Goal: Transaction & Acquisition: Book appointment/travel/reservation

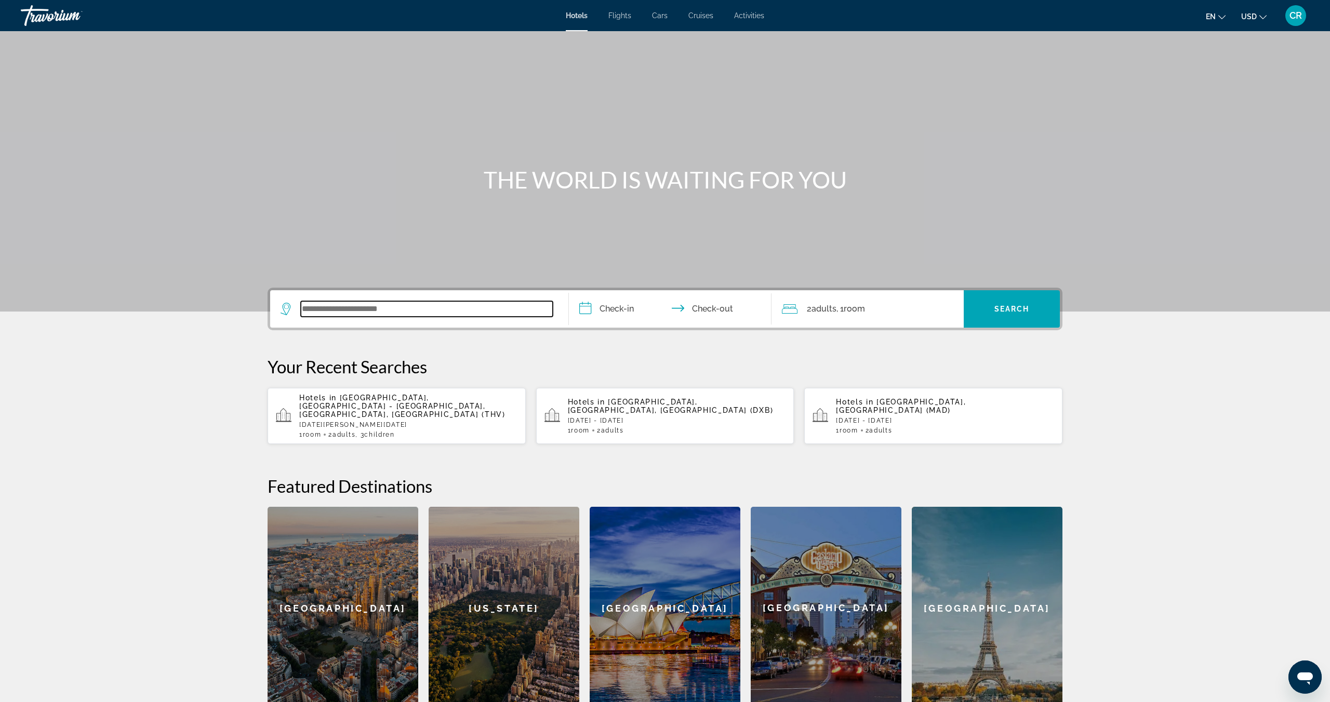
click at [461, 302] on input "Search widget" at bounding box center [427, 309] width 252 height 16
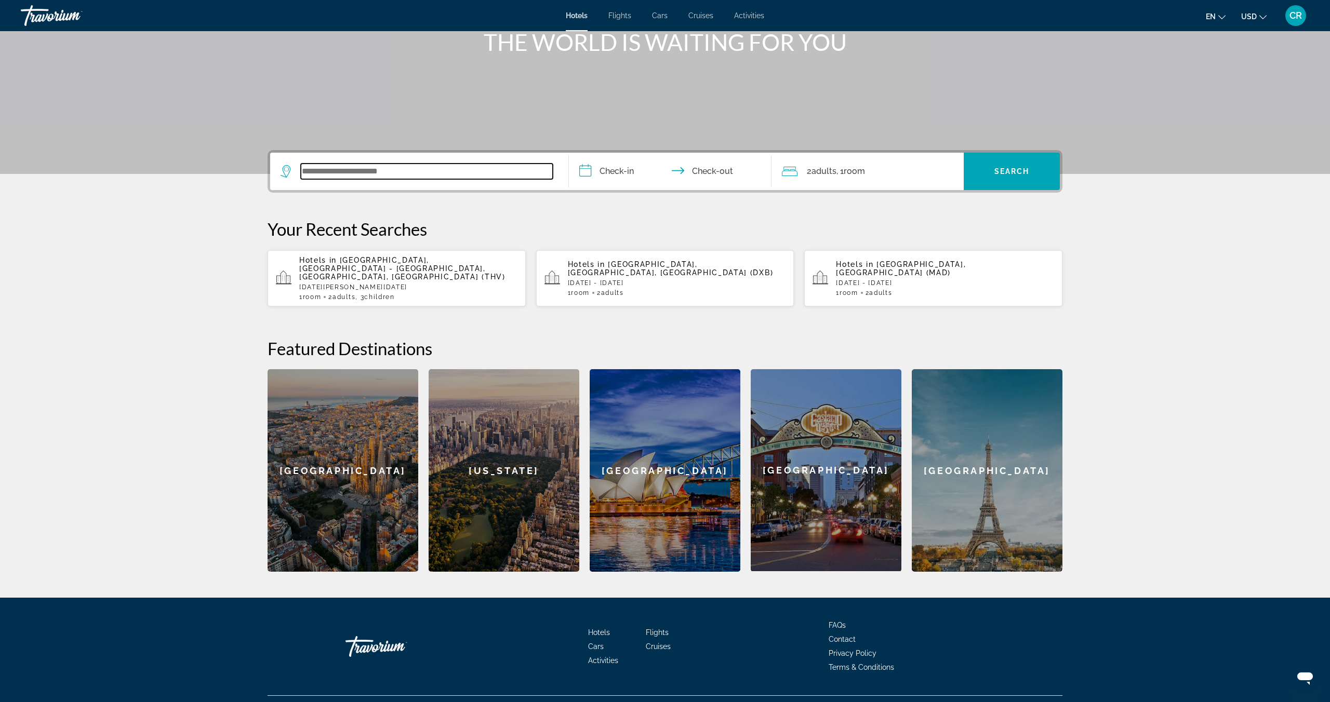
scroll to position [152, 0]
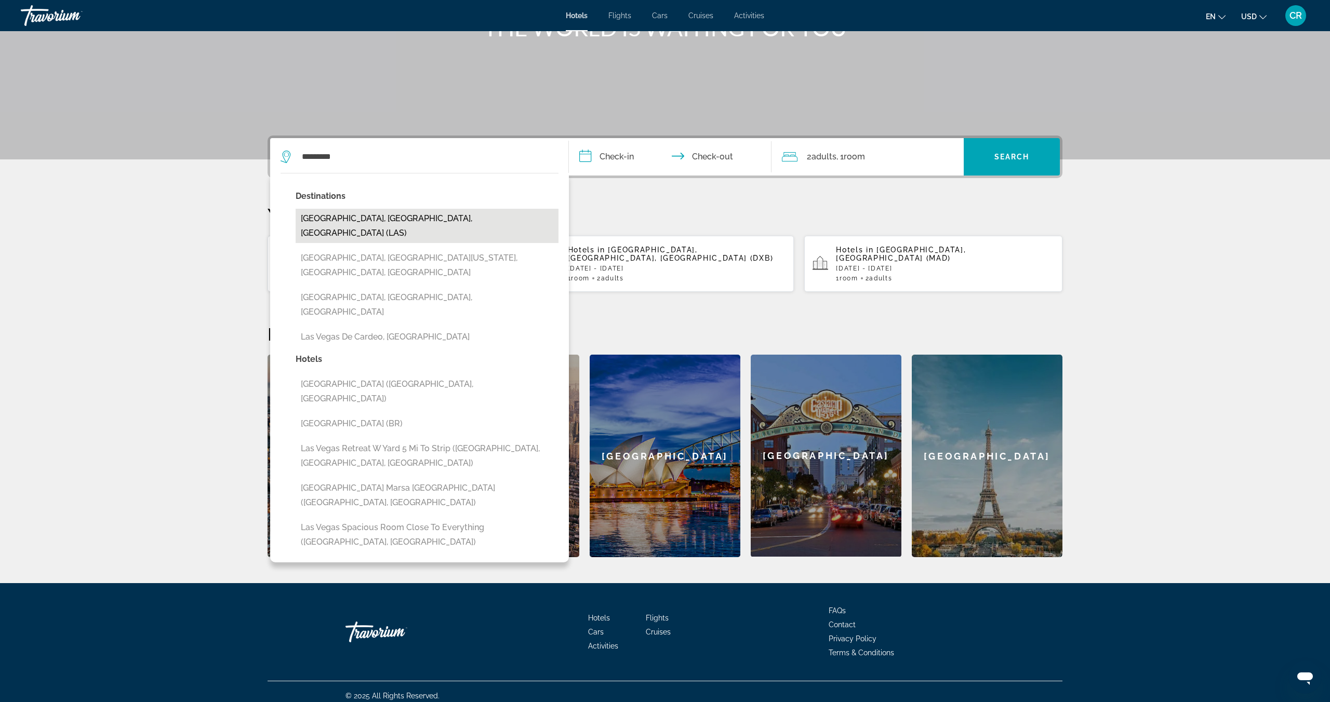
click at [385, 227] on button "[GEOGRAPHIC_DATA], [GEOGRAPHIC_DATA], [GEOGRAPHIC_DATA] (LAS)" at bounding box center [427, 226] width 263 height 34
type input "**********"
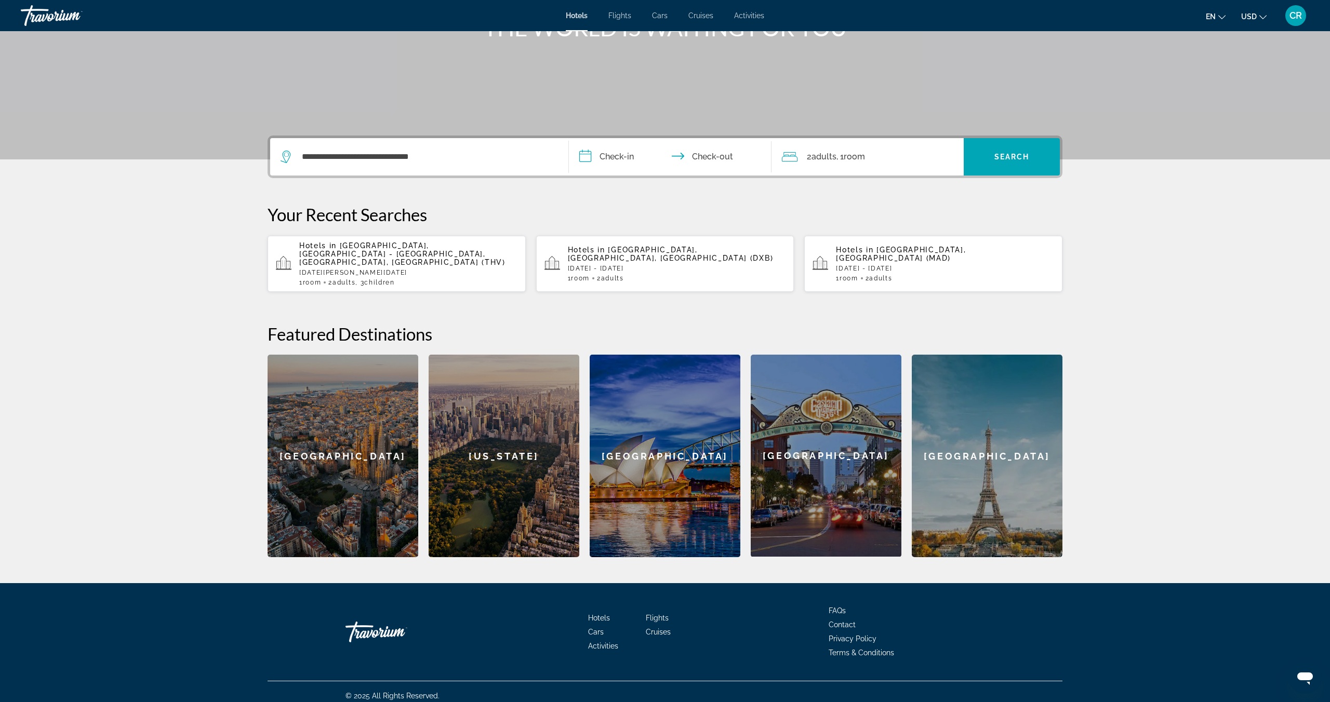
click at [619, 155] on input "**********" at bounding box center [672, 158] width 207 height 41
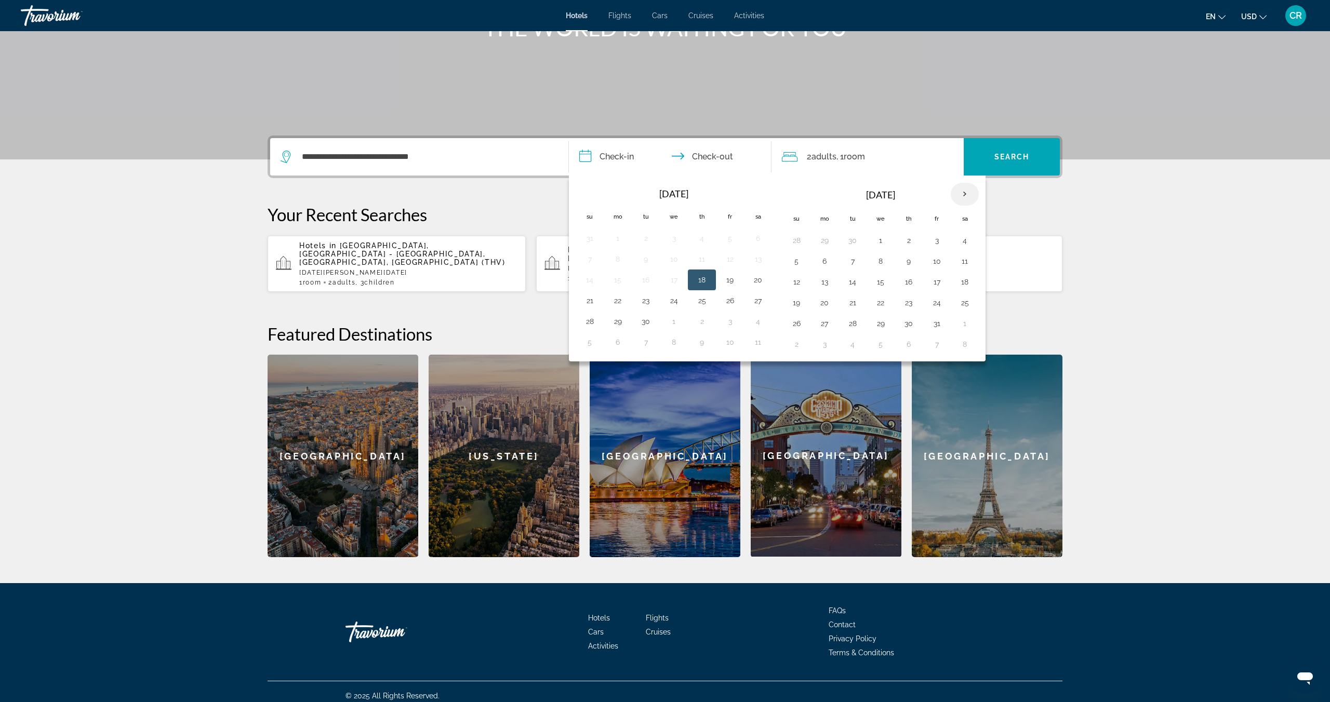
click at [965, 192] on th "Next month" at bounding box center [965, 194] width 28 height 23
click at [906, 326] on button "27" at bounding box center [908, 323] width 17 height 15
click at [848, 345] on button "2" at bounding box center [852, 344] width 17 height 15
type input "**********"
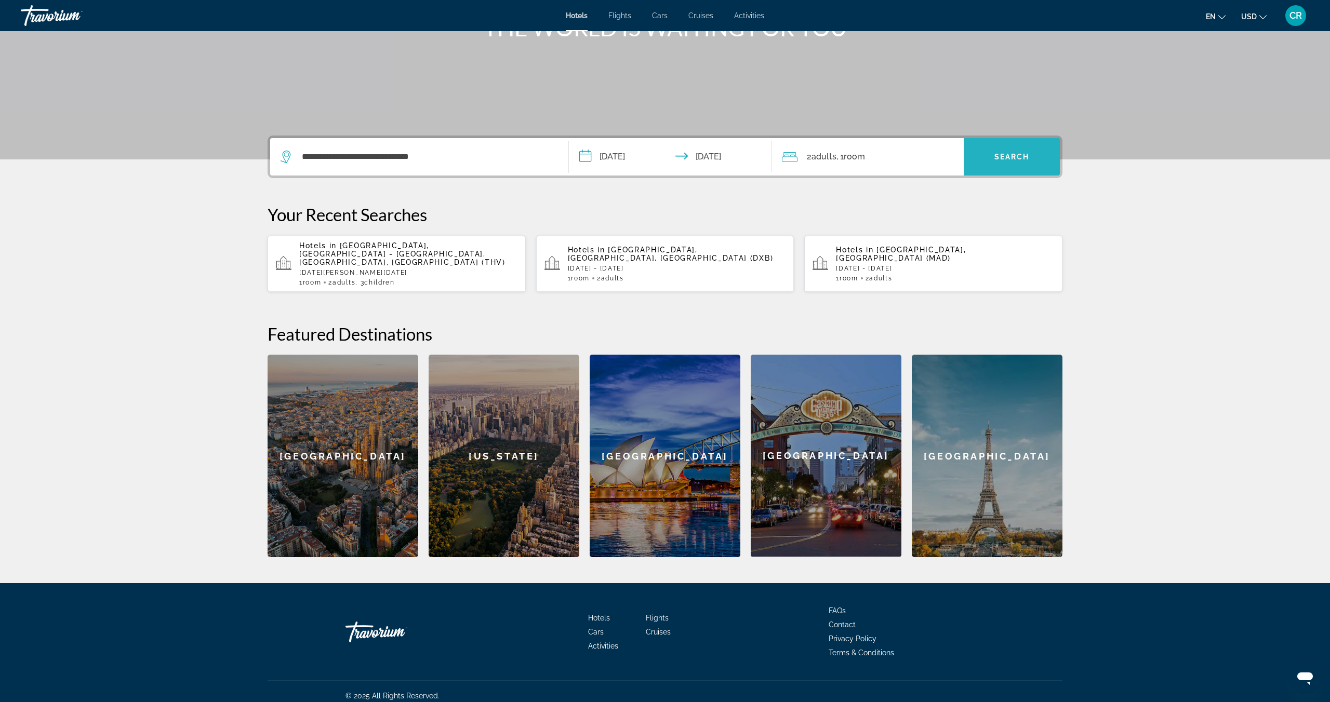
click at [1002, 155] on span "Search" at bounding box center [1011, 157] width 35 height 8
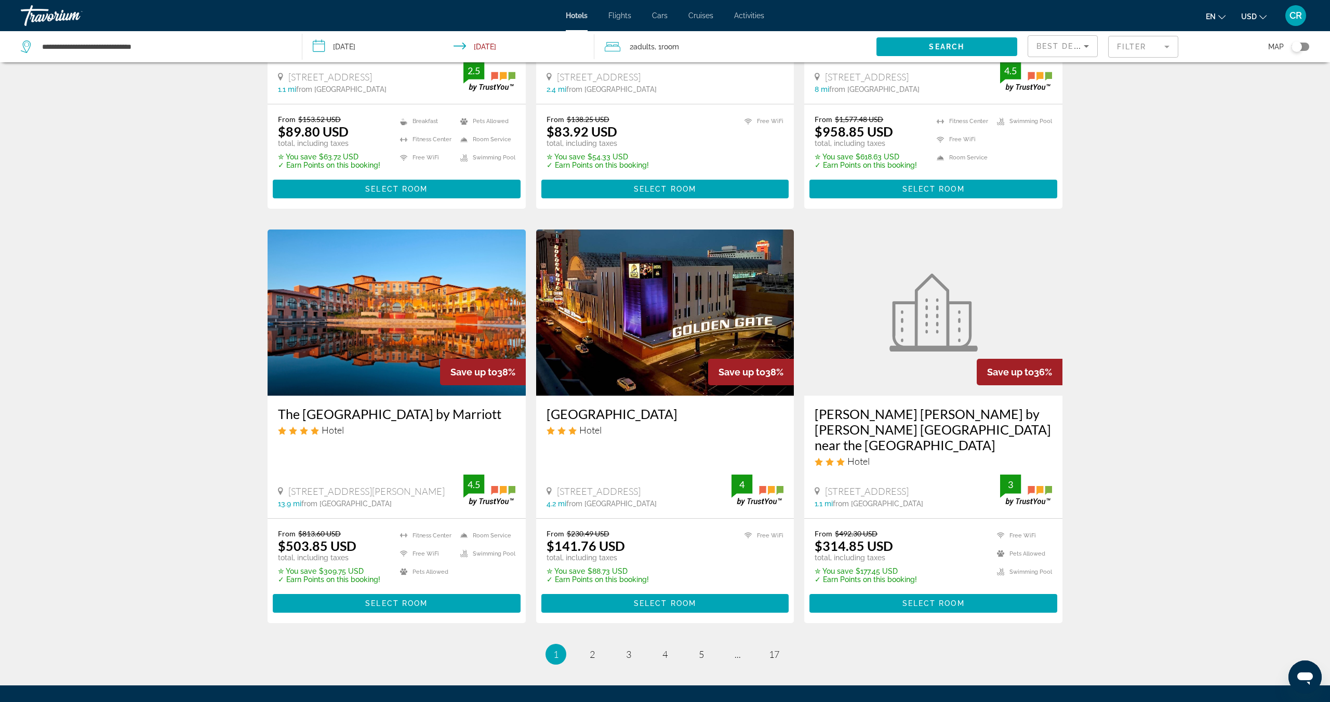
scroll to position [1144, 0]
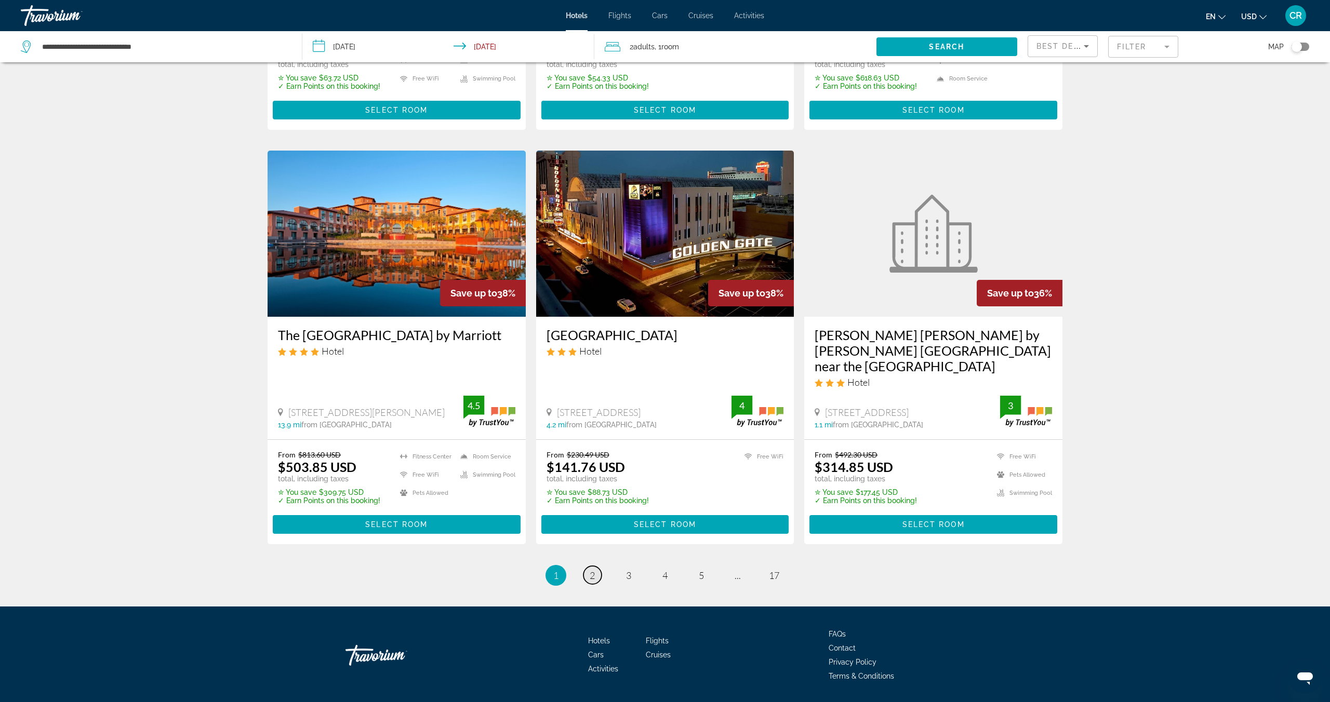
click at [594, 570] on span "2" at bounding box center [592, 575] width 5 height 11
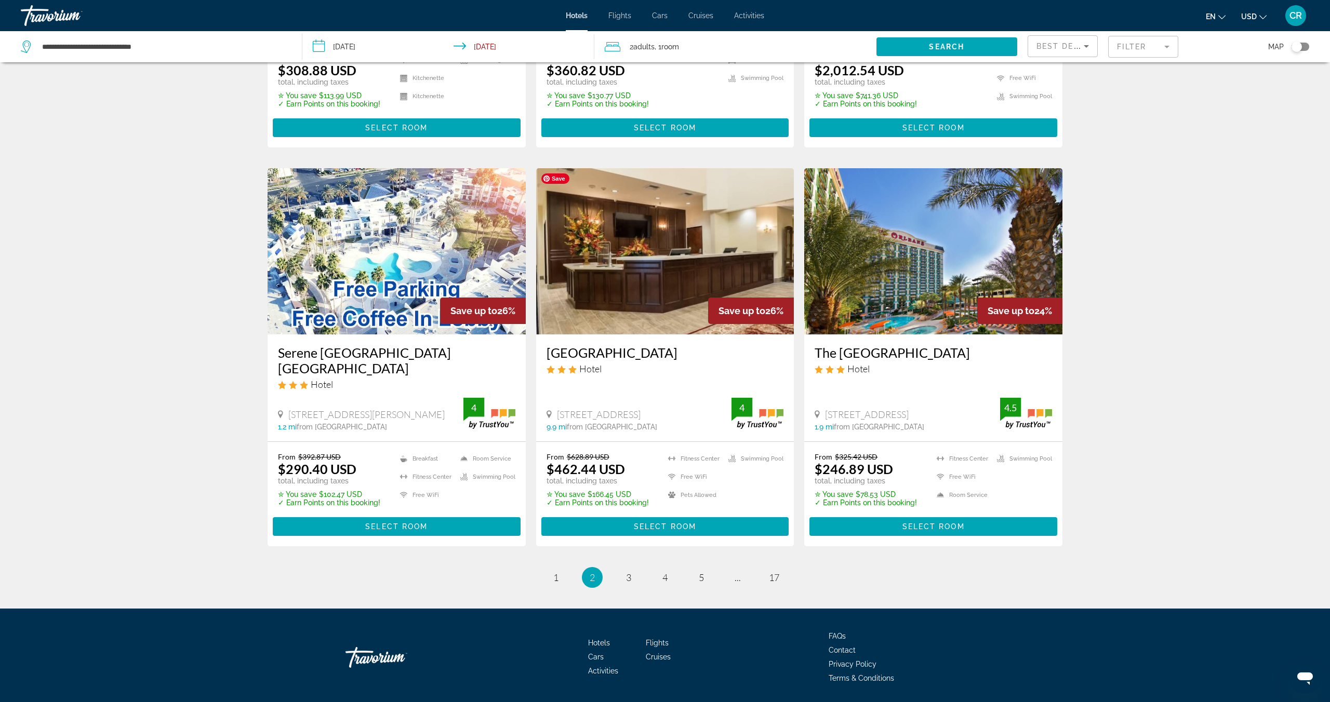
scroll to position [1080, 0]
click at [631, 568] on link "page 3" at bounding box center [629, 577] width 18 height 18
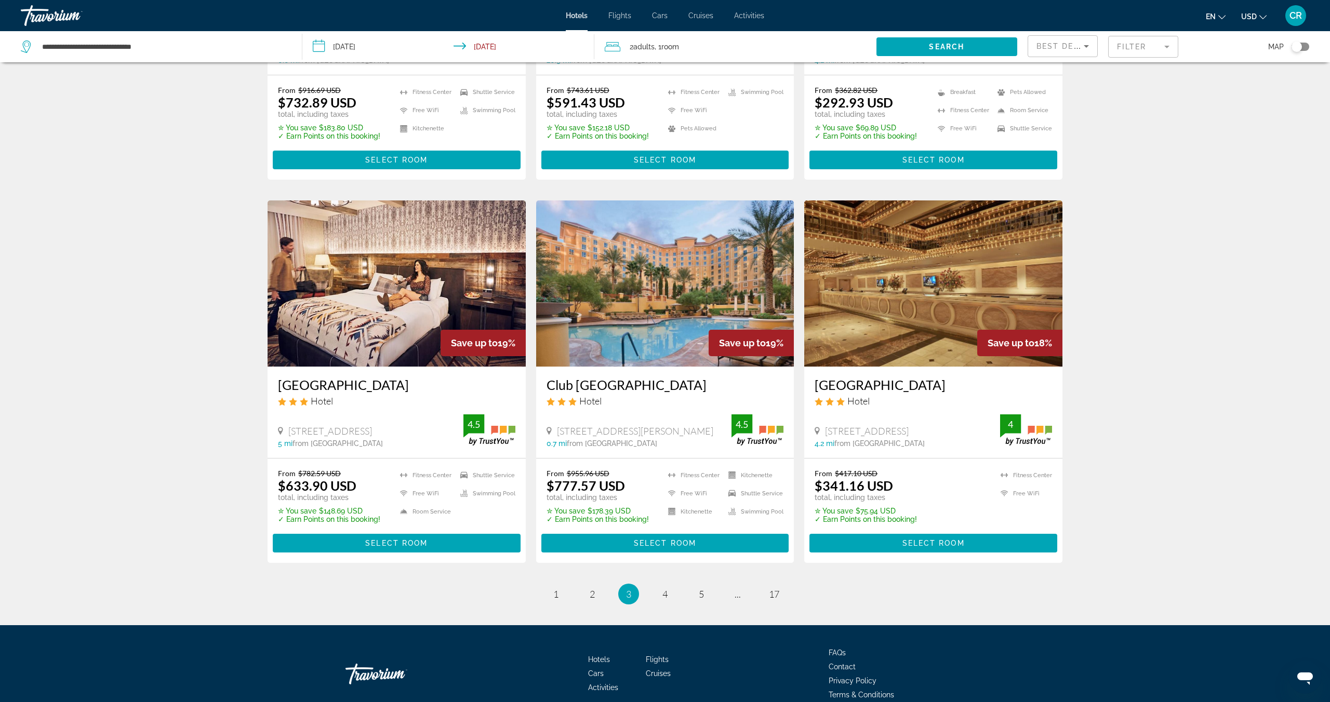
scroll to position [1107, 0]
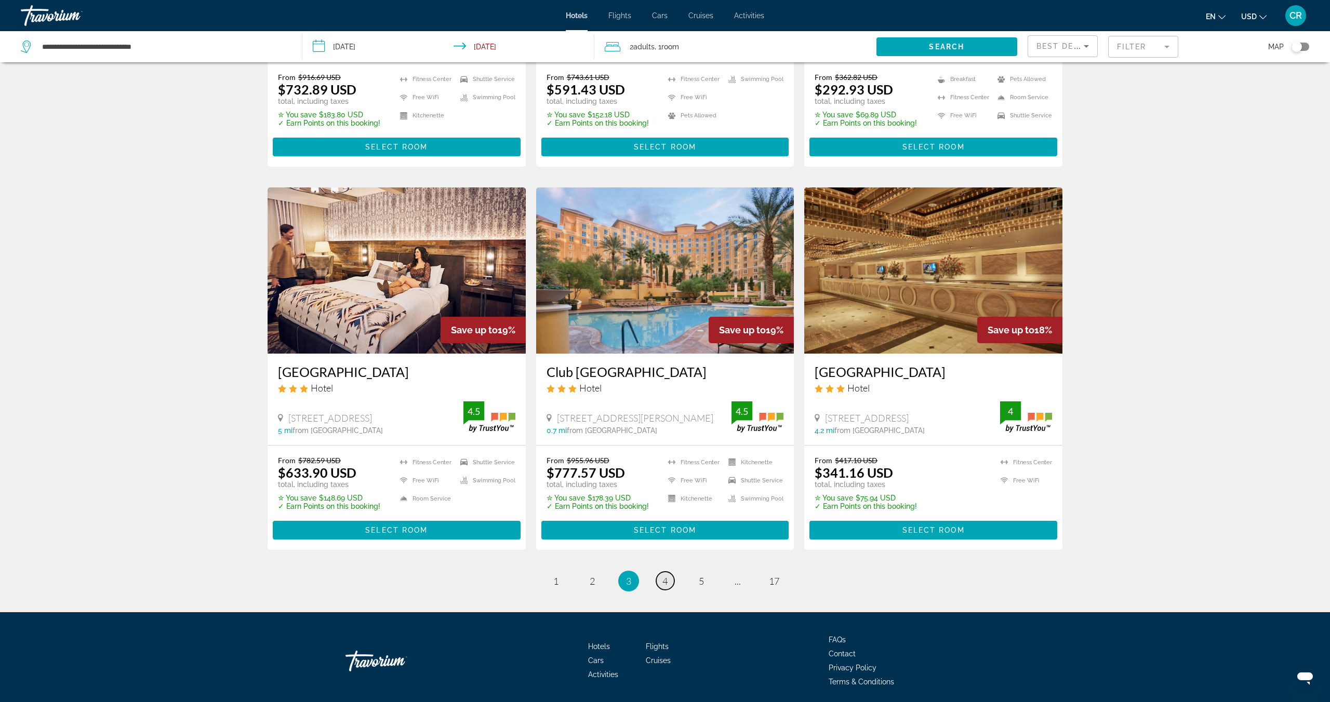
click at [664, 576] on span "4" at bounding box center [664, 581] width 5 height 11
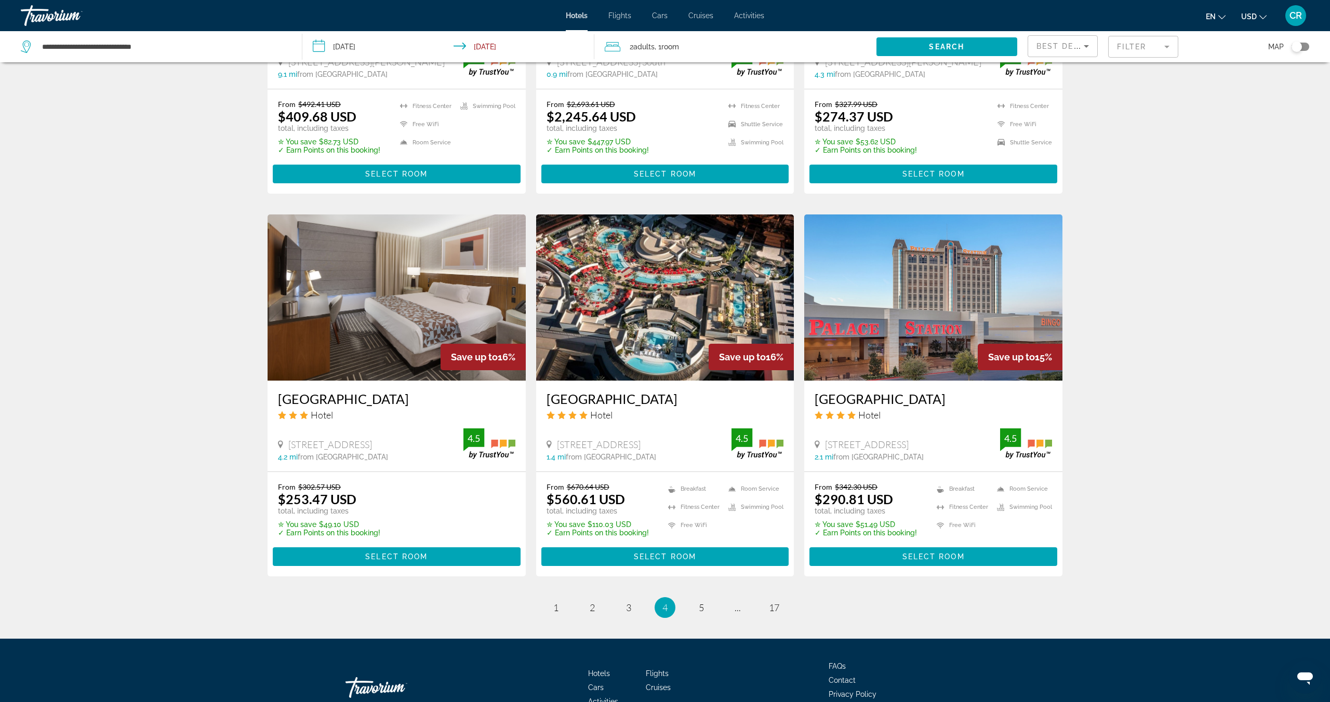
scroll to position [1043, 0]
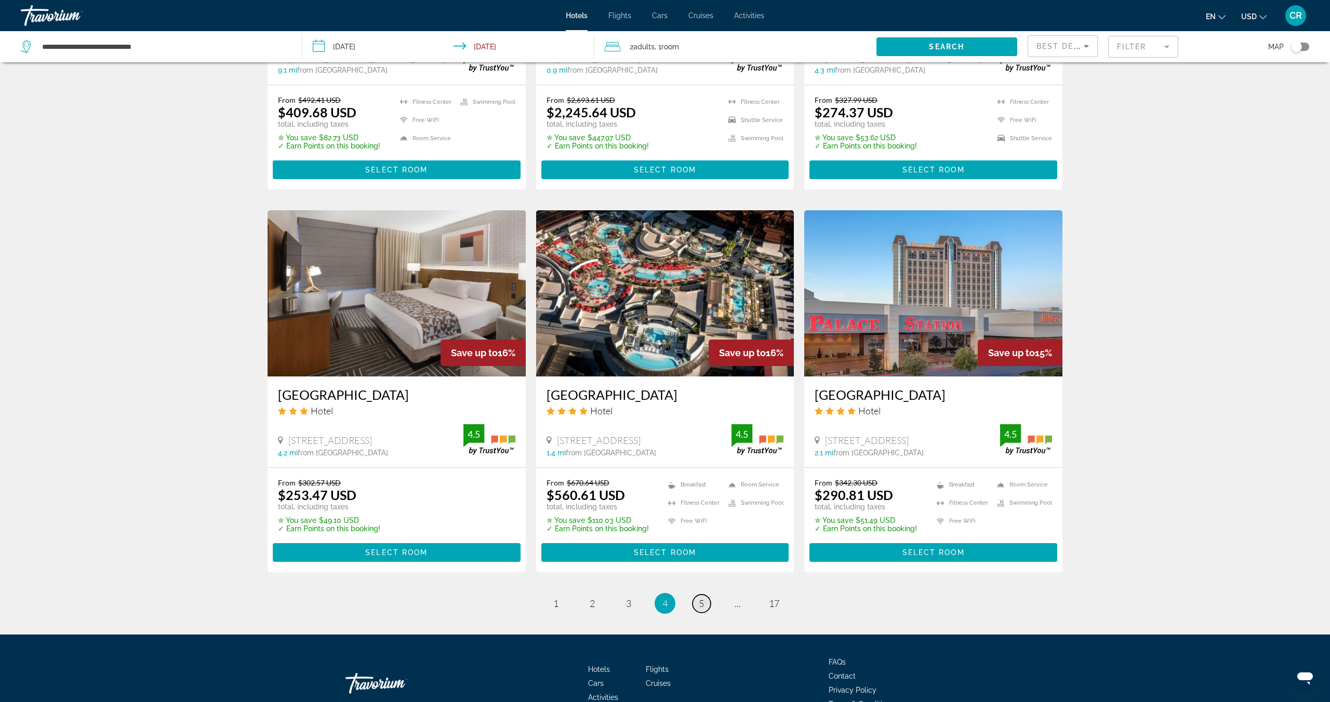
click at [701, 598] on span "5" at bounding box center [701, 603] width 5 height 11
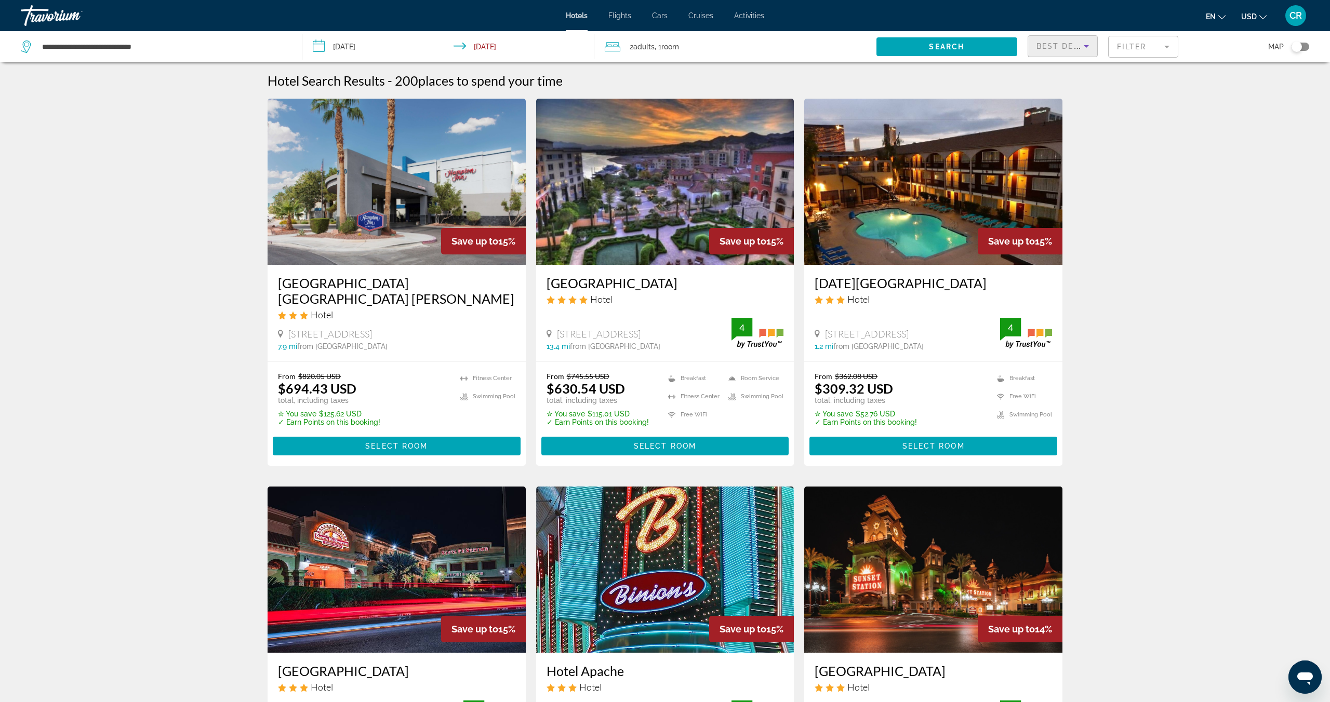
click at [1086, 52] on icon "Sort by" at bounding box center [1086, 46] width 12 height 12
click at [1067, 151] on span "Highest Price" at bounding box center [1057, 148] width 43 height 8
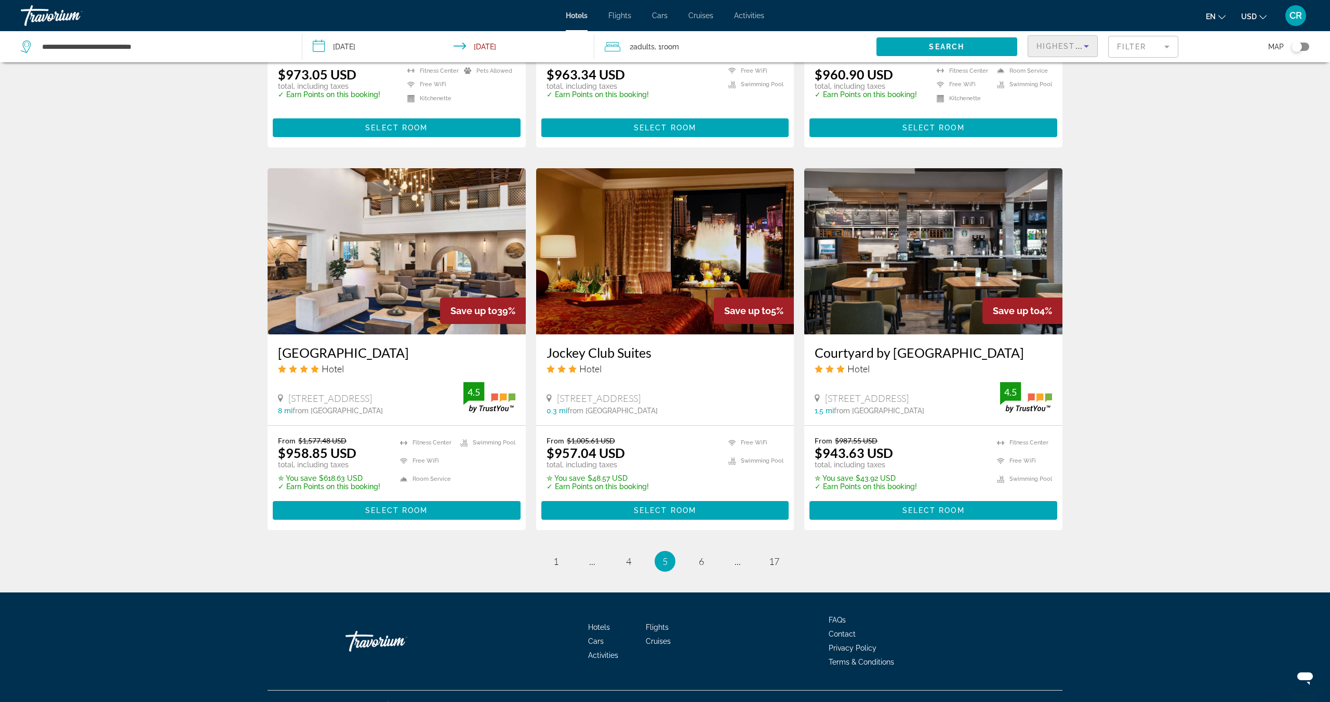
scroll to position [1092, 0]
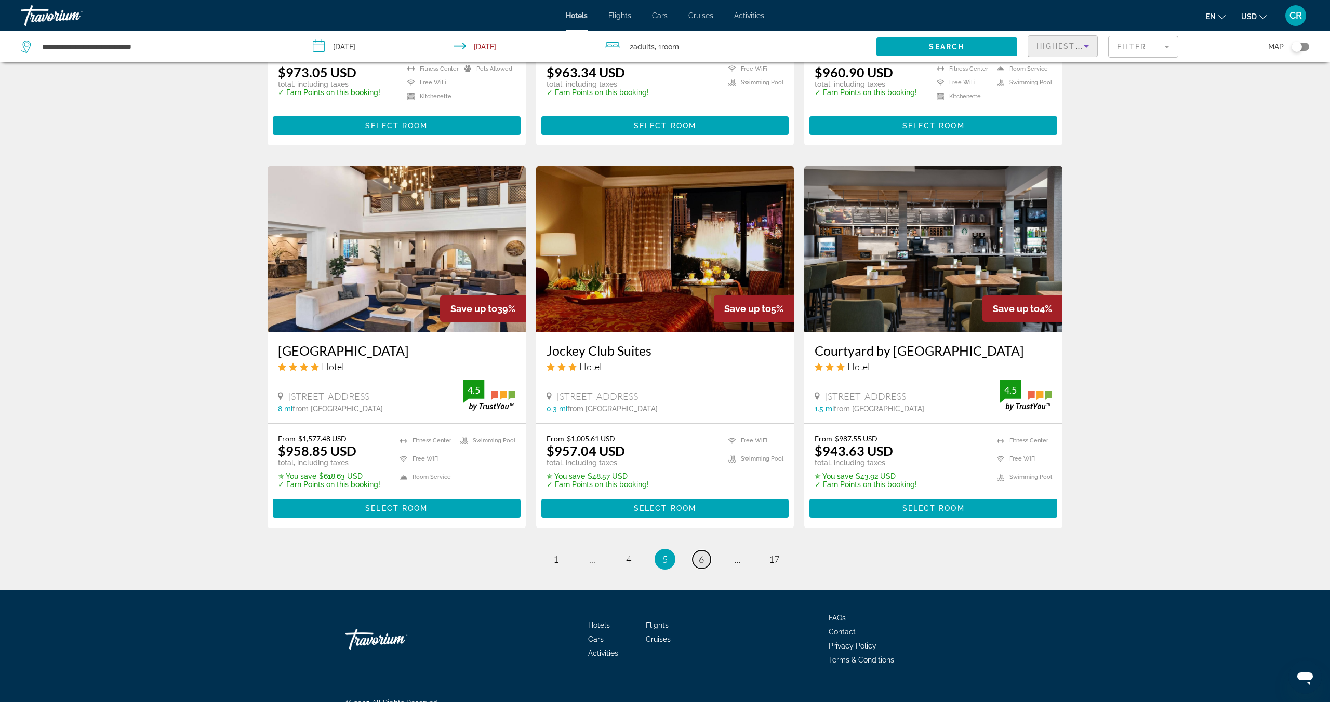
click at [701, 565] on span "6" at bounding box center [701, 559] width 5 height 11
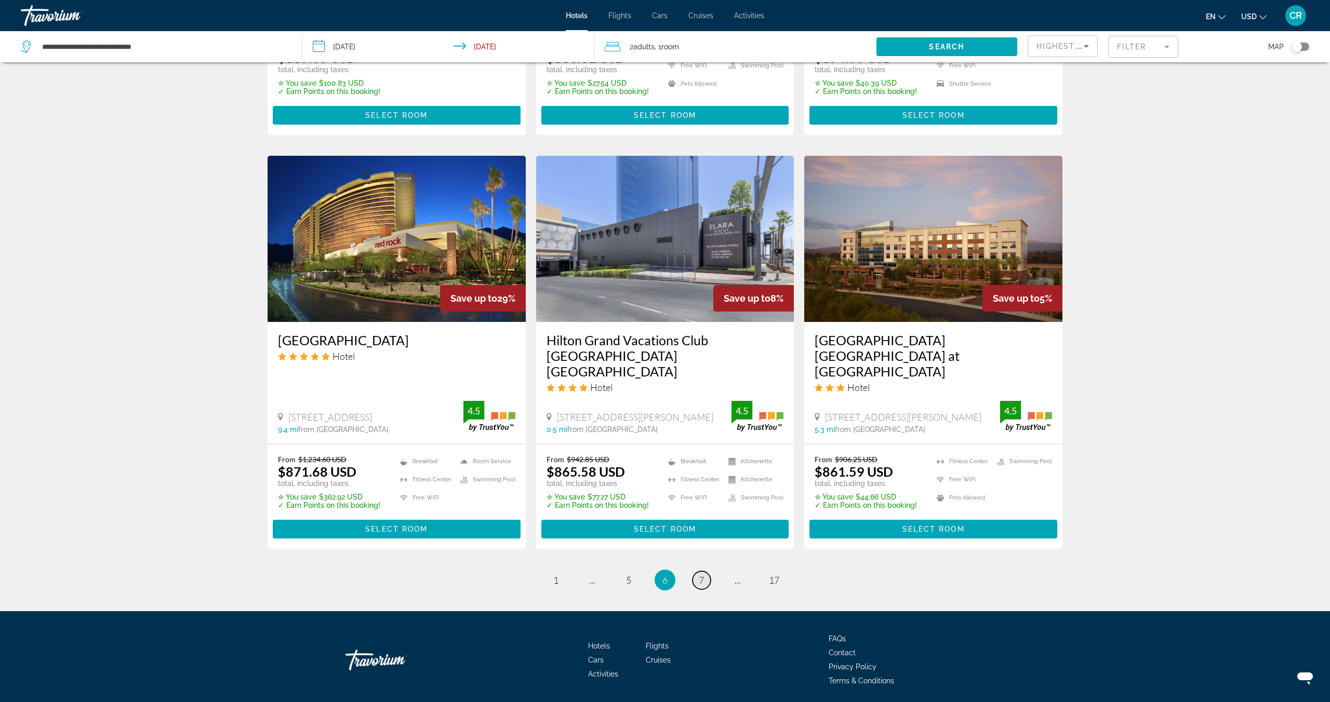
scroll to position [1118, 0]
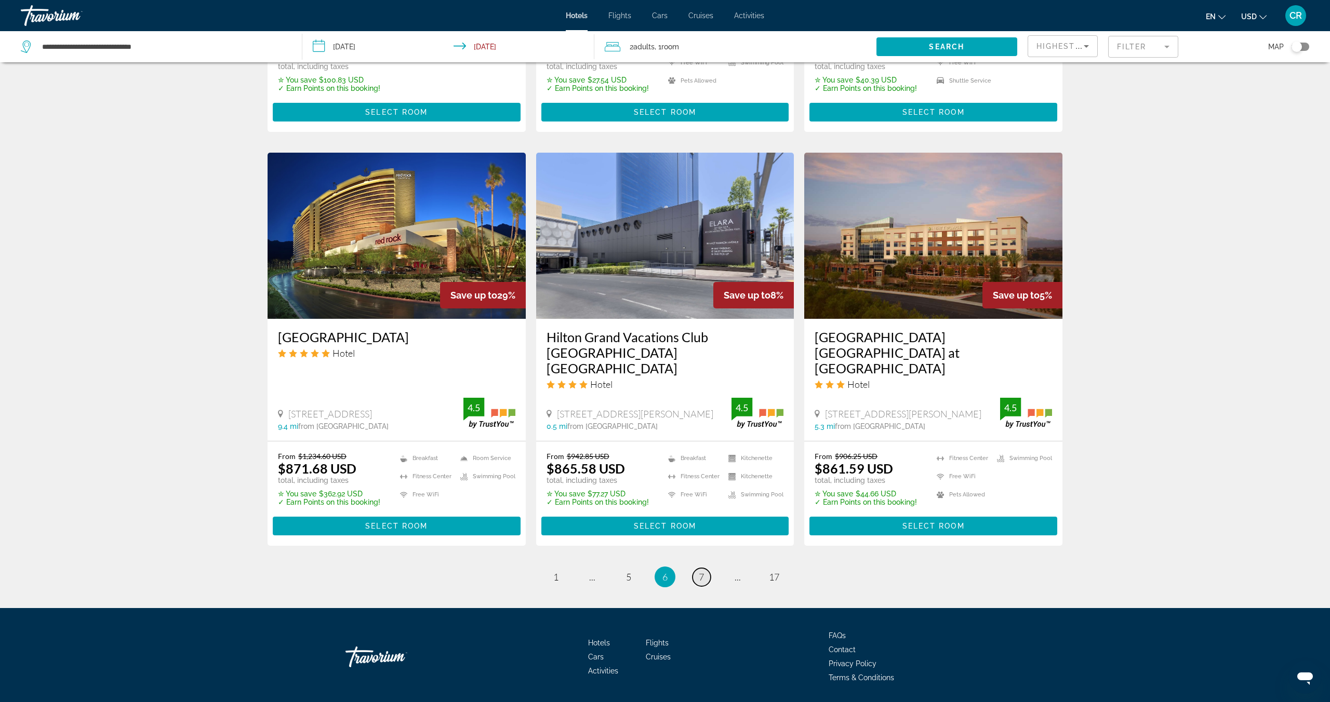
click at [704, 568] on link "page 7" at bounding box center [701, 577] width 18 height 18
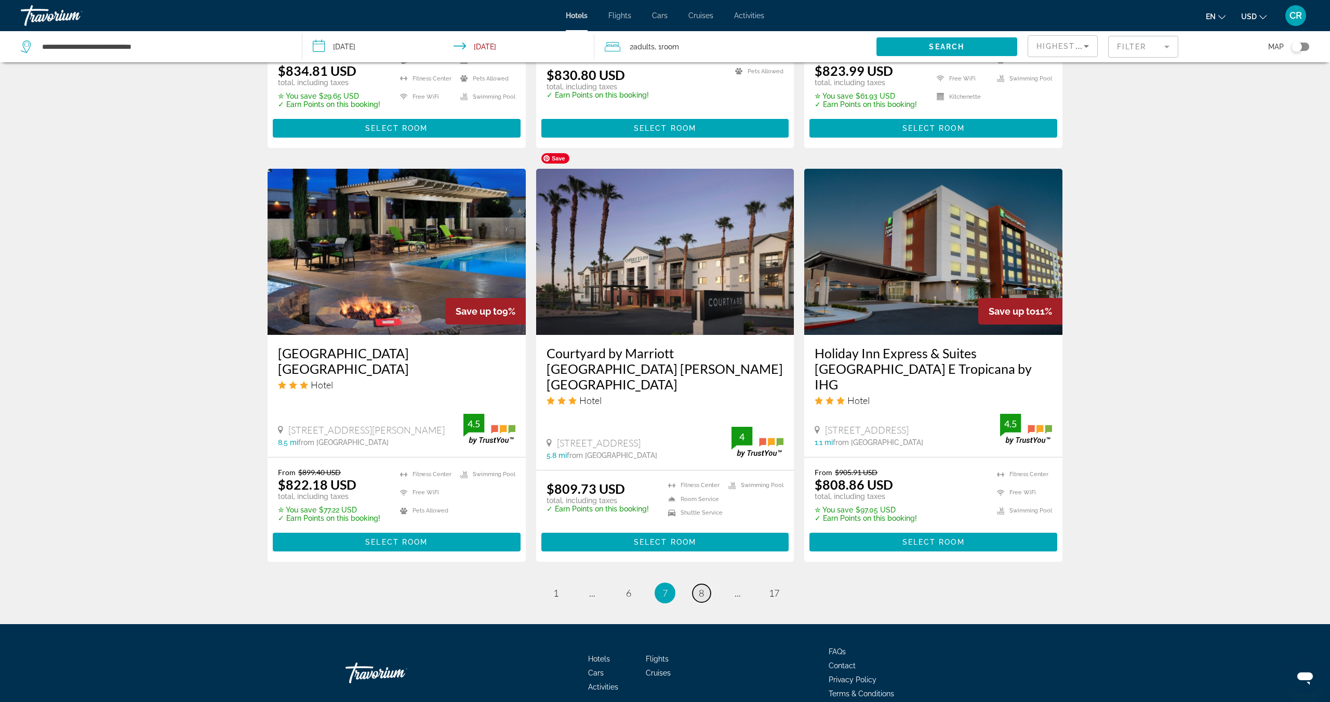
scroll to position [1147, 0]
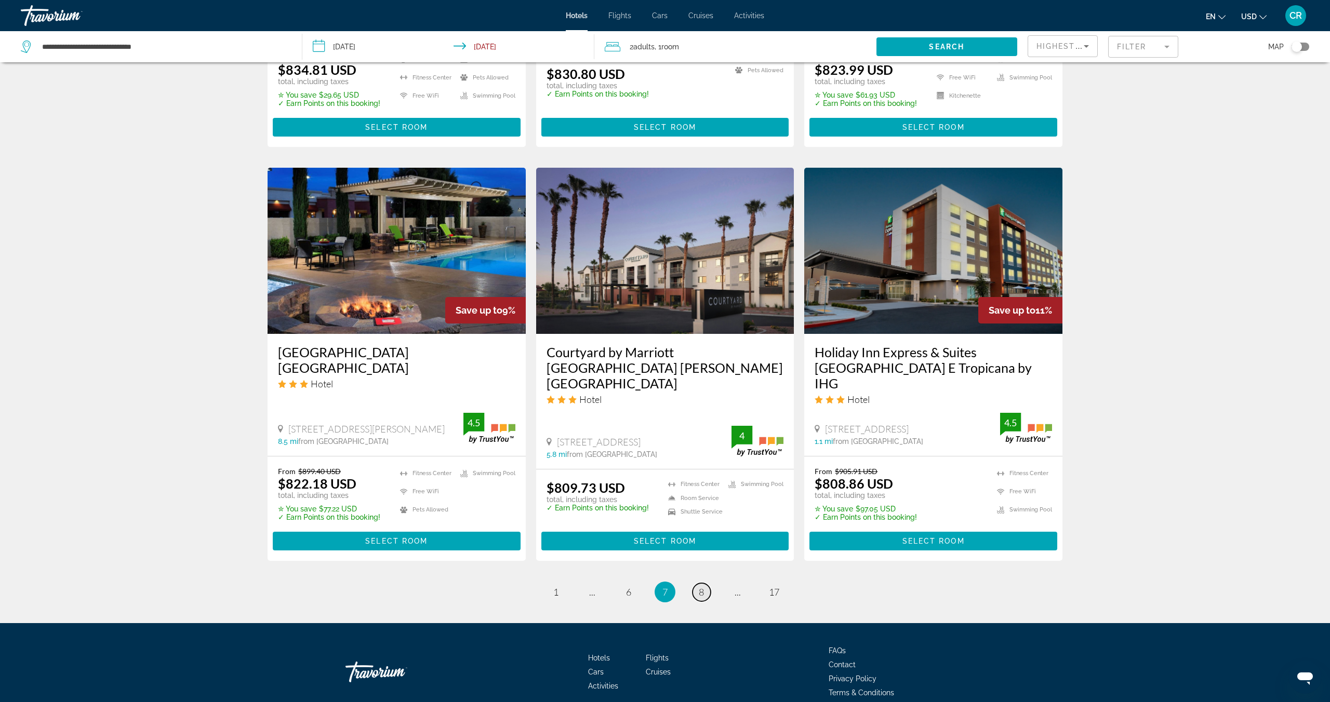
click at [703, 586] on span "8" at bounding box center [701, 591] width 5 height 11
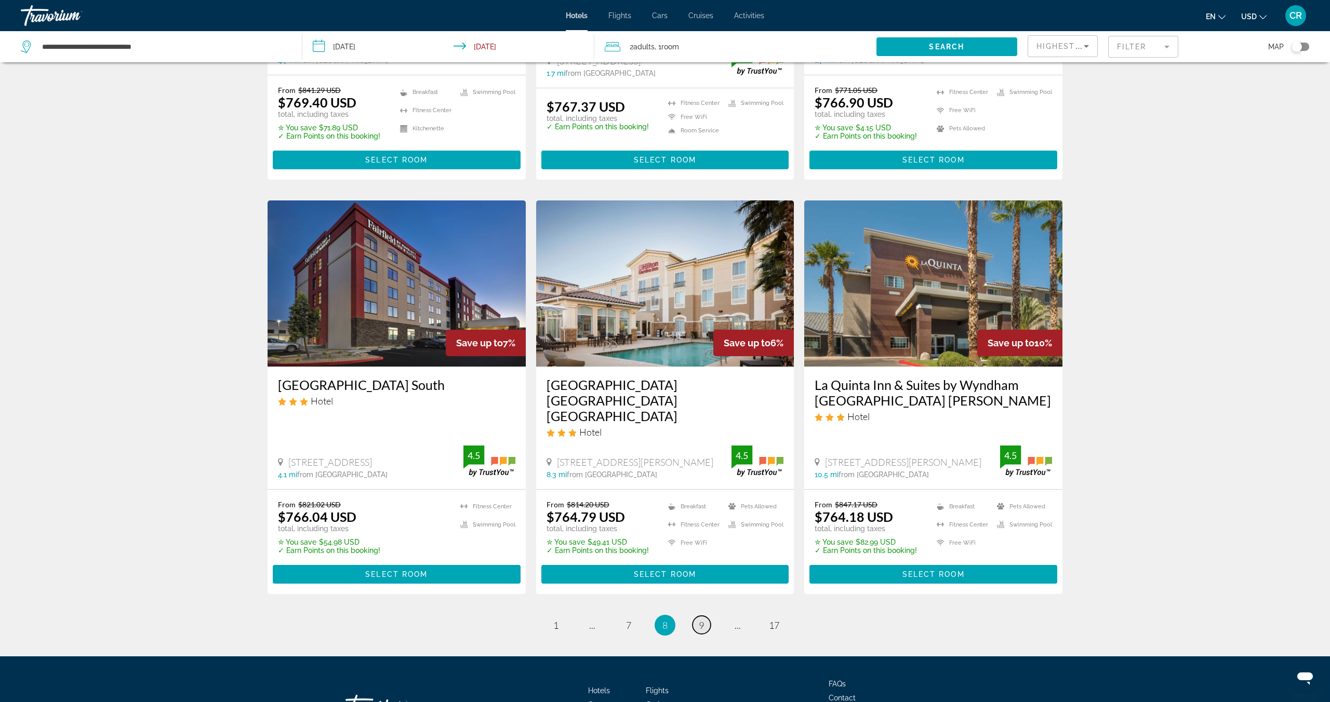
scroll to position [1110, 0]
click at [702, 619] on span "9" at bounding box center [701, 624] width 5 height 11
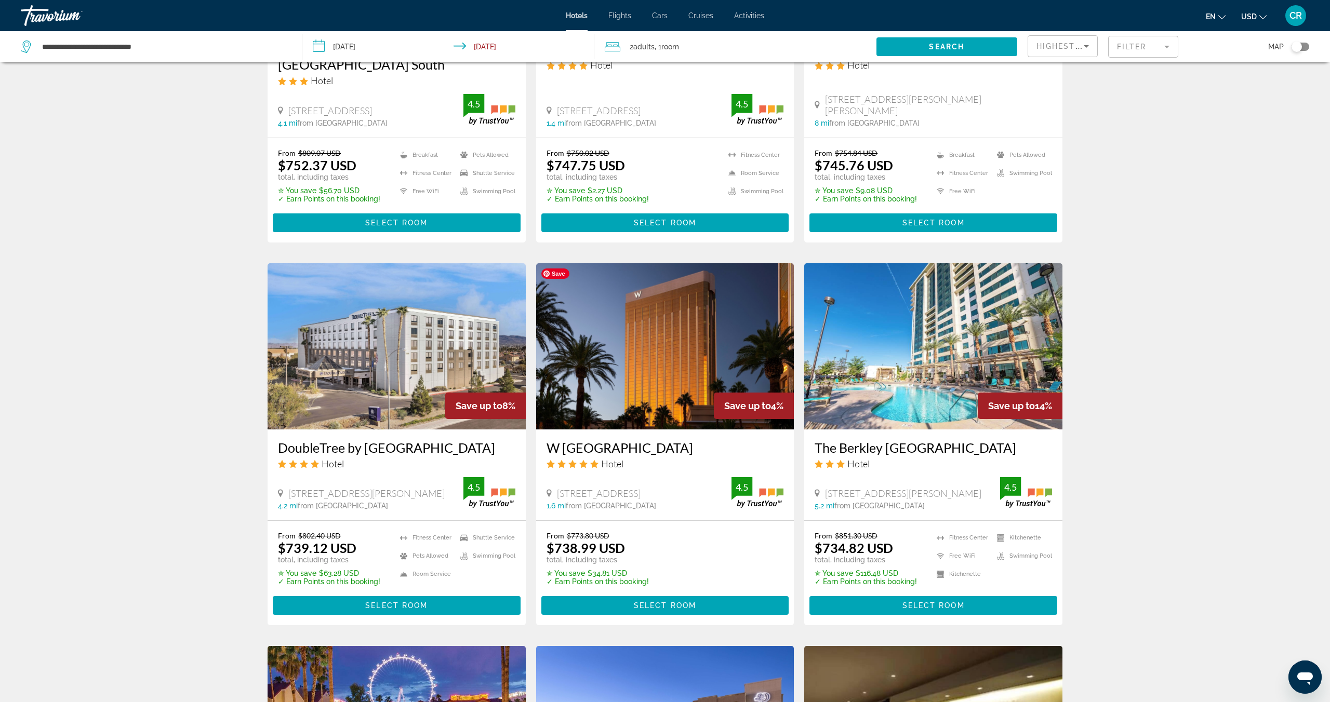
scroll to position [628, 0]
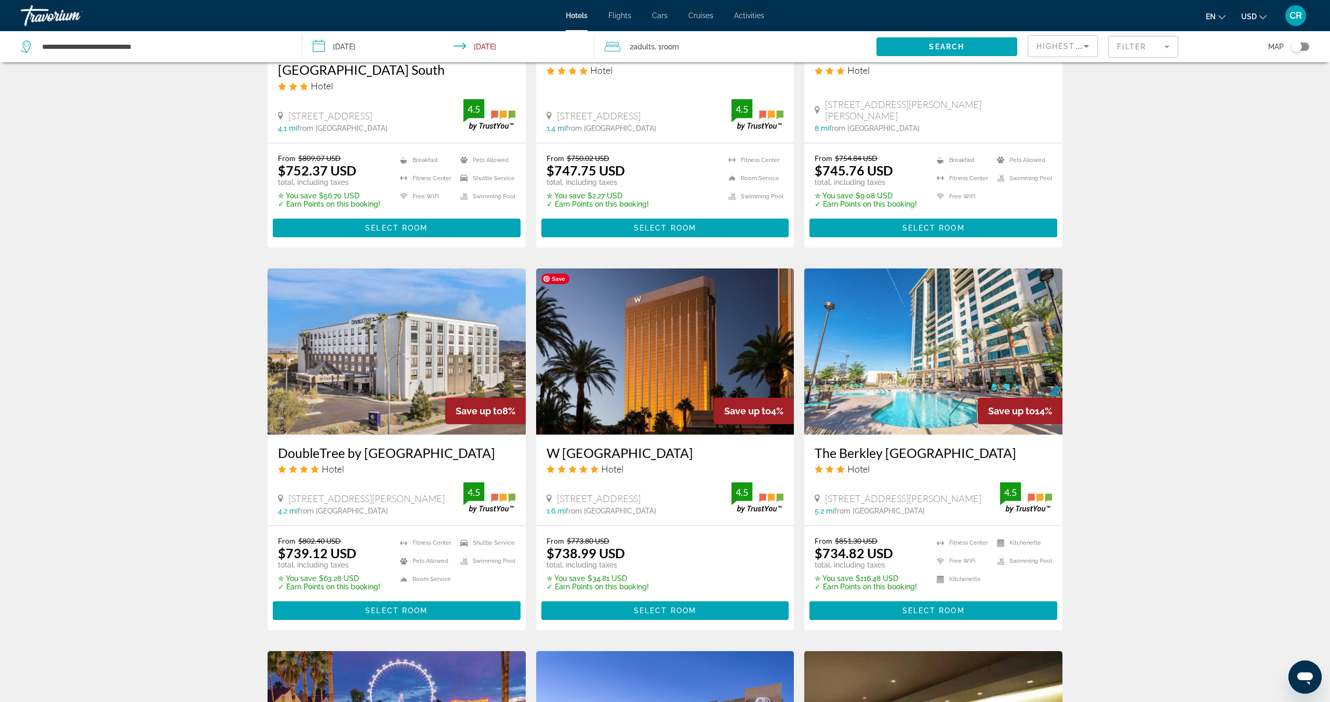
click at [590, 353] on img "Main content" at bounding box center [665, 352] width 258 height 166
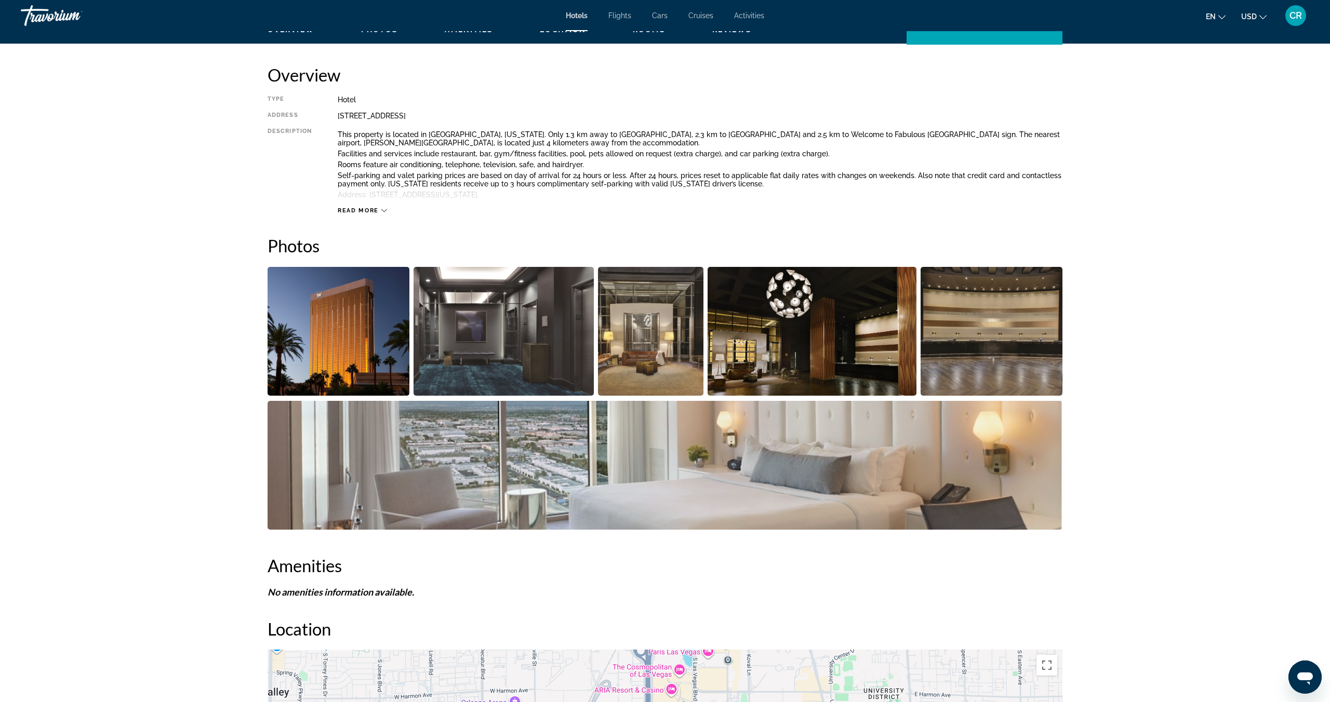
scroll to position [335, 0]
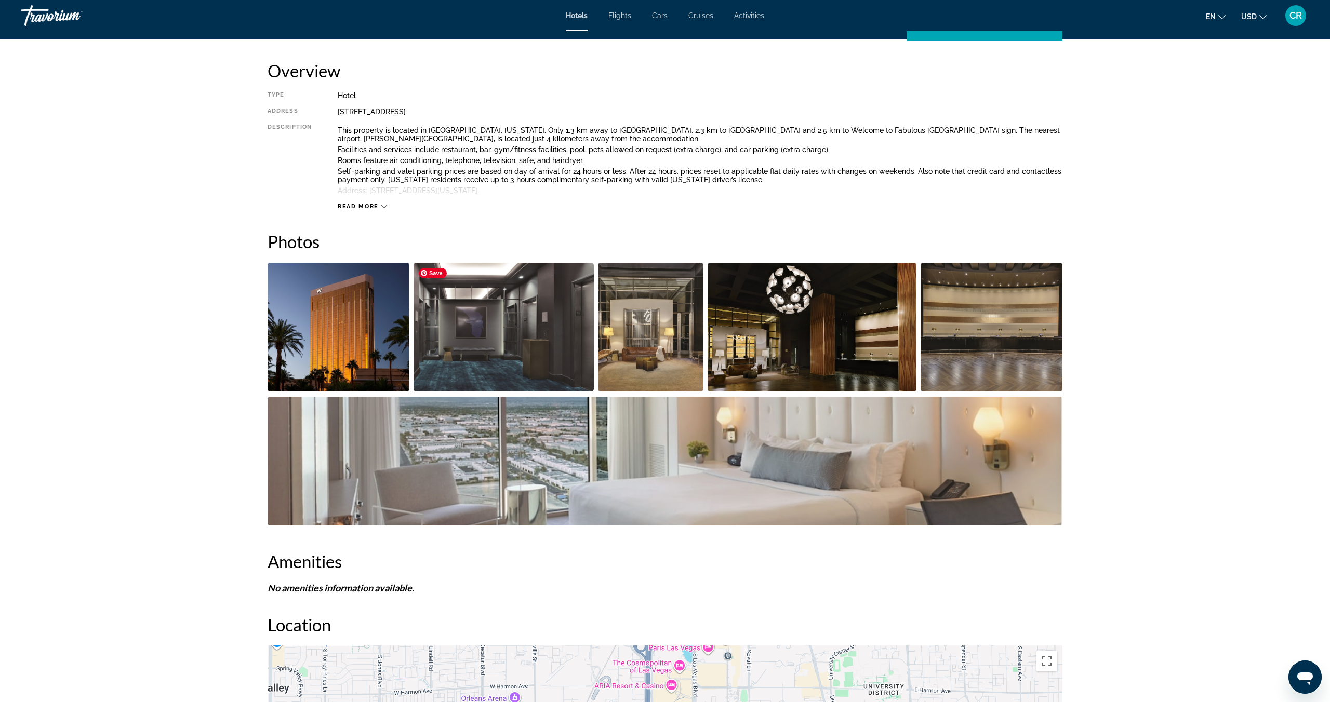
click at [496, 332] on img "Open full-screen image slider" at bounding box center [503, 327] width 181 height 129
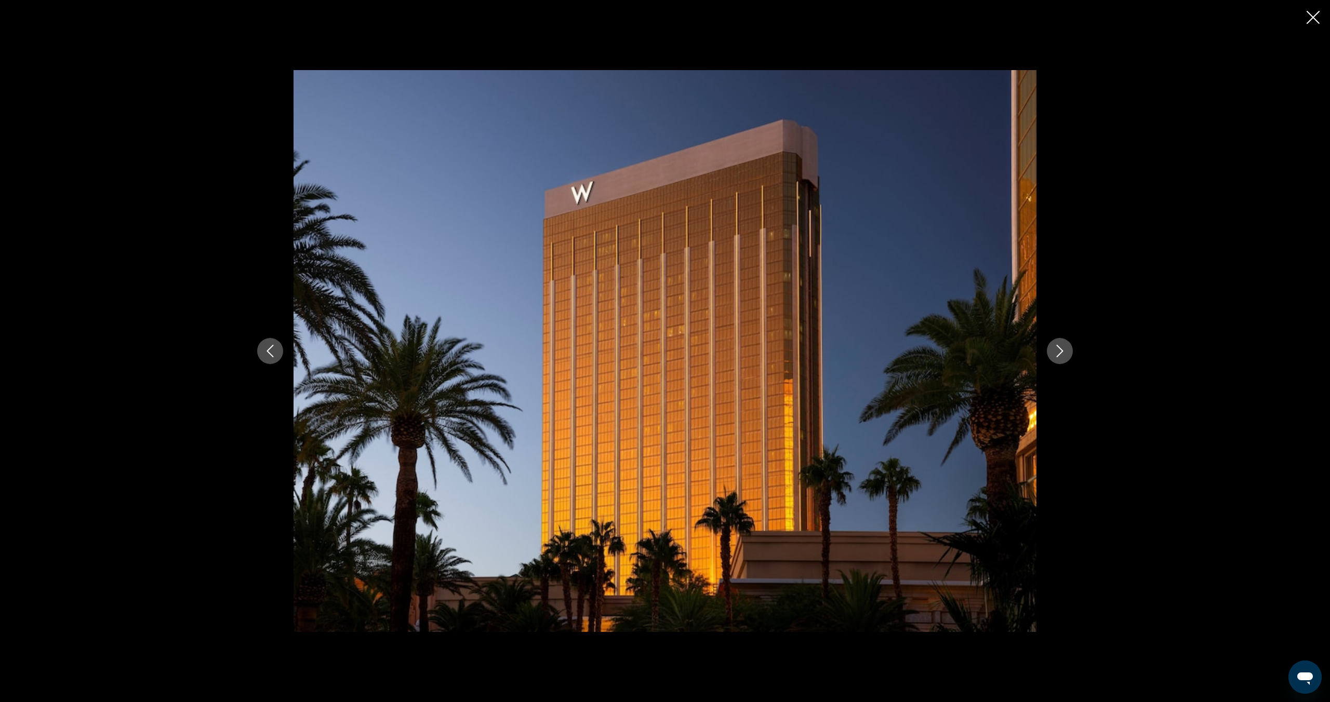
click at [1068, 352] on button "Next image" at bounding box center [1060, 351] width 26 height 26
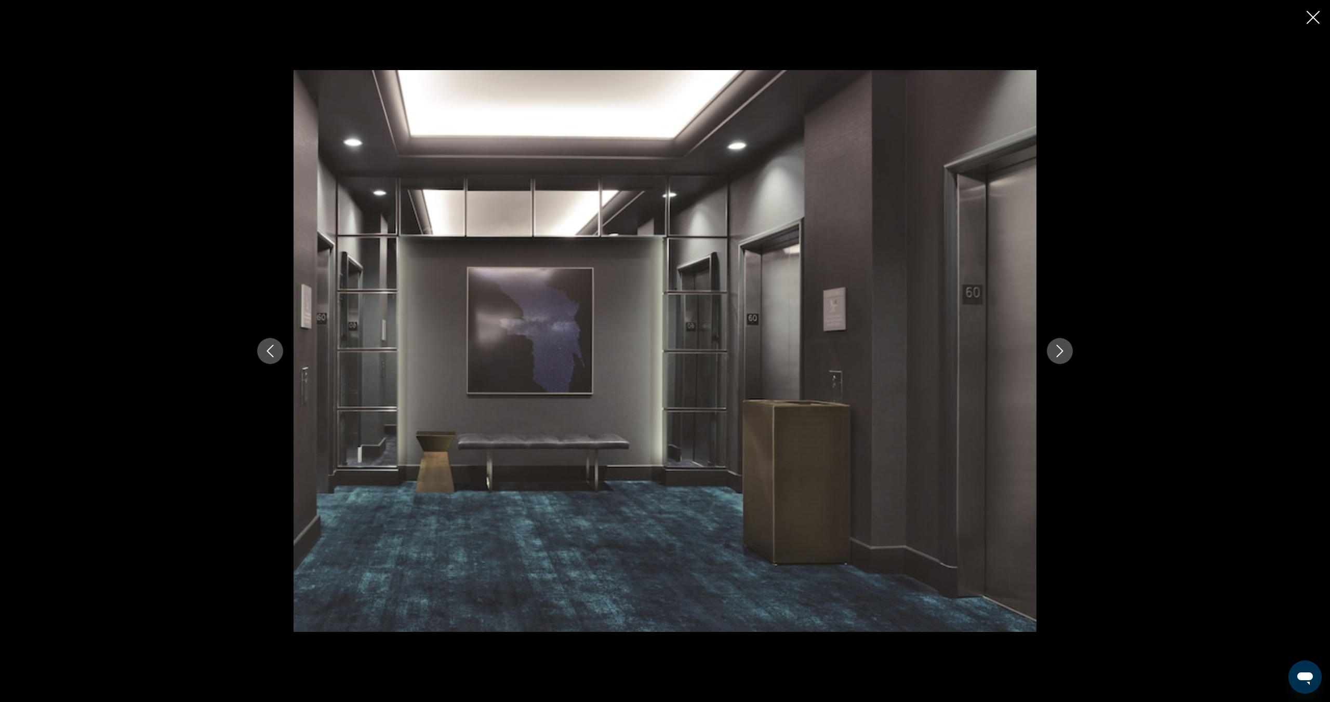
click at [1068, 352] on button "Next image" at bounding box center [1060, 351] width 26 height 26
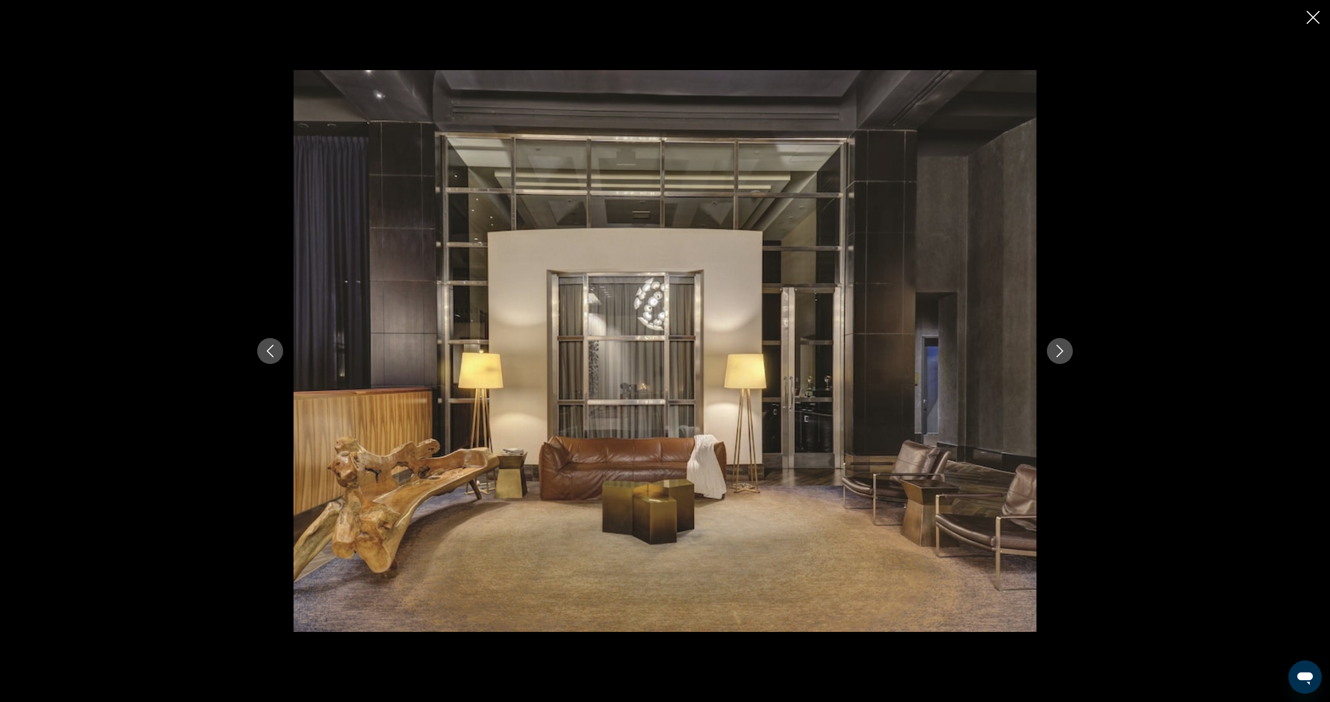
scroll to position [349, 0]
click at [1068, 352] on button "Next image" at bounding box center [1060, 351] width 26 height 26
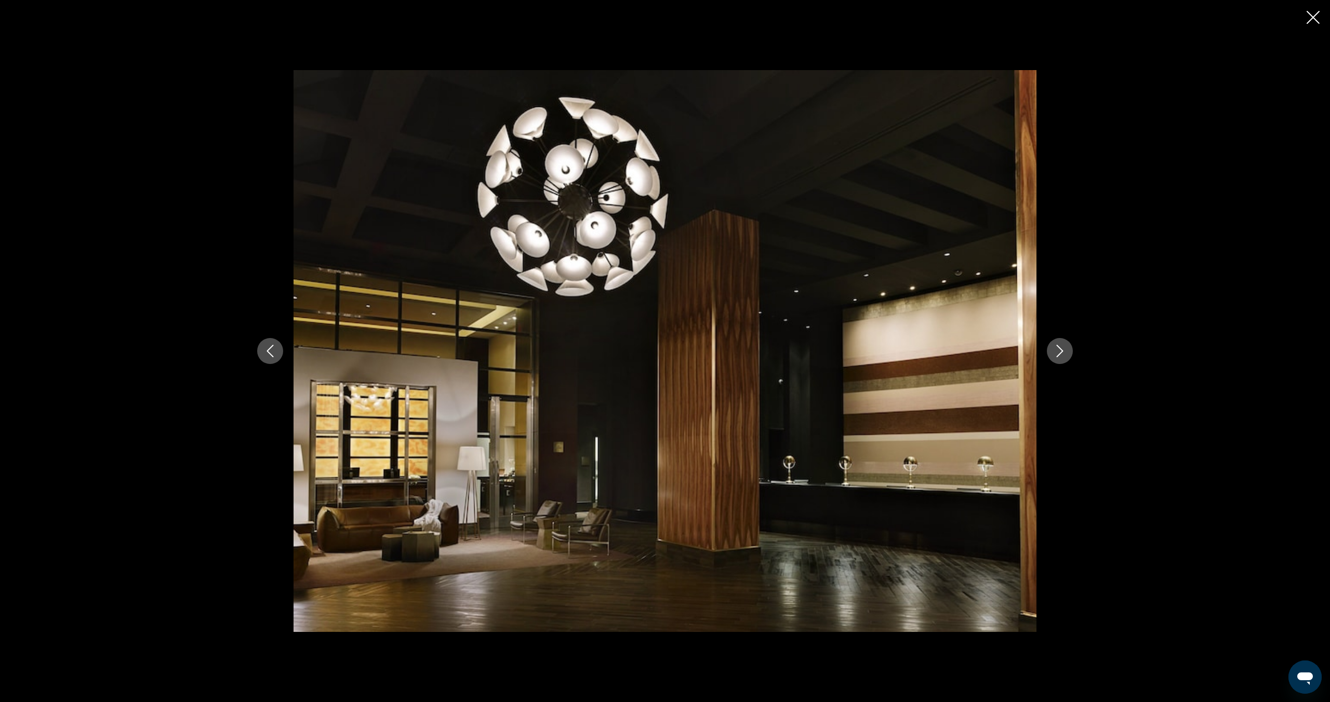
scroll to position [350, 0]
click at [1068, 352] on button "Next image" at bounding box center [1060, 351] width 26 height 26
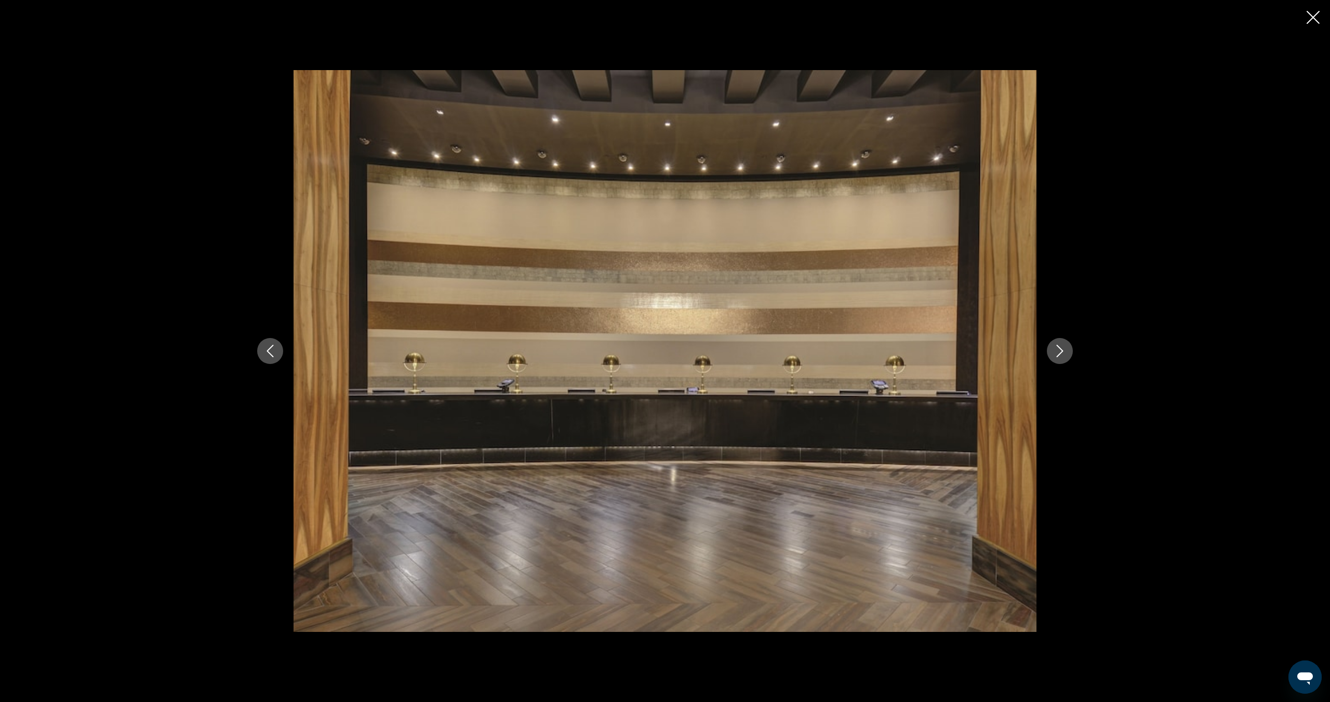
click at [1068, 352] on button "Next image" at bounding box center [1060, 351] width 26 height 26
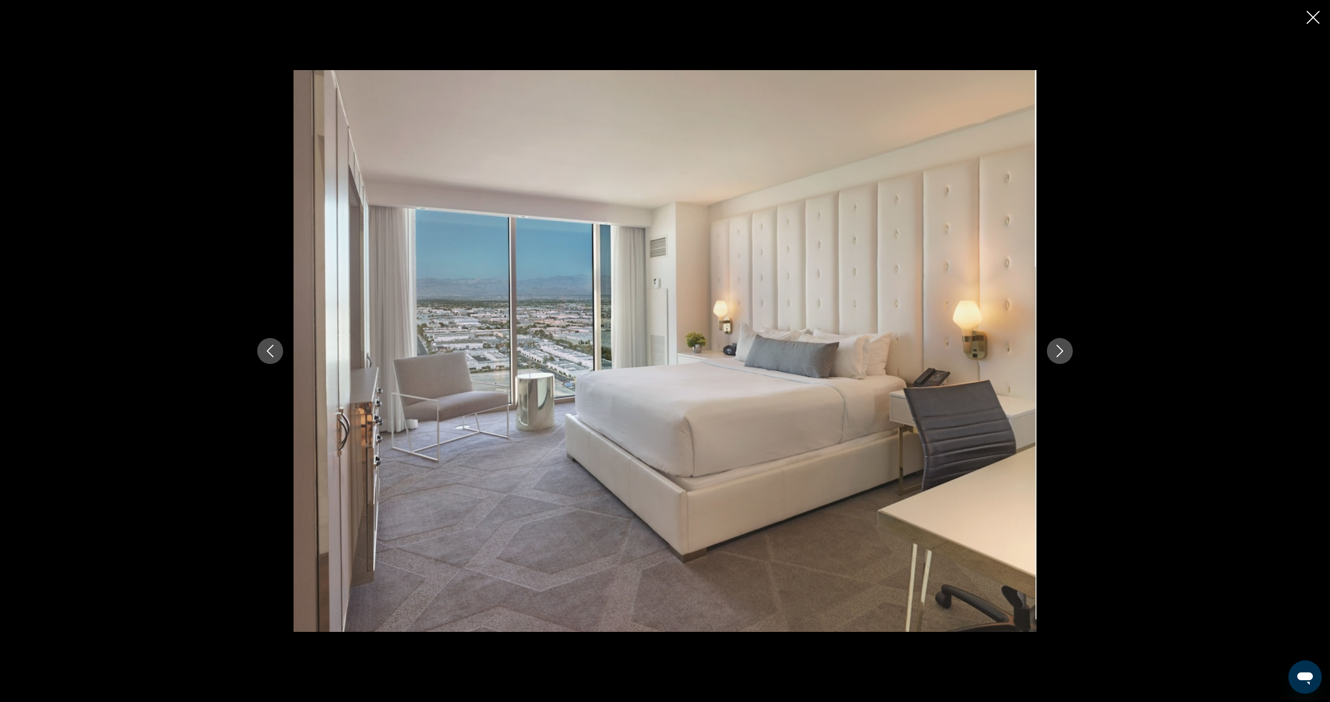
scroll to position [354, 0]
click at [1068, 352] on button "Next image" at bounding box center [1060, 351] width 26 height 26
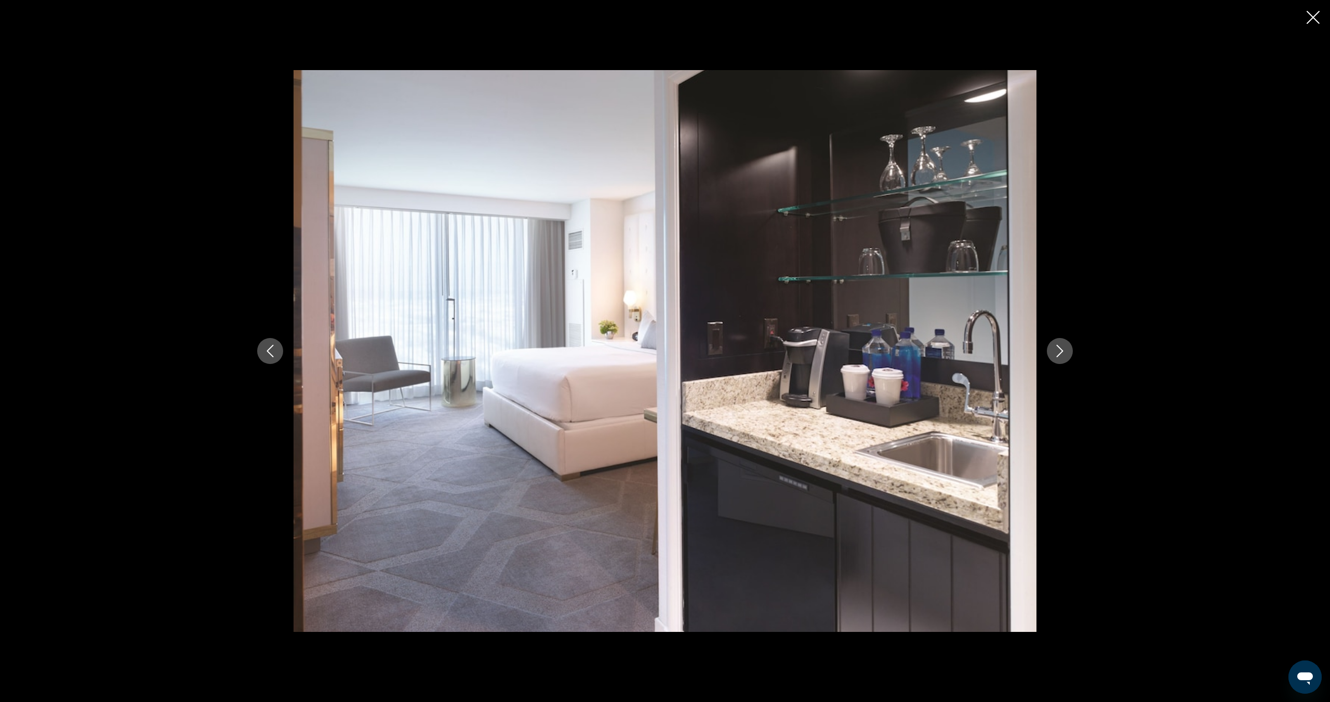
click at [1068, 352] on button "Next image" at bounding box center [1060, 351] width 26 height 26
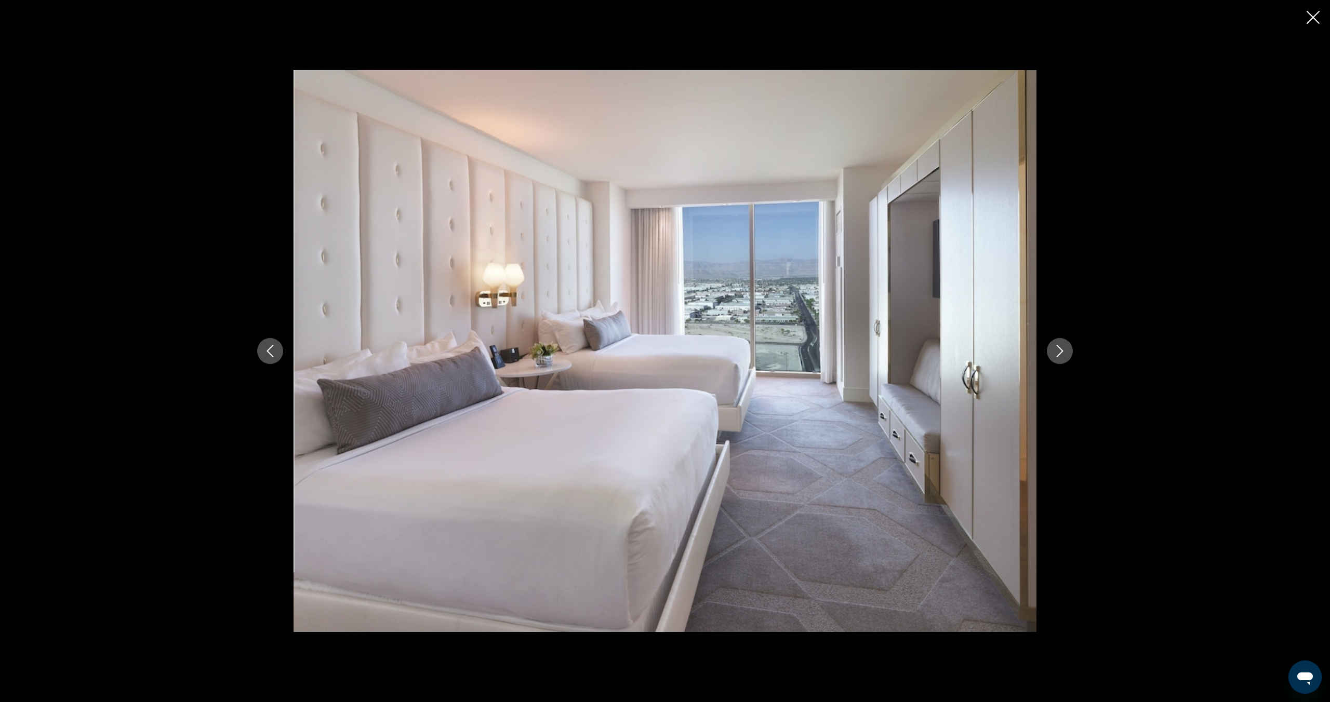
click at [1068, 352] on button "Next image" at bounding box center [1060, 351] width 26 height 26
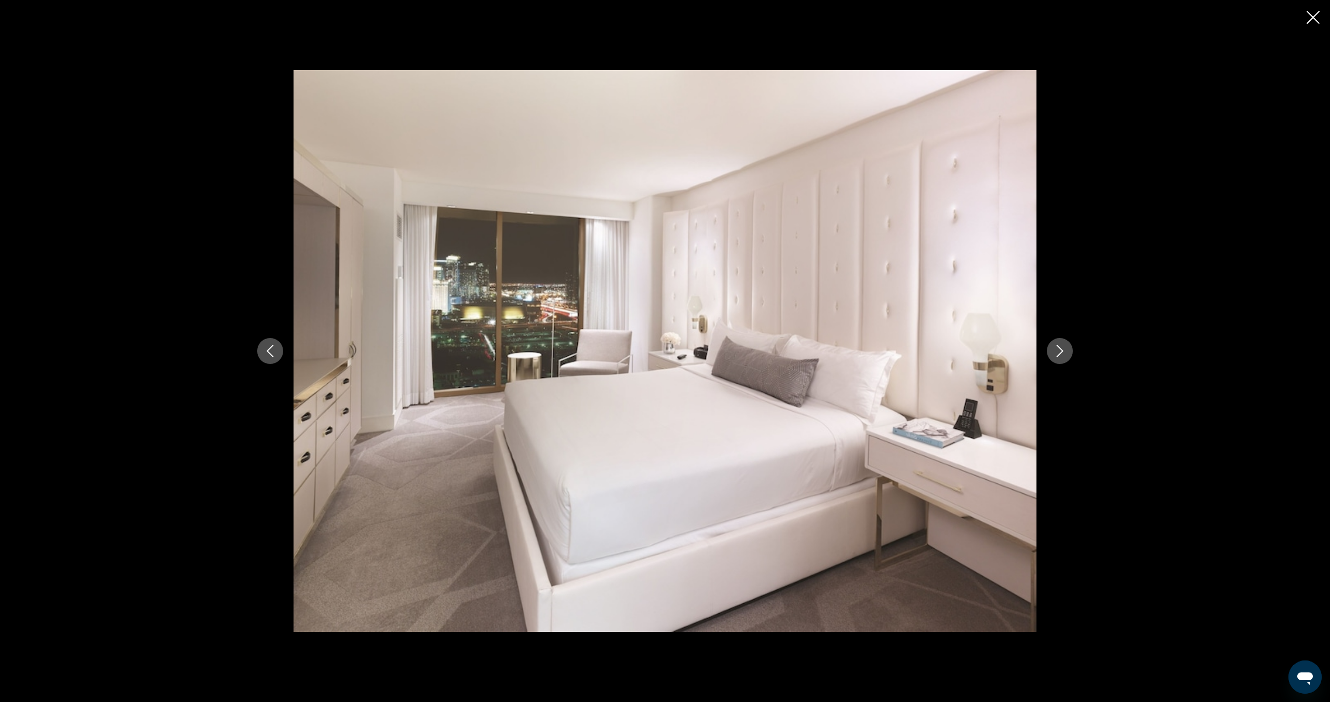
scroll to position [337, 0]
click at [1068, 352] on button "Next image" at bounding box center [1060, 351] width 26 height 26
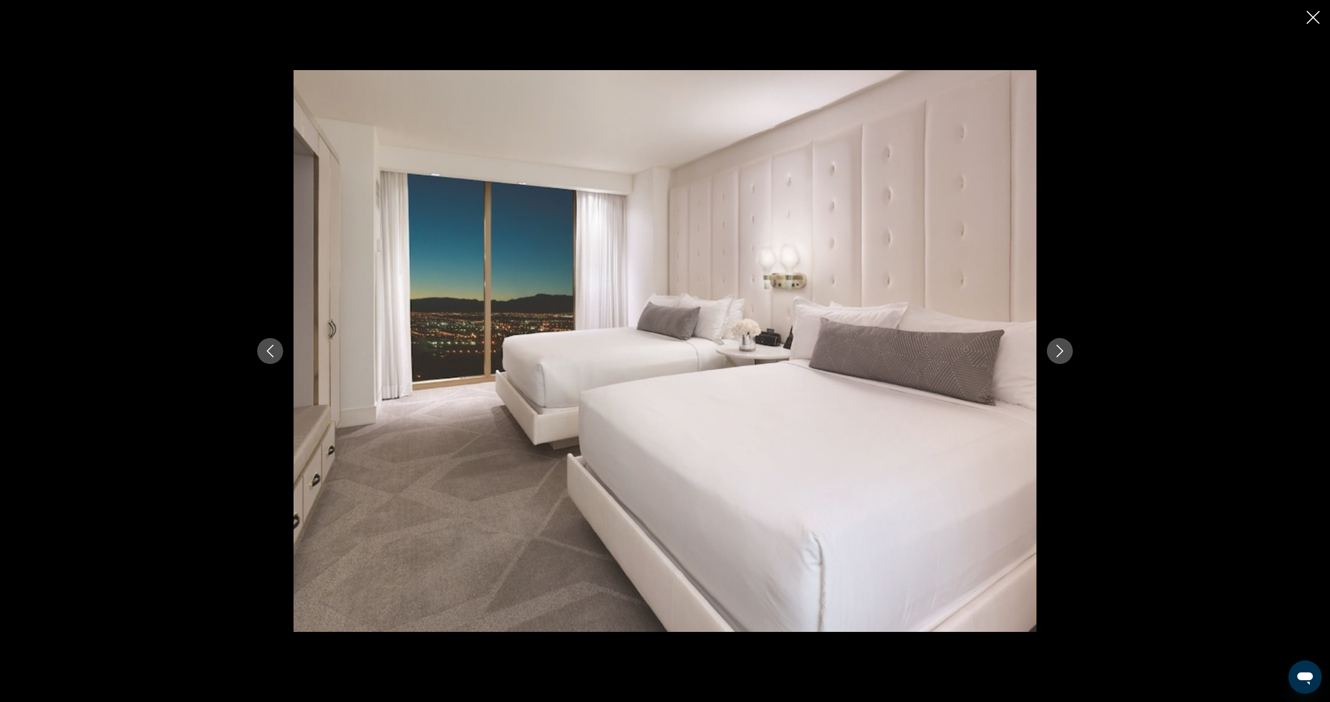
click at [1068, 352] on button "Next image" at bounding box center [1060, 351] width 26 height 26
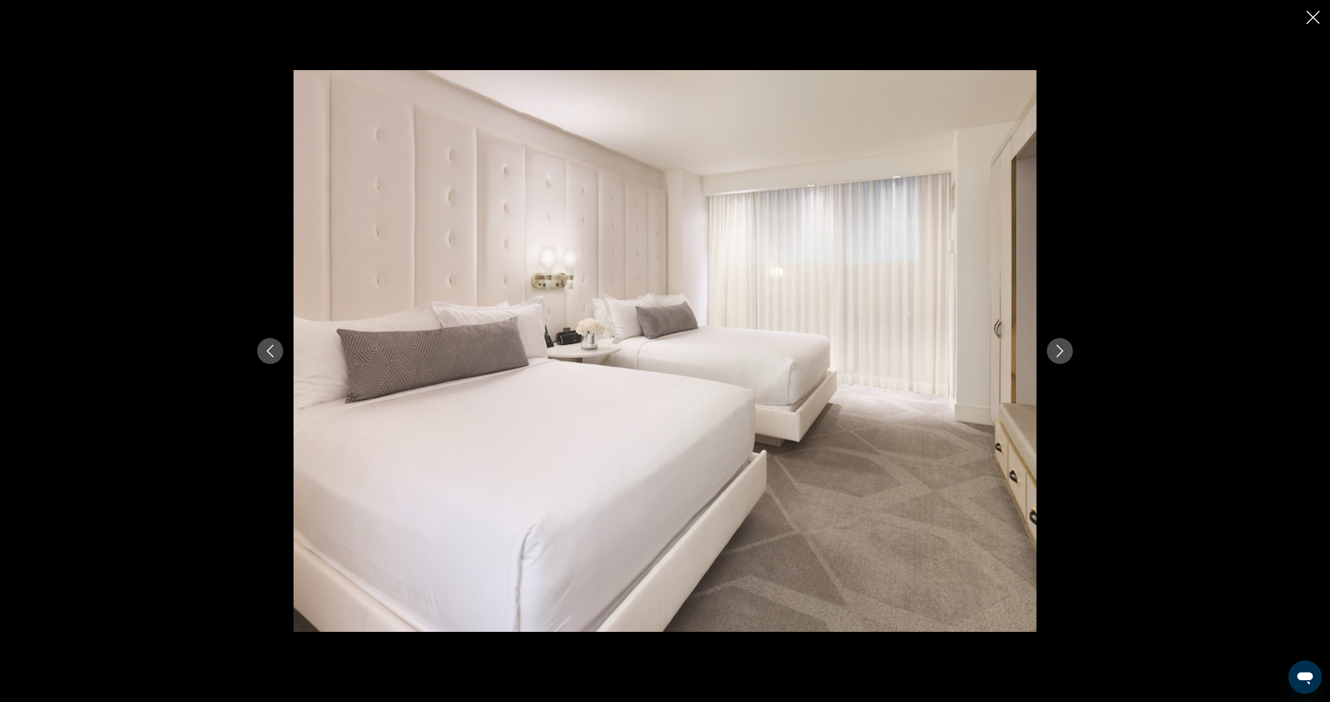
click at [1068, 352] on button "Next image" at bounding box center [1060, 351] width 26 height 26
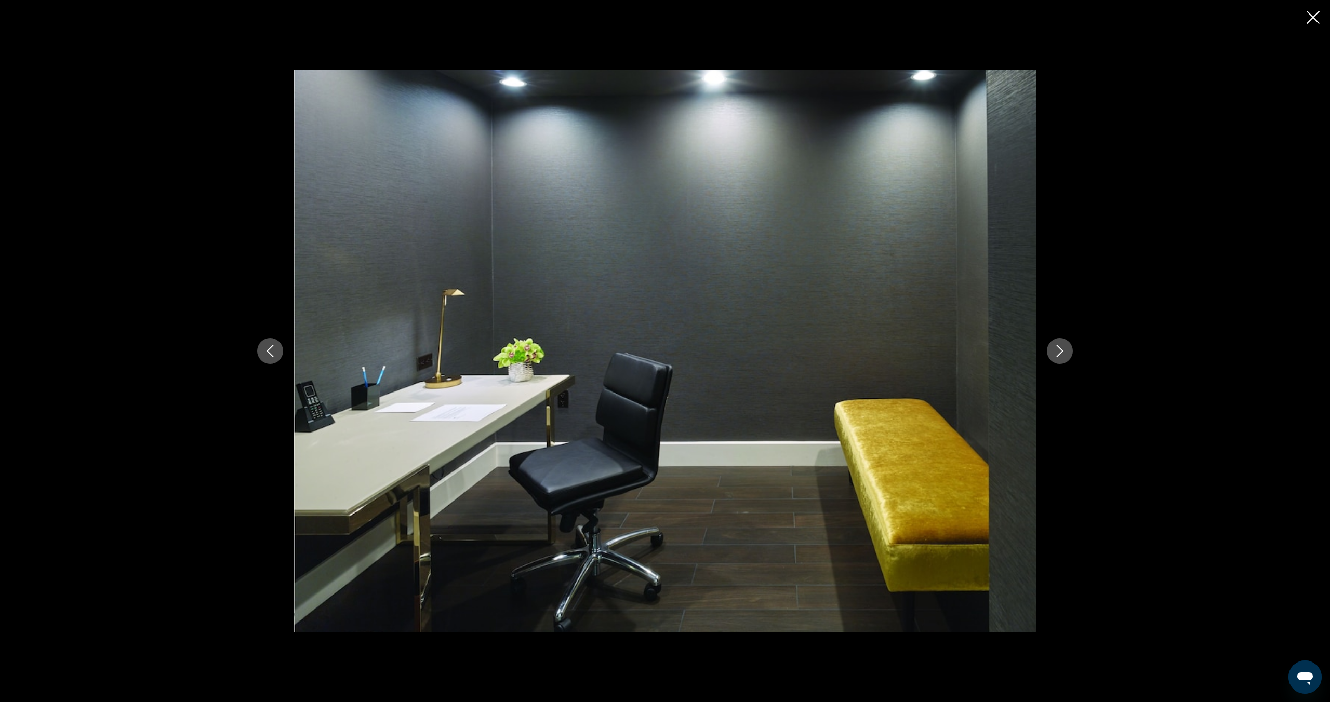
scroll to position [332, 0]
click at [1068, 352] on button "Next image" at bounding box center [1060, 351] width 26 height 26
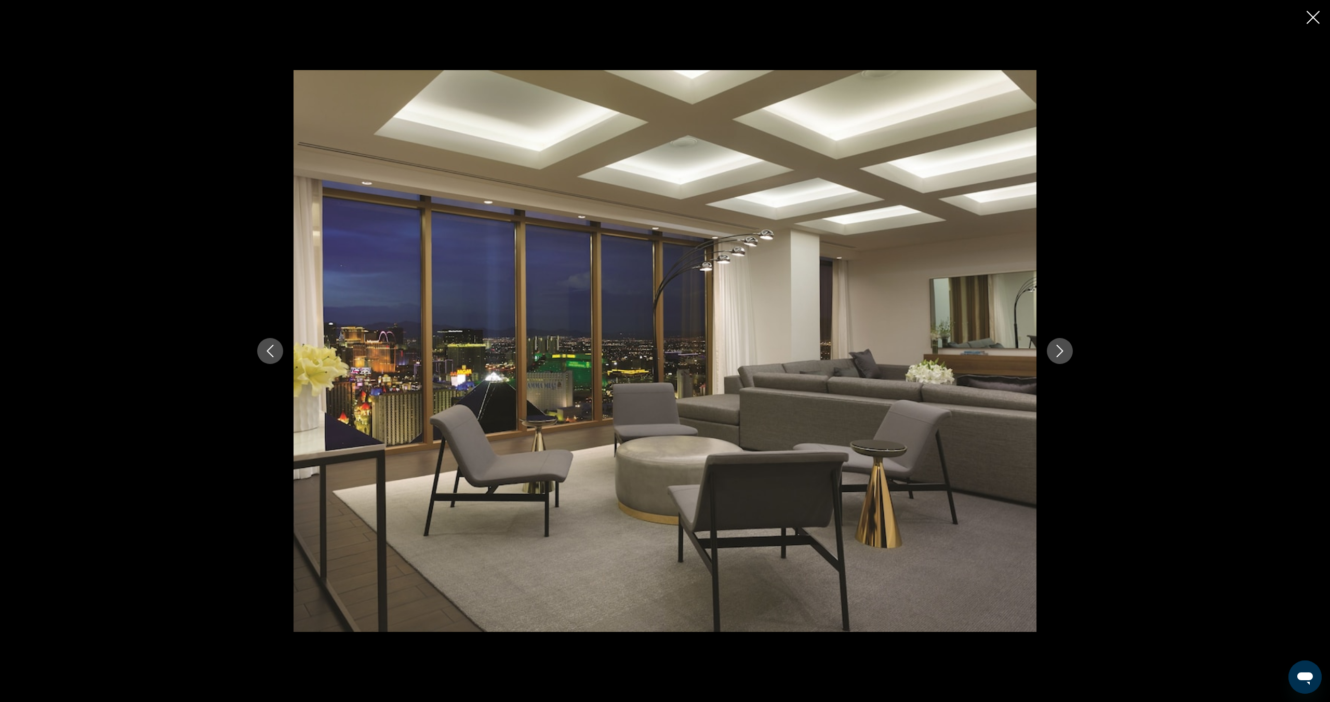
click at [1068, 352] on button "Next image" at bounding box center [1060, 351] width 26 height 26
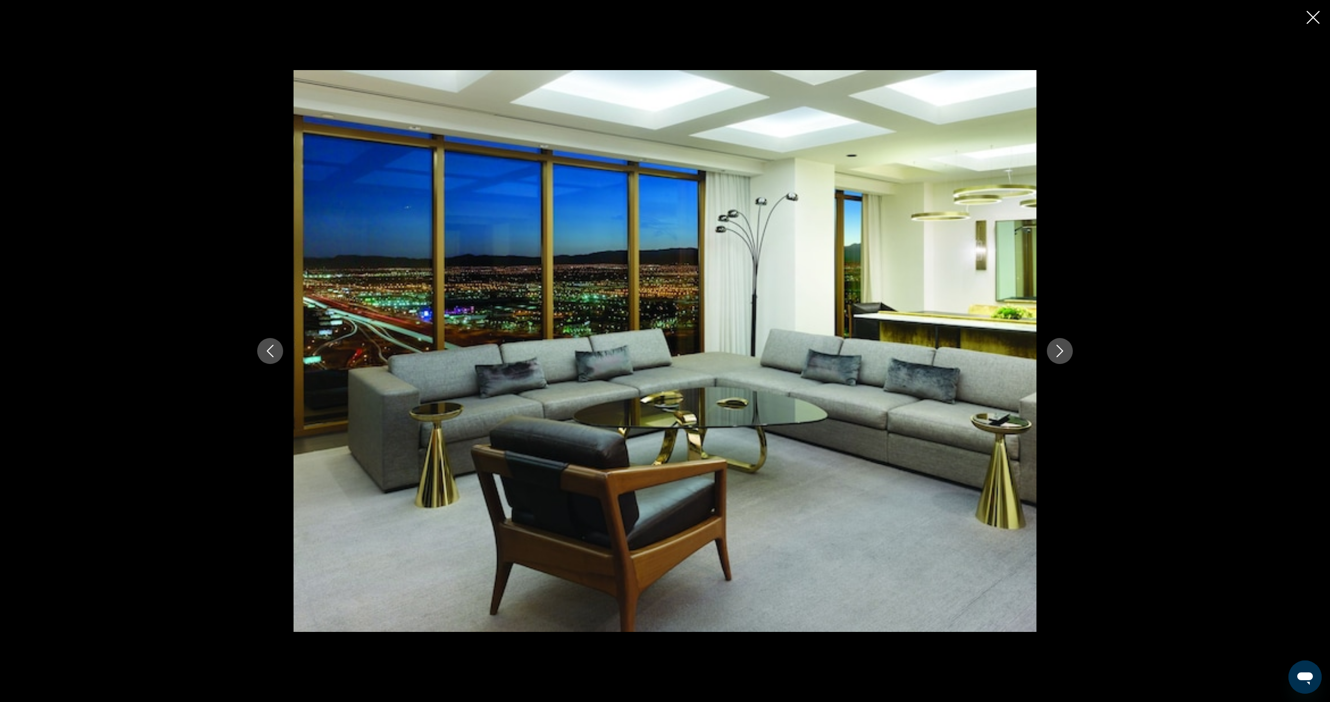
click at [1068, 352] on button "Next image" at bounding box center [1060, 351] width 26 height 26
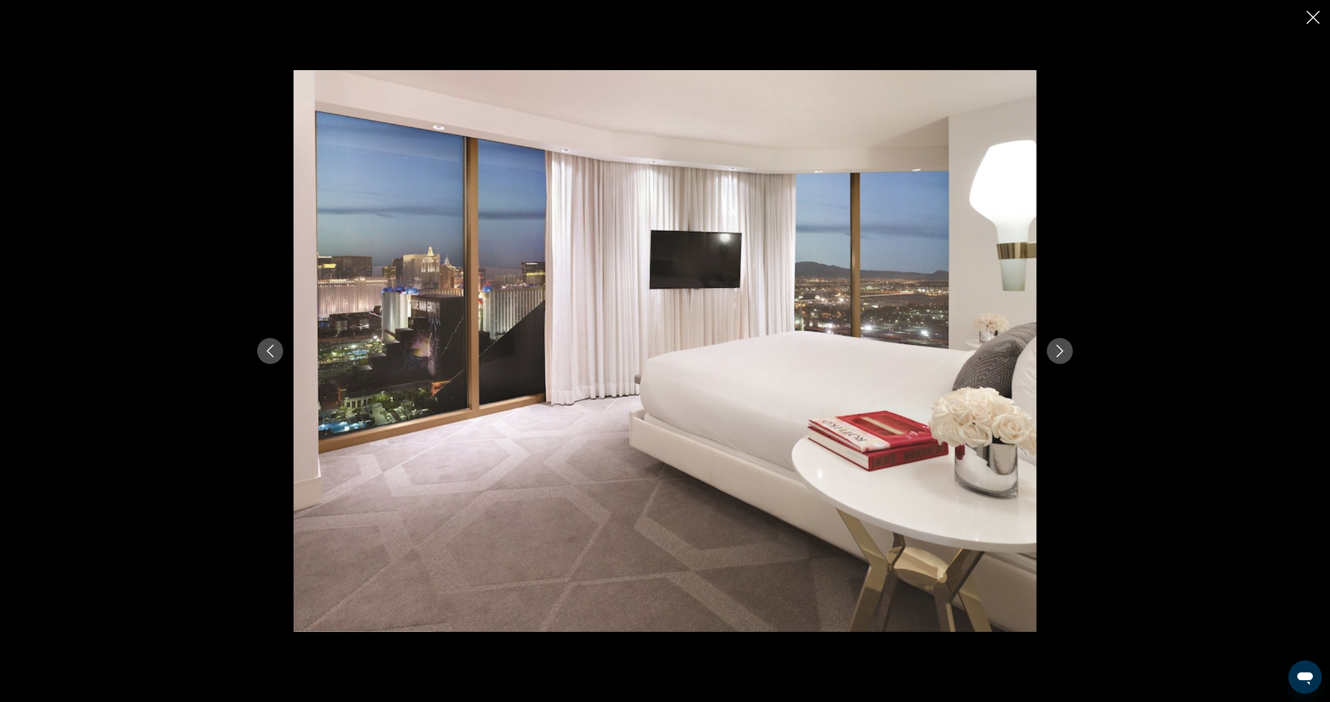
scroll to position [330, 0]
click at [1068, 352] on button "Next image" at bounding box center [1060, 351] width 26 height 26
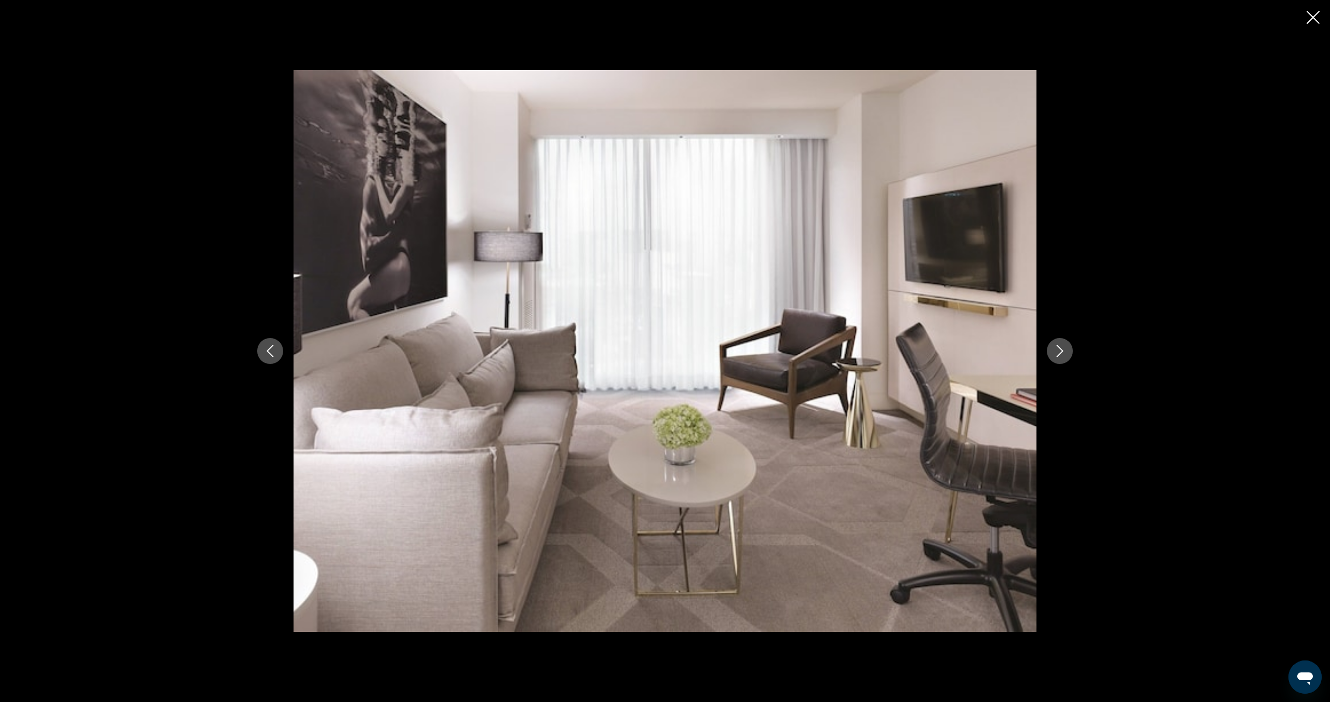
scroll to position [326, 0]
click at [1068, 352] on button "Next image" at bounding box center [1060, 351] width 26 height 26
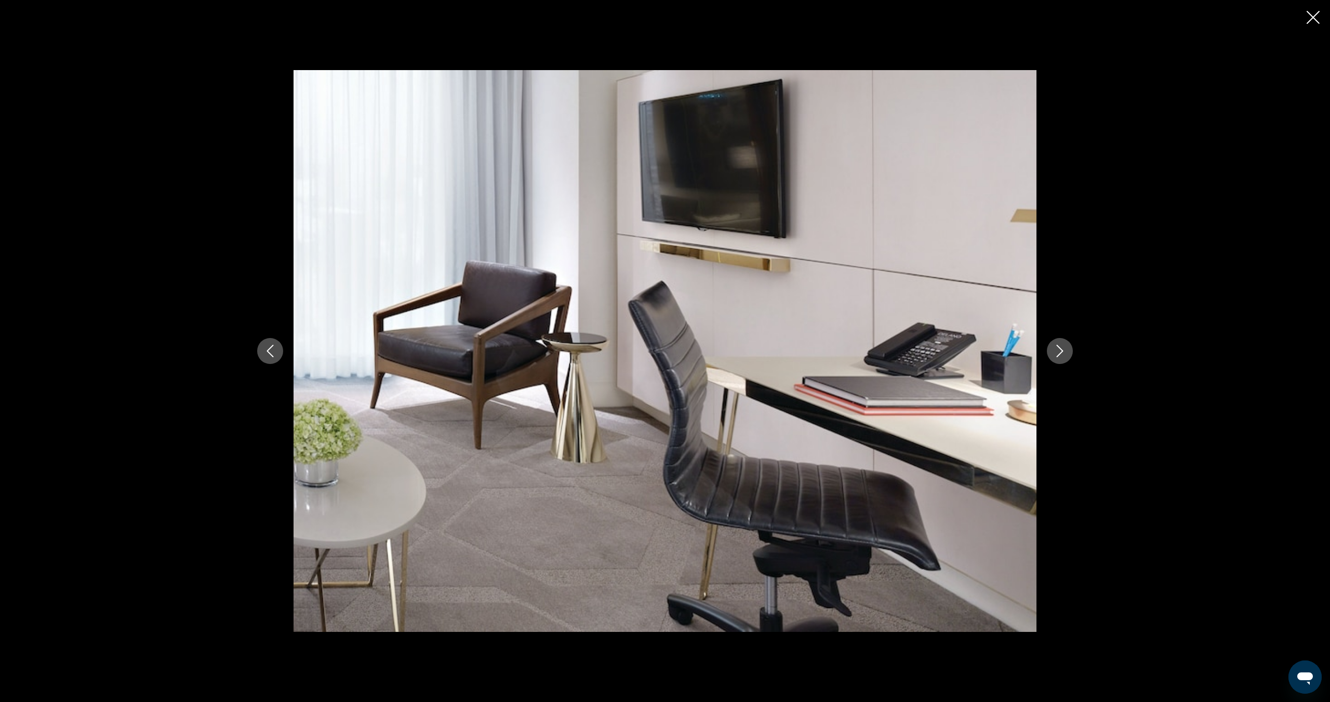
scroll to position [318, 0]
click at [1068, 352] on button "Next image" at bounding box center [1060, 351] width 26 height 26
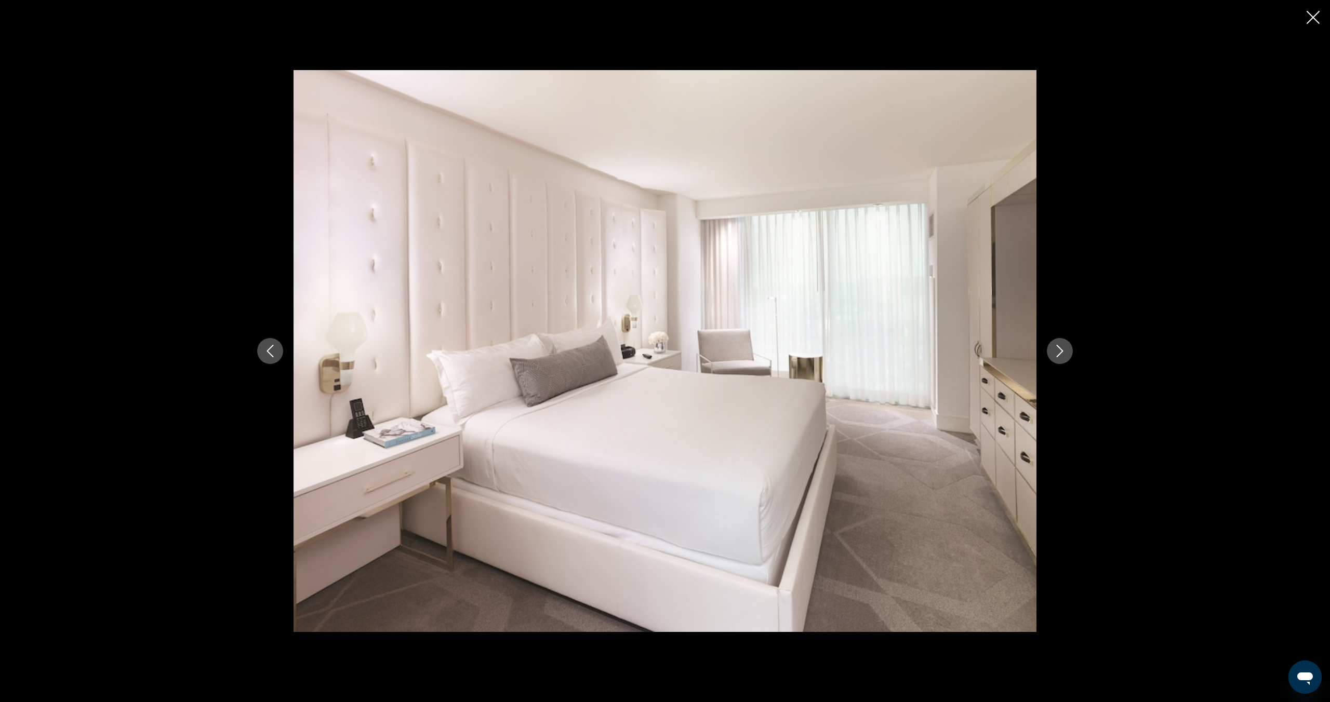
scroll to position [315, 0]
click at [1068, 352] on button "Next image" at bounding box center [1060, 351] width 26 height 26
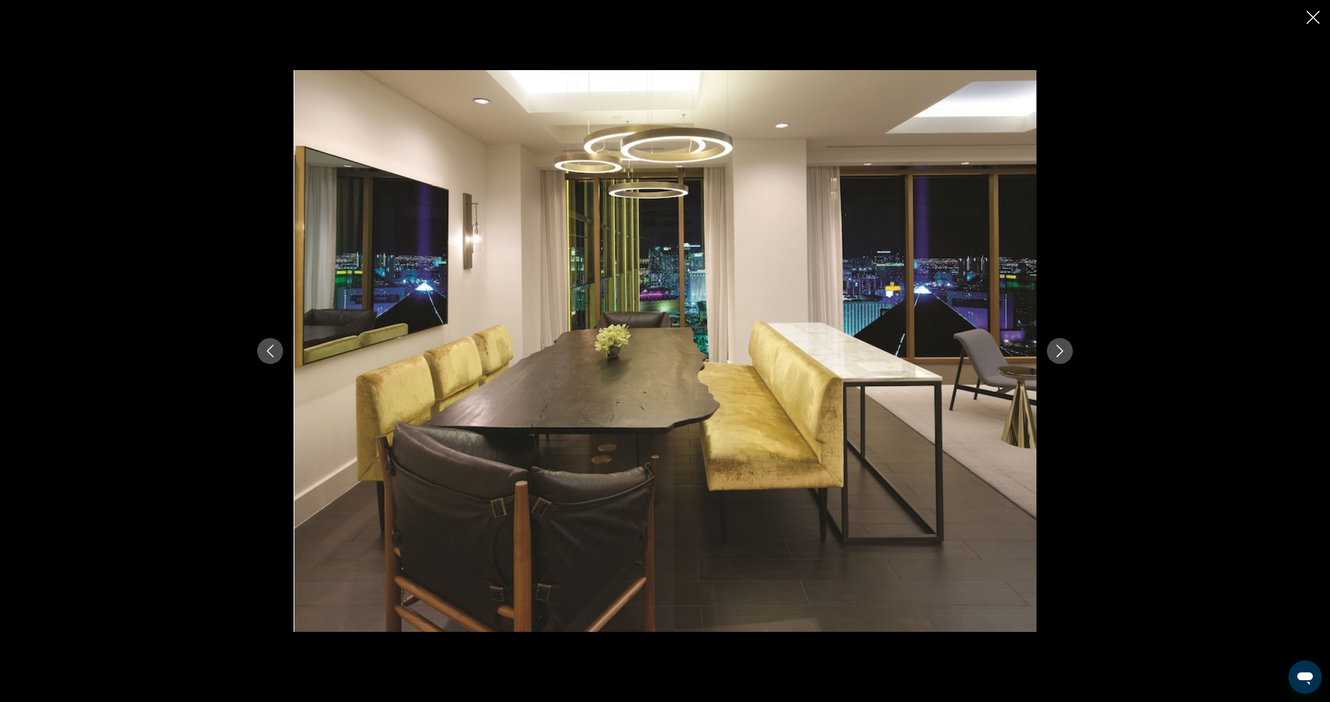
scroll to position [311, 0]
click at [1068, 352] on button "Next image" at bounding box center [1060, 351] width 26 height 26
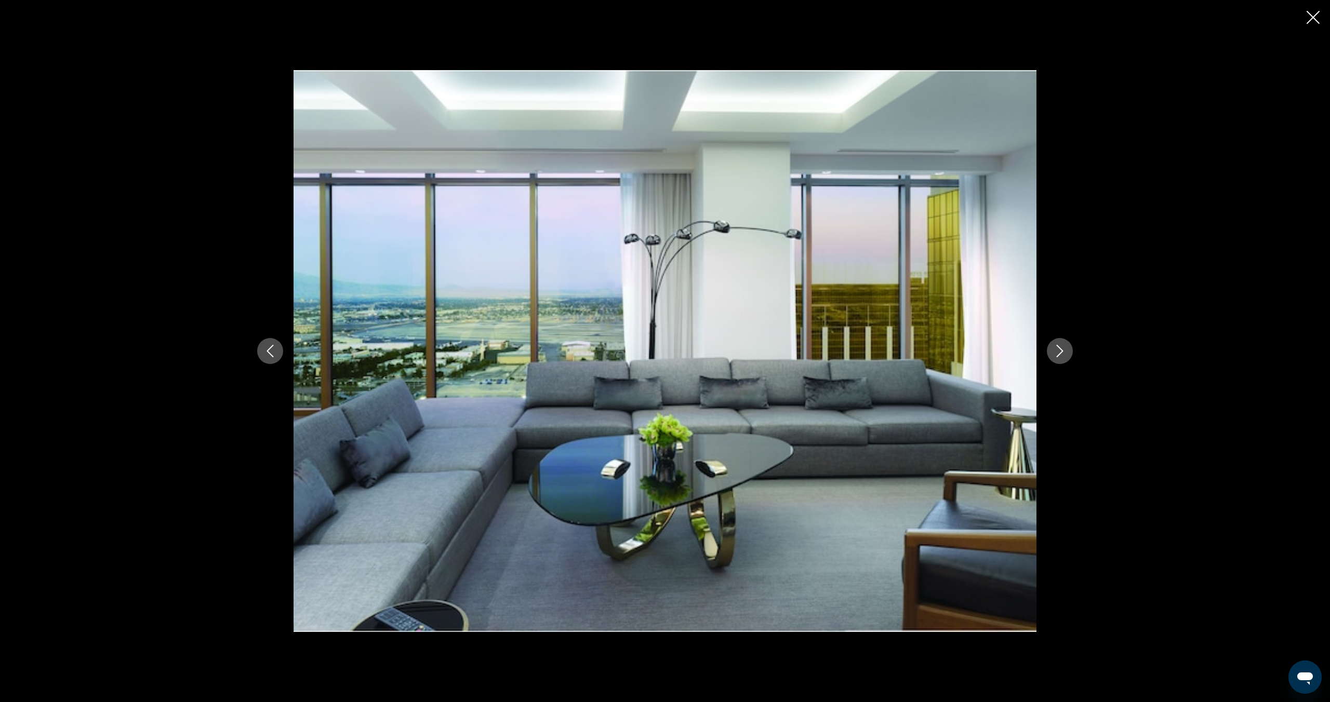
click at [1068, 352] on button "Next image" at bounding box center [1060, 351] width 26 height 26
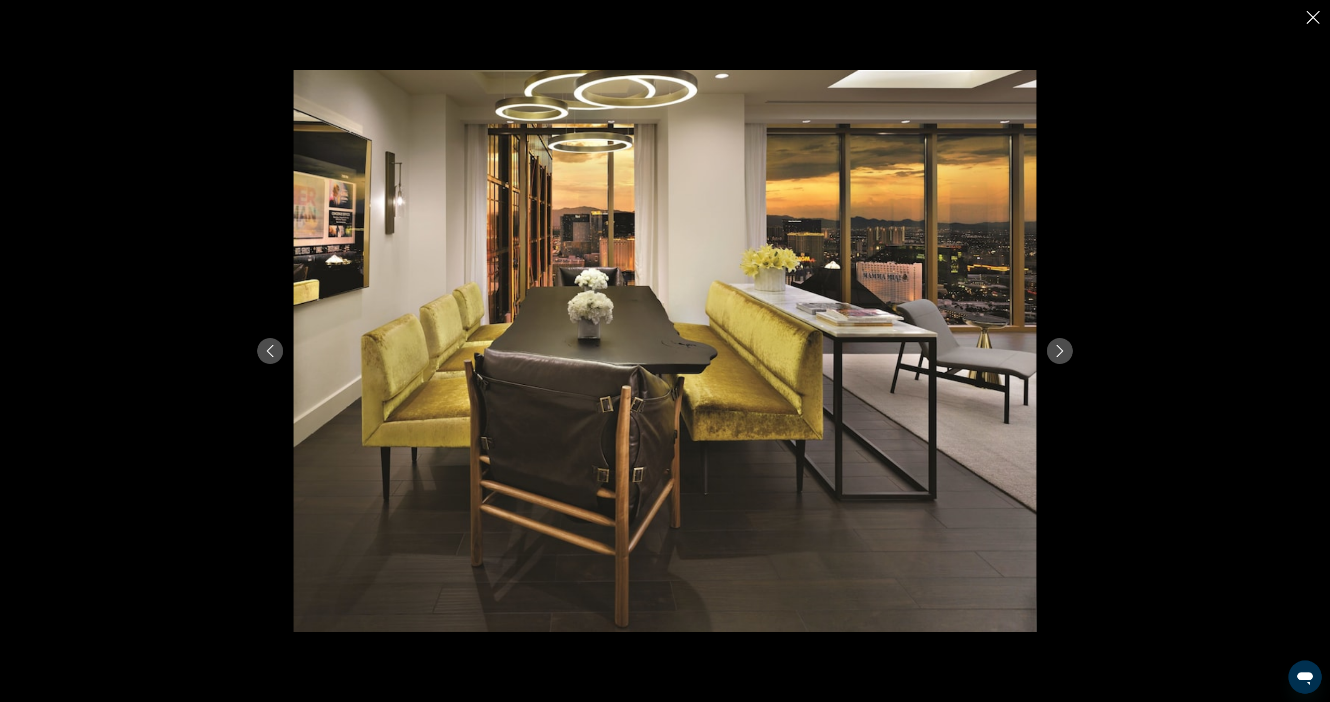
scroll to position [309, 0]
click at [1313, 17] on icon "Close slideshow" at bounding box center [1312, 17] width 13 height 13
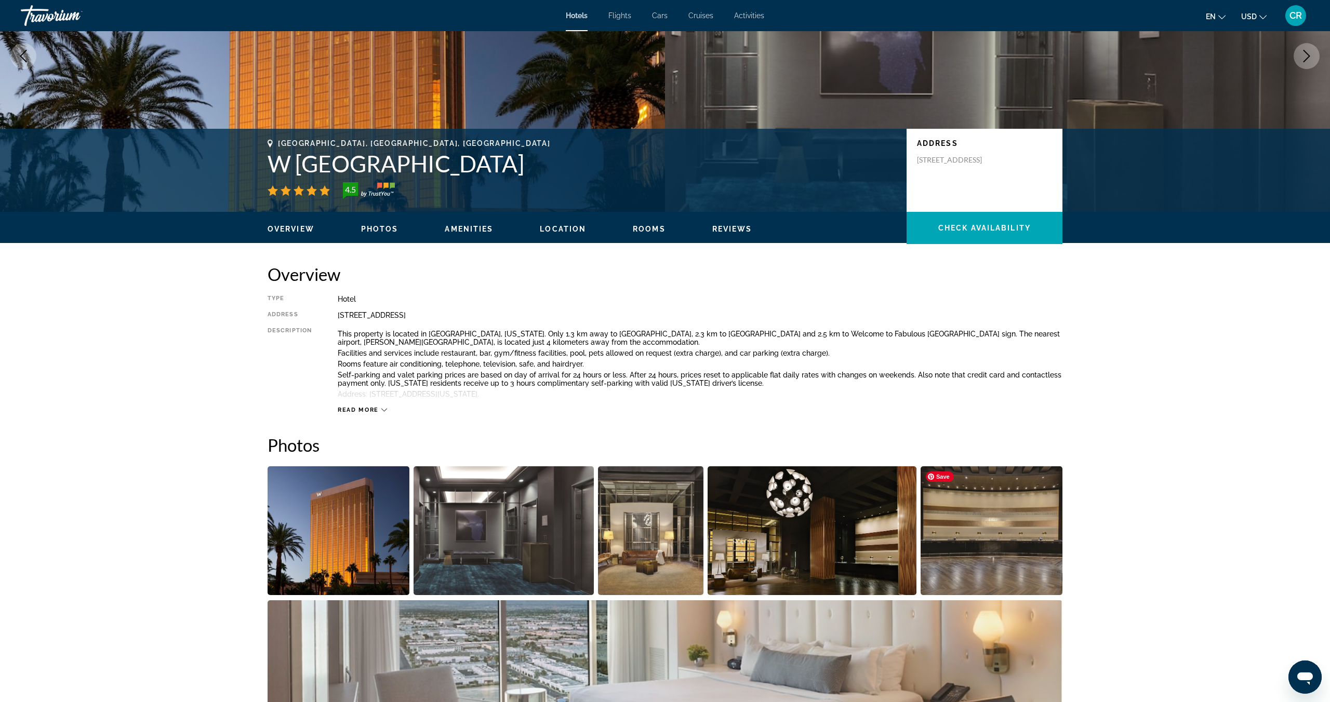
scroll to position [0, 0]
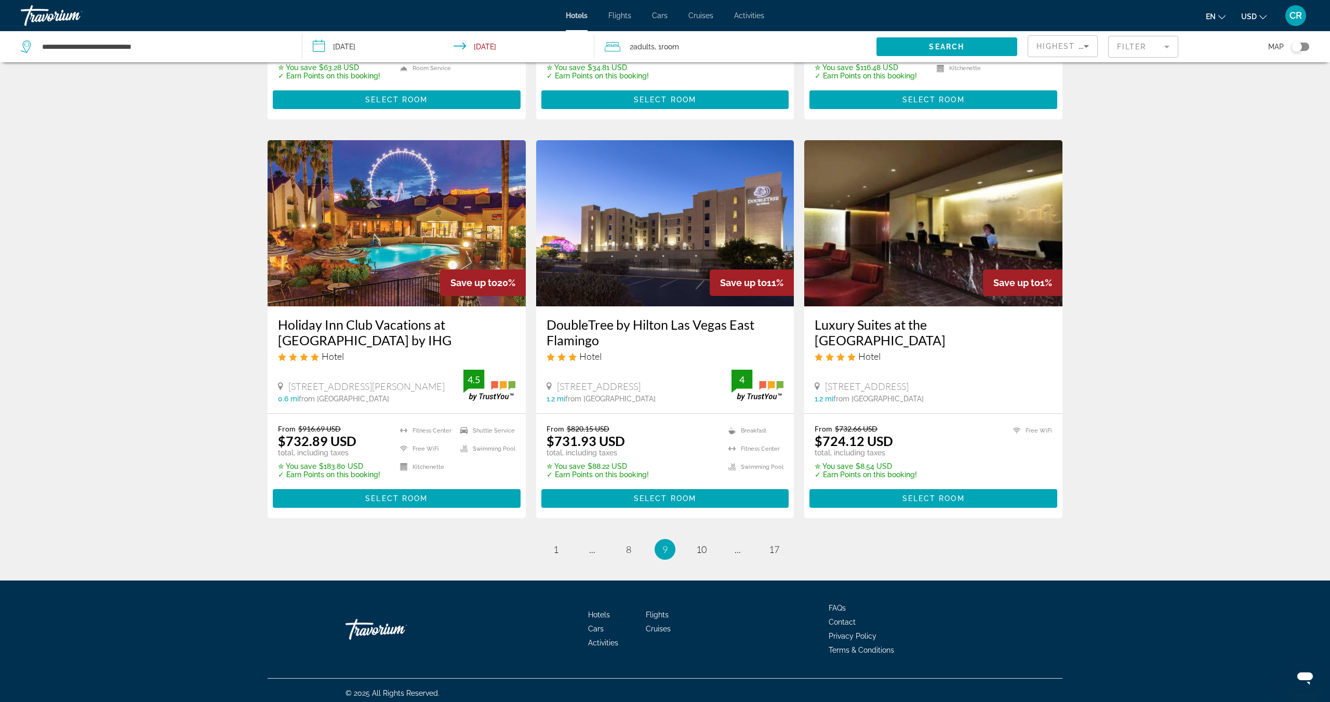
scroll to position [1144, 0]
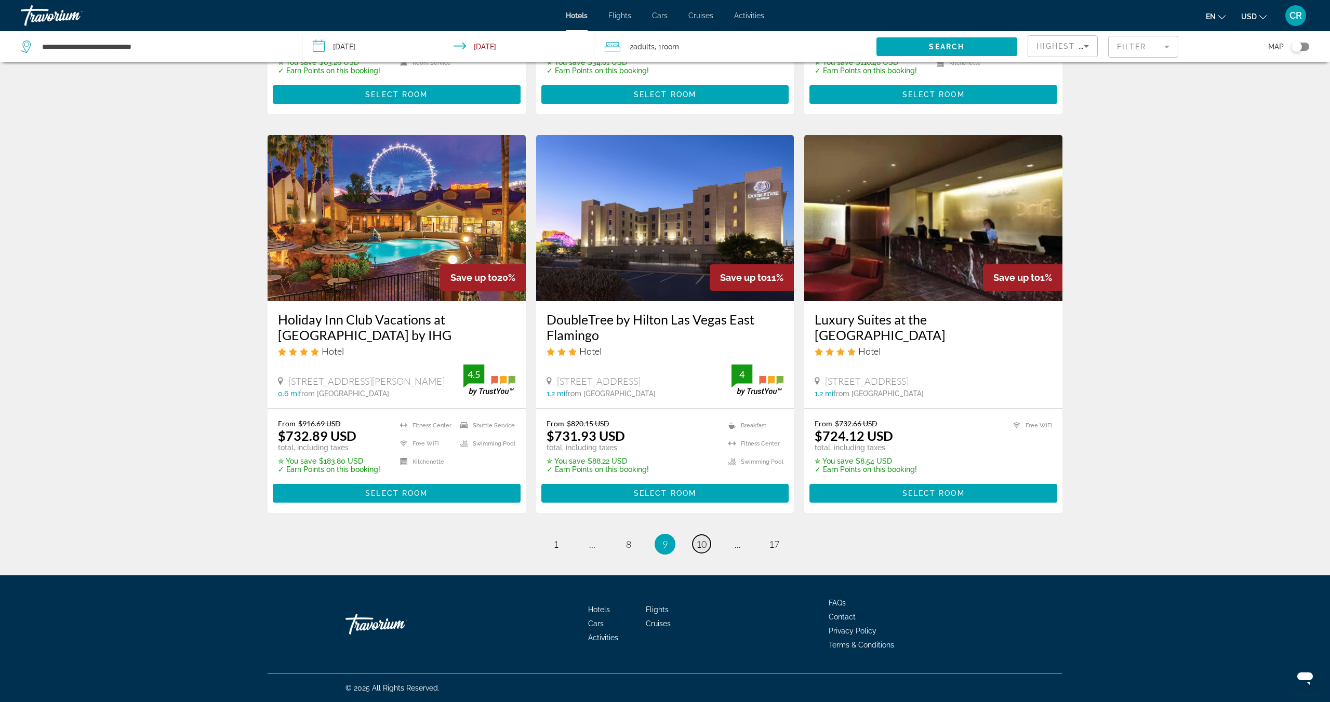
click at [696, 546] on span "10" at bounding box center [701, 544] width 10 height 11
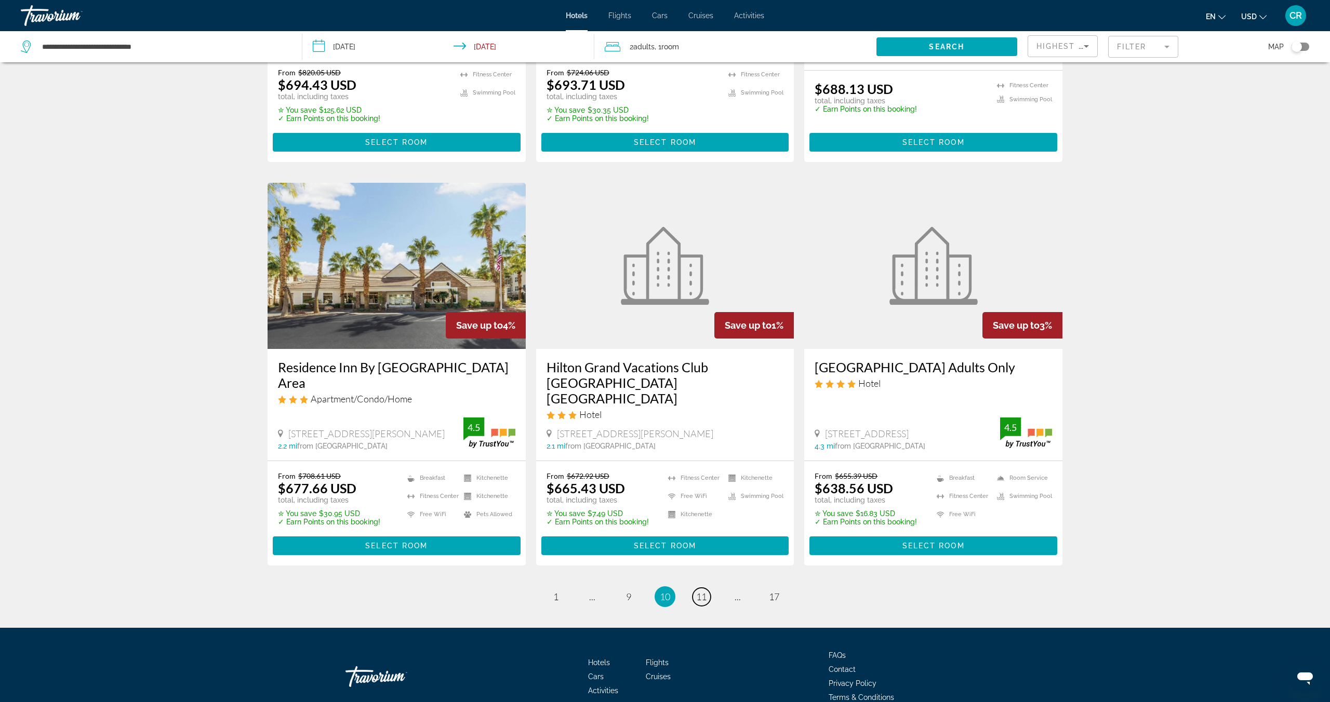
scroll to position [1112, 0]
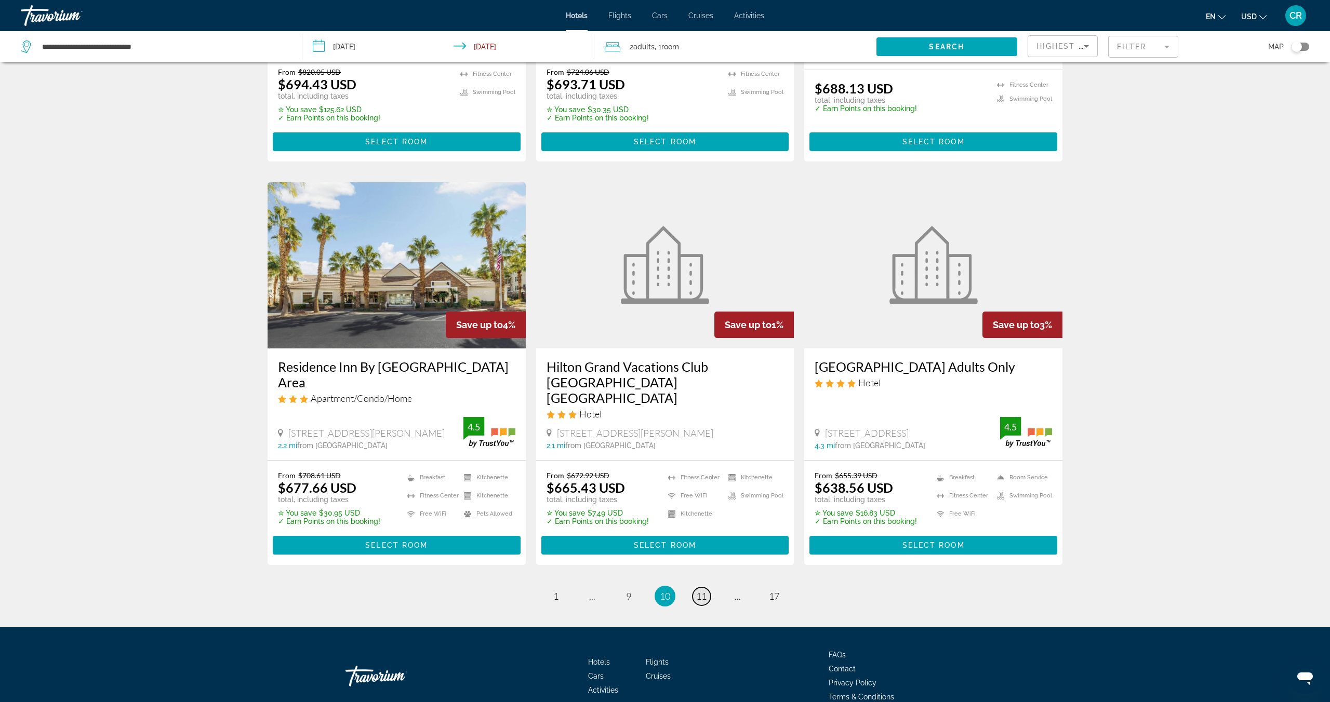
click at [703, 591] on span "11" at bounding box center [701, 596] width 10 height 11
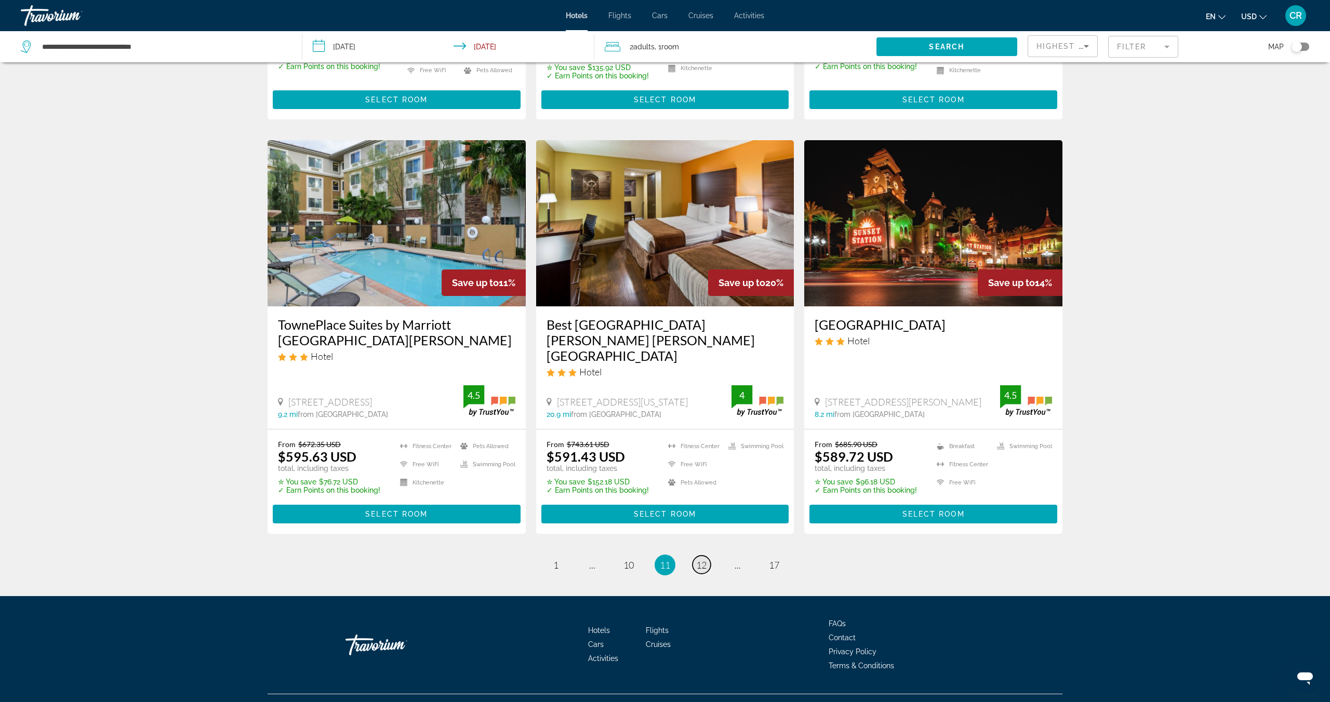
scroll to position [1111, 0]
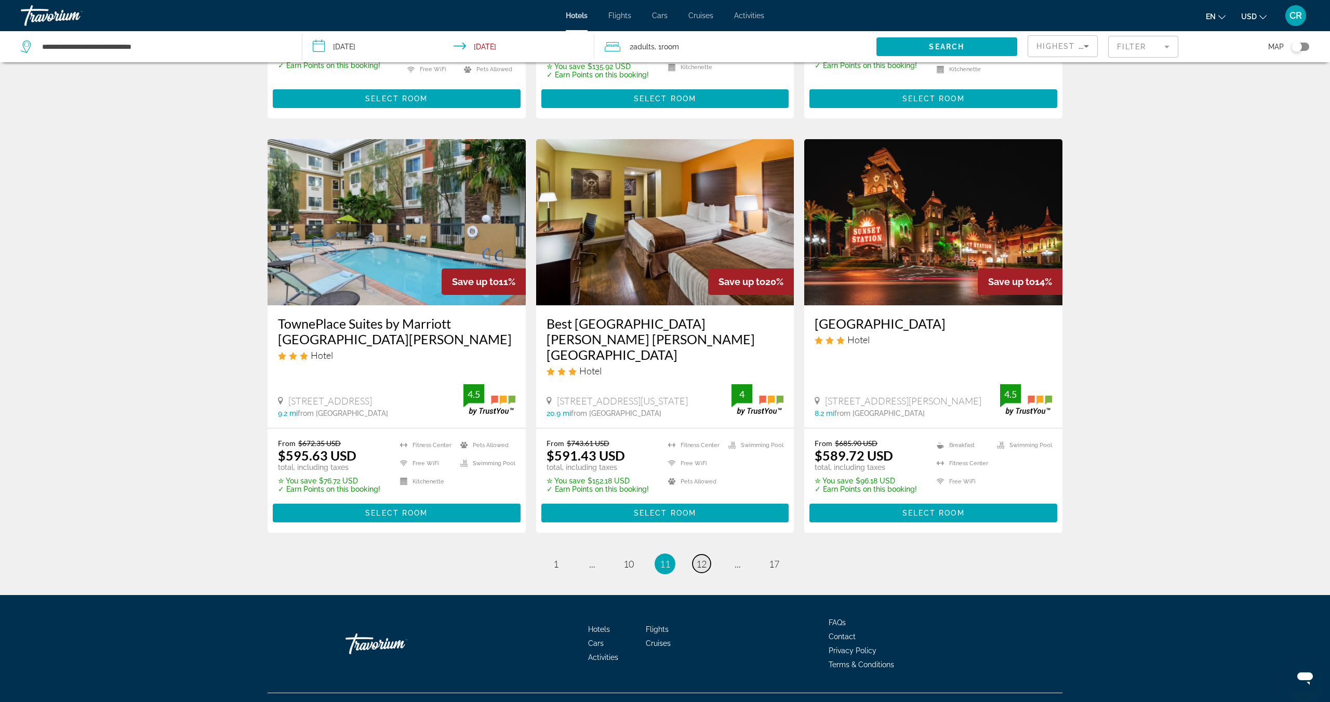
click at [696, 558] on span "12" at bounding box center [701, 563] width 10 height 11
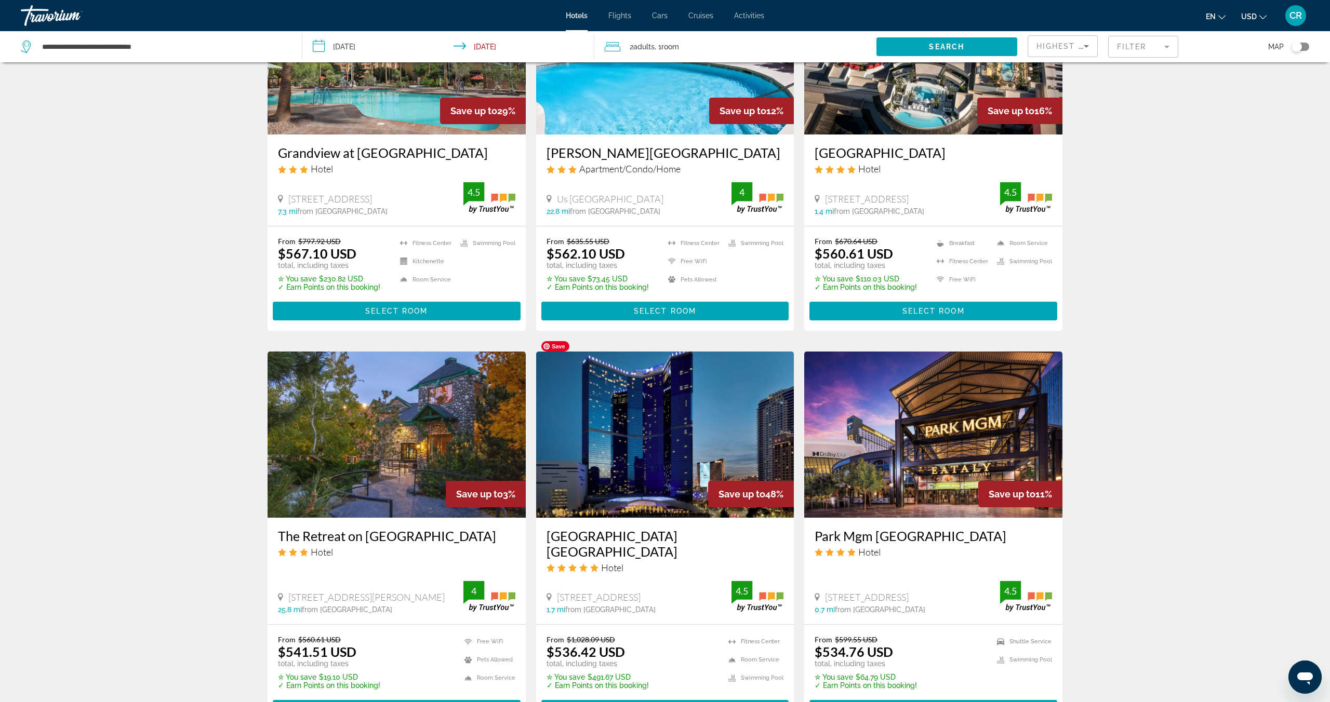
scroll to position [532, 0]
click at [660, 462] on img "Main content" at bounding box center [665, 434] width 258 height 166
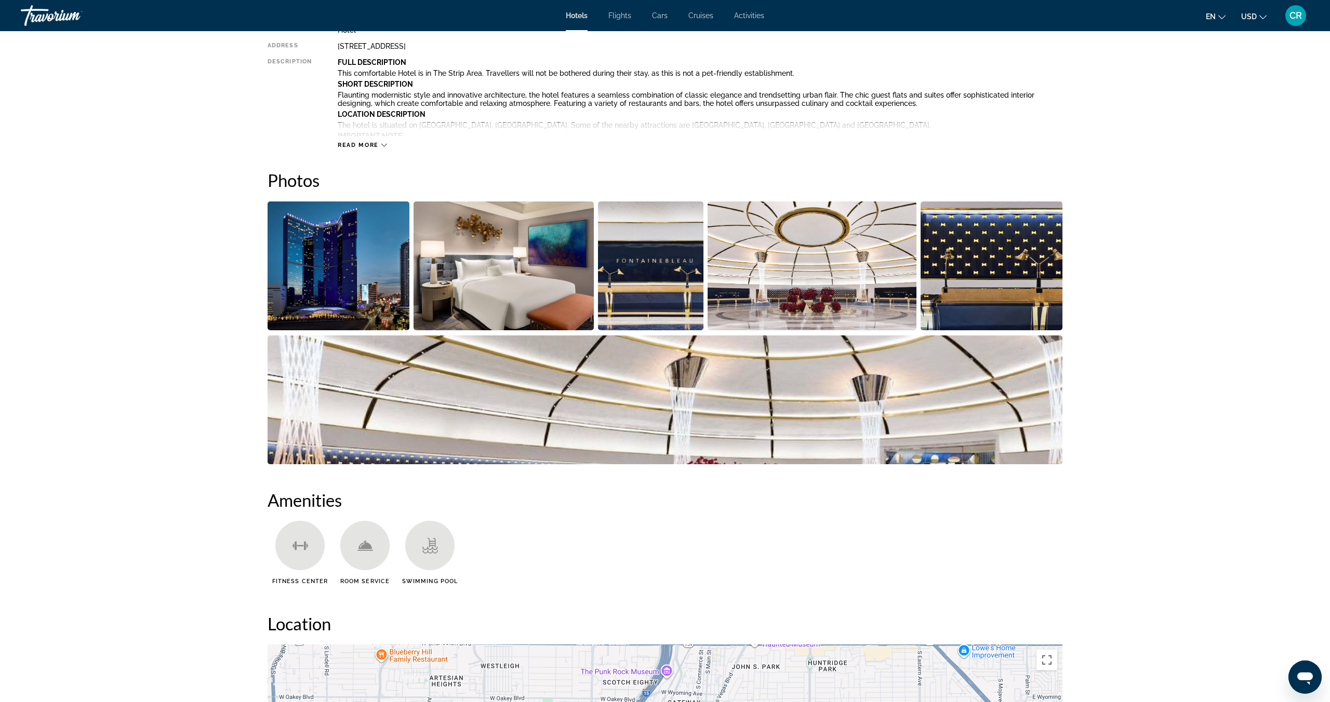
scroll to position [401, 0]
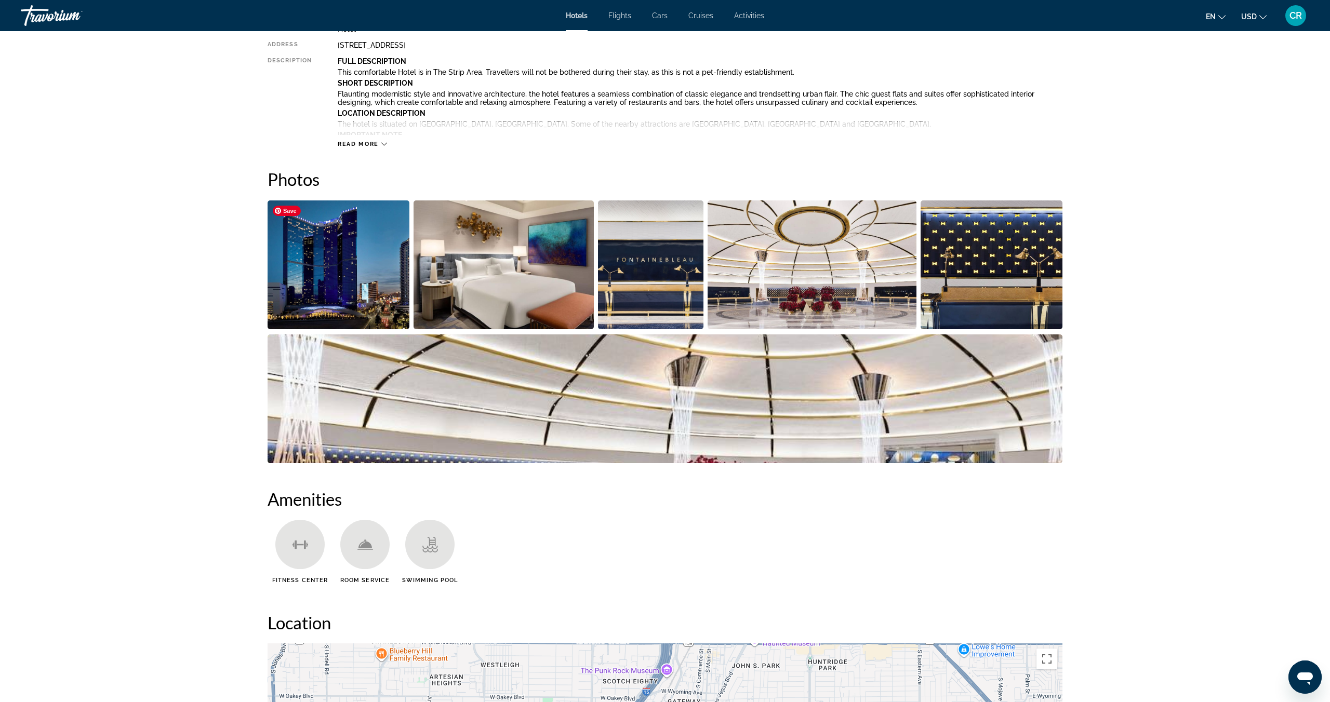
click at [340, 275] on img "Open full-screen image slider" at bounding box center [339, 265] width 142 height 129
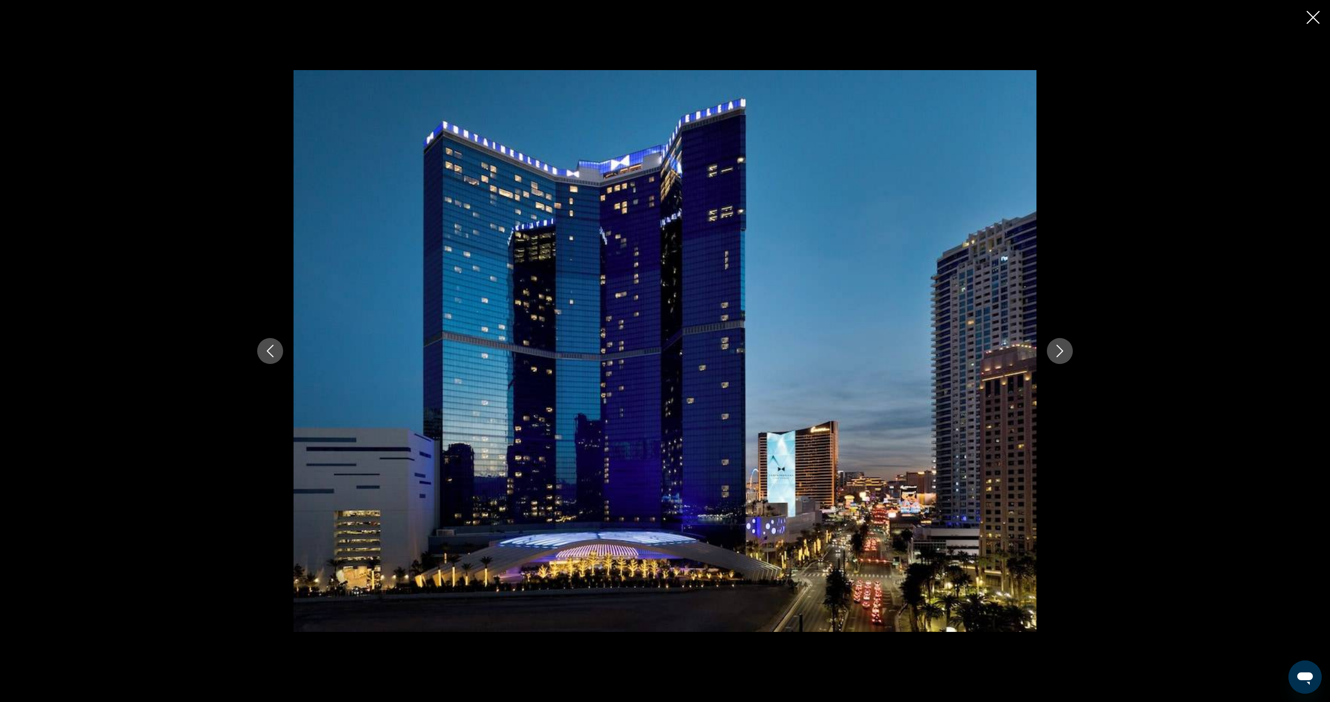
click at [1059, 355] on icon "Next image" at bounding box center [1060, 351] width 7 height 12
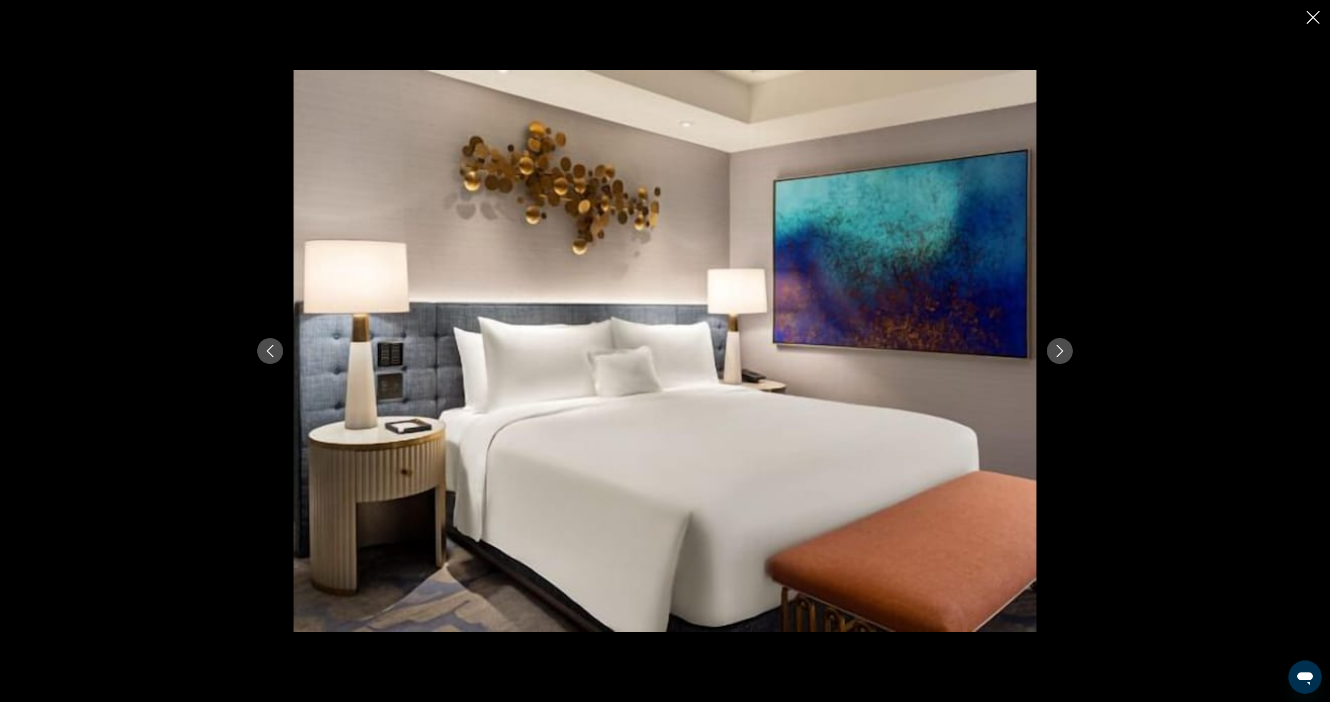
click at [1059, 355] on icon "Next image" at bounding box center [1060, 351] width 7 height 12
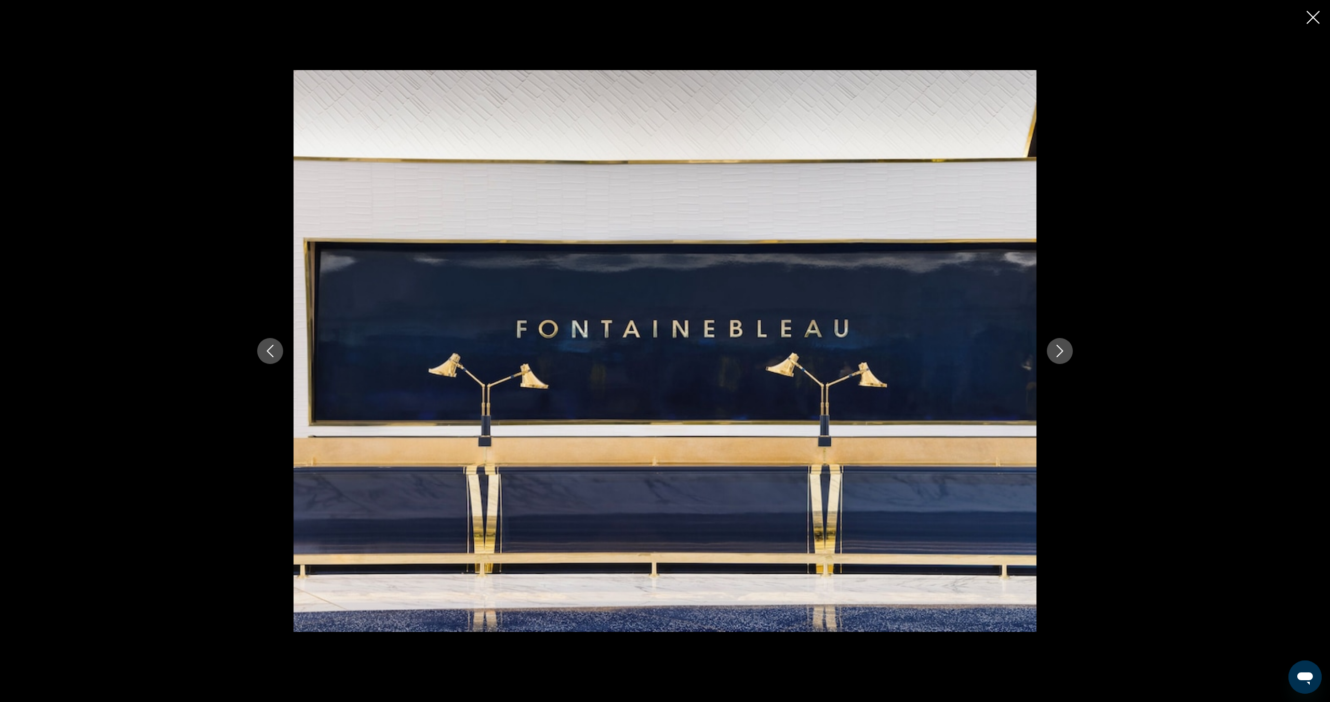
click at [1059, 355] on icon "Next image" at bounding box center [1060, 351] width 7 height 12
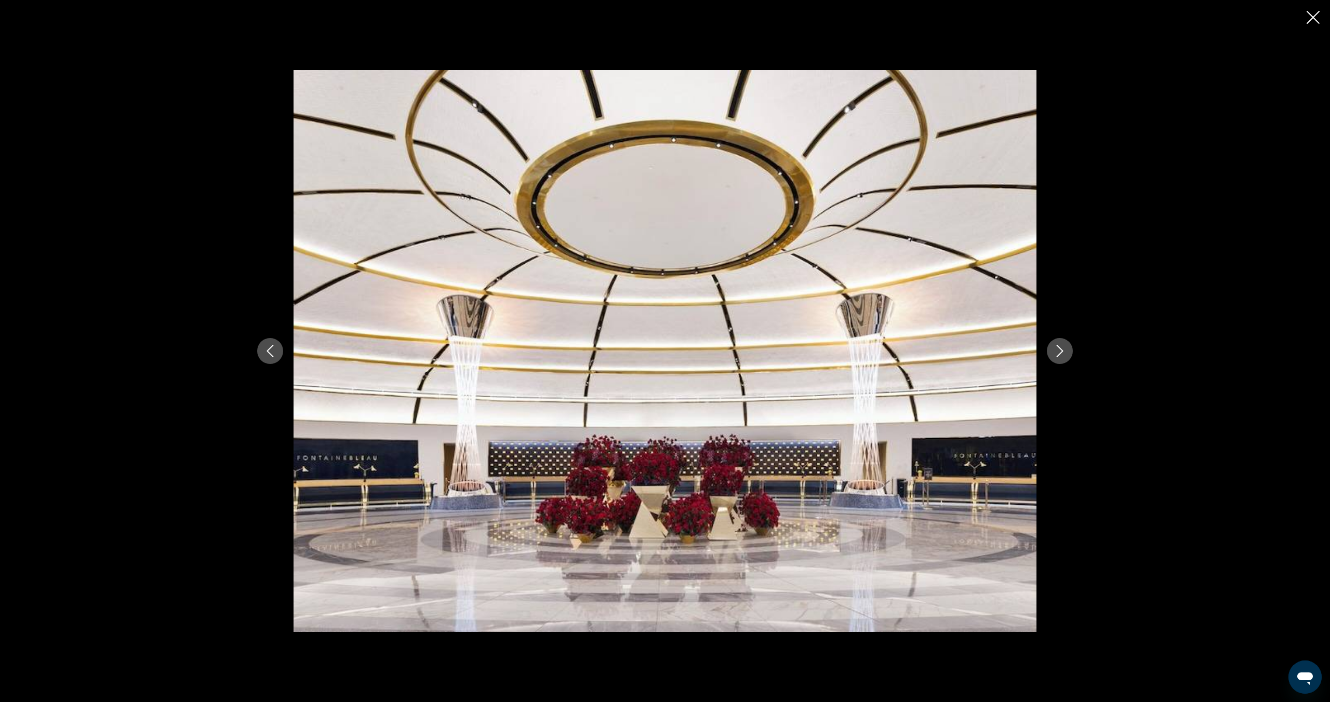
click at [1059, 355] on icon "Next image" at bounding box center [1060, 351] width 7 height 12
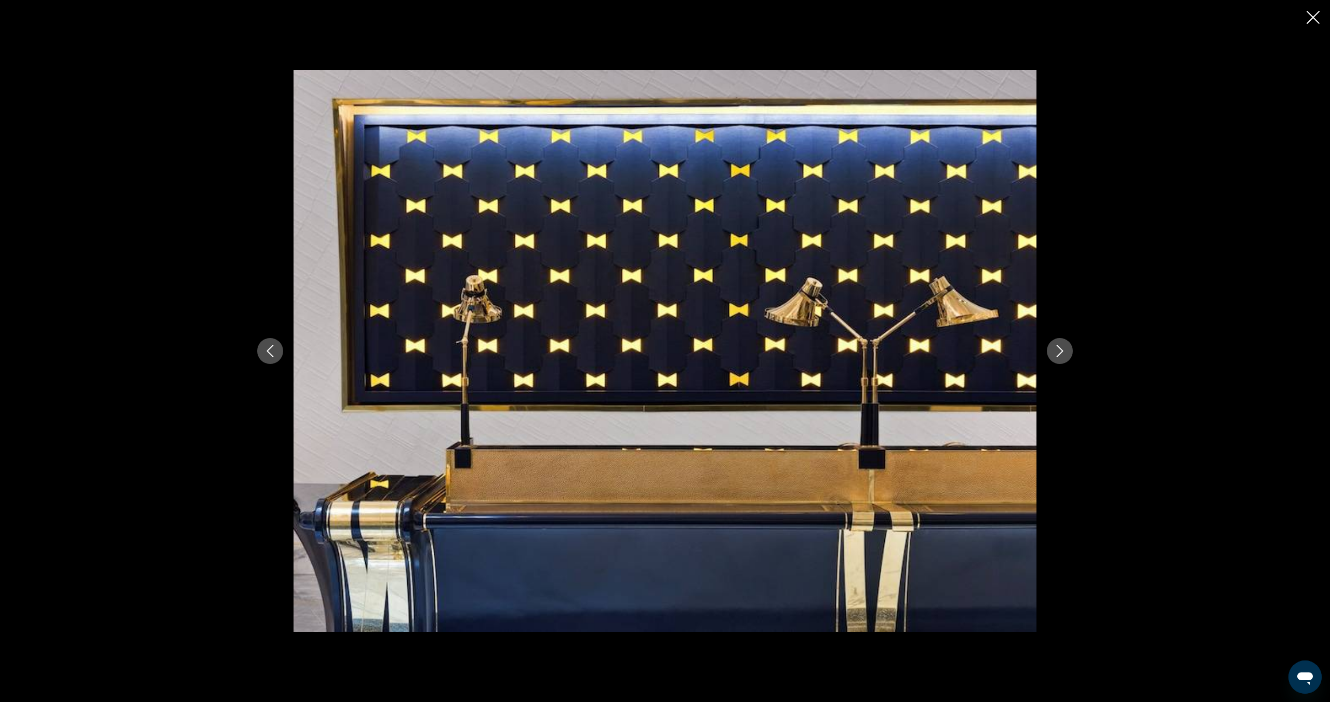
click at [1059, 355] on icon "Next image" at bounding box center [1060, 351] width 7 height 12
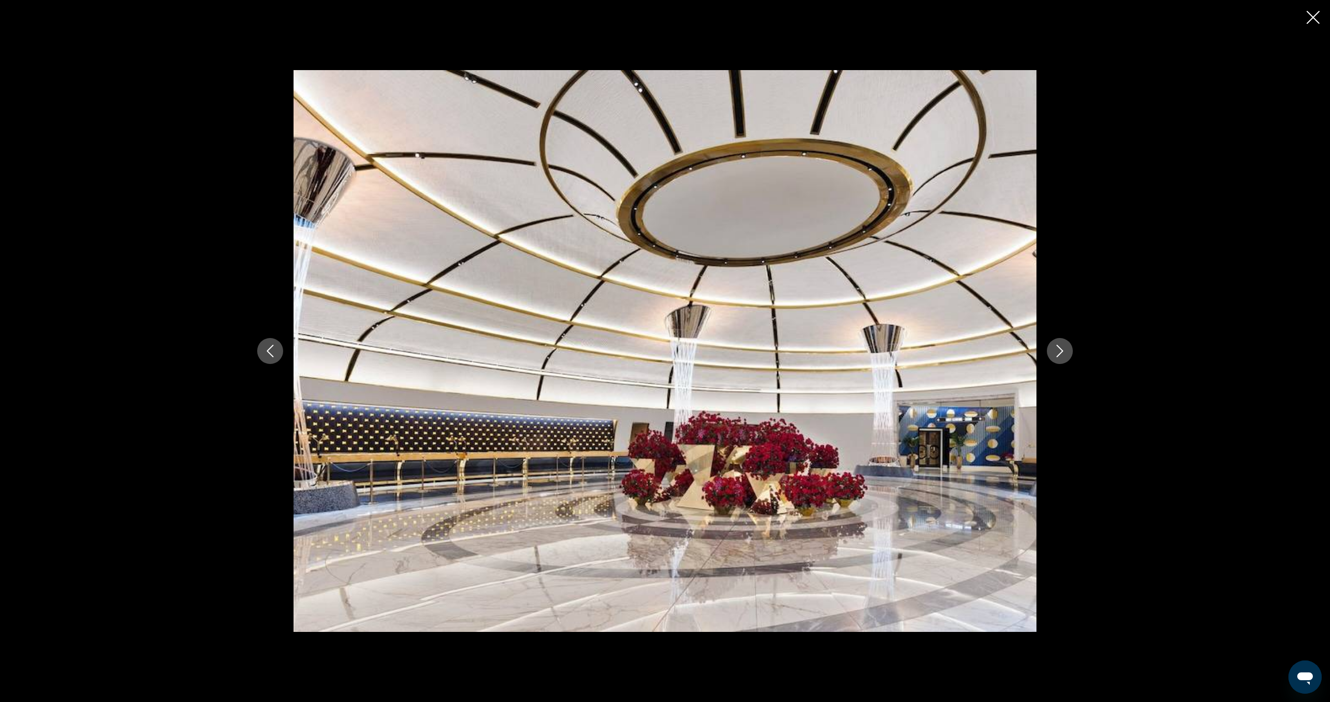
click at [1059, 355] on icon "Next image" at bounding box center [1060, 351] width 7 height 12
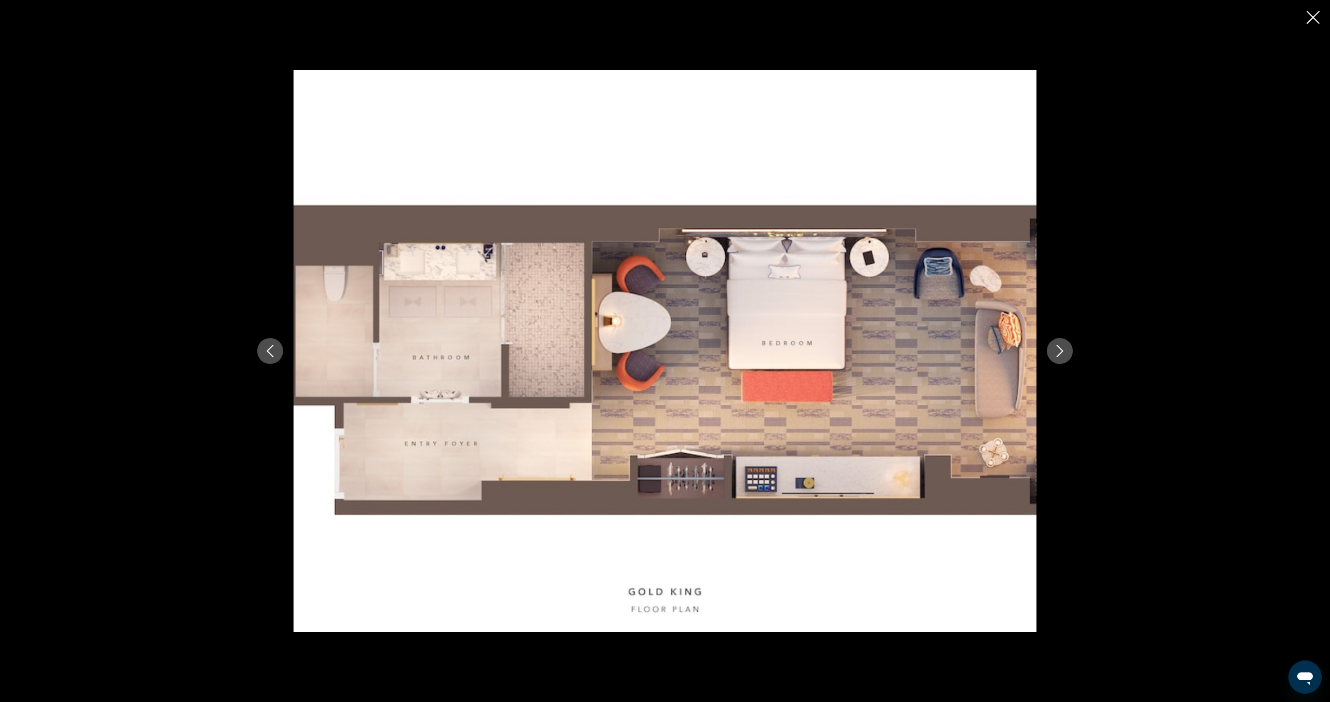
click at [1059, 355] on icon "Next image" at bounding box center [1060, 351] width 7 height 12
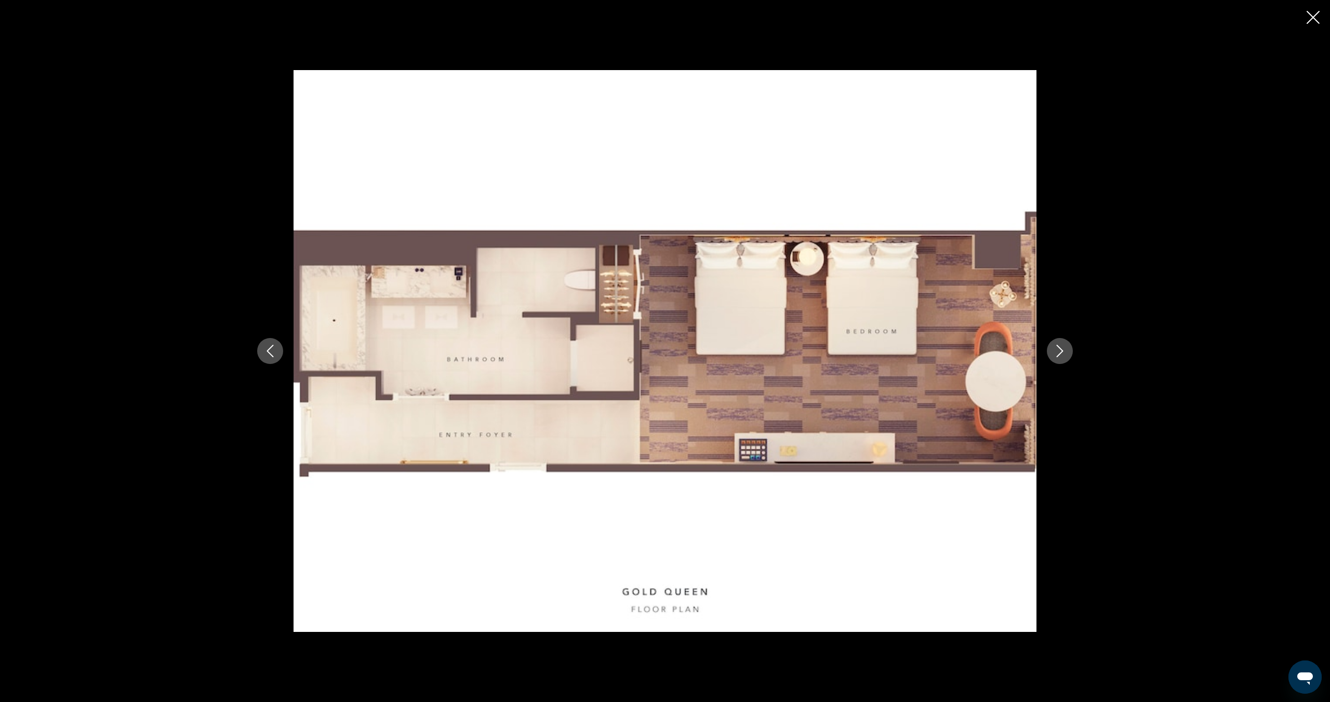
click at [1060, 353] on icon "Next image" at bounding box center [1060, 351] width 7 height 12
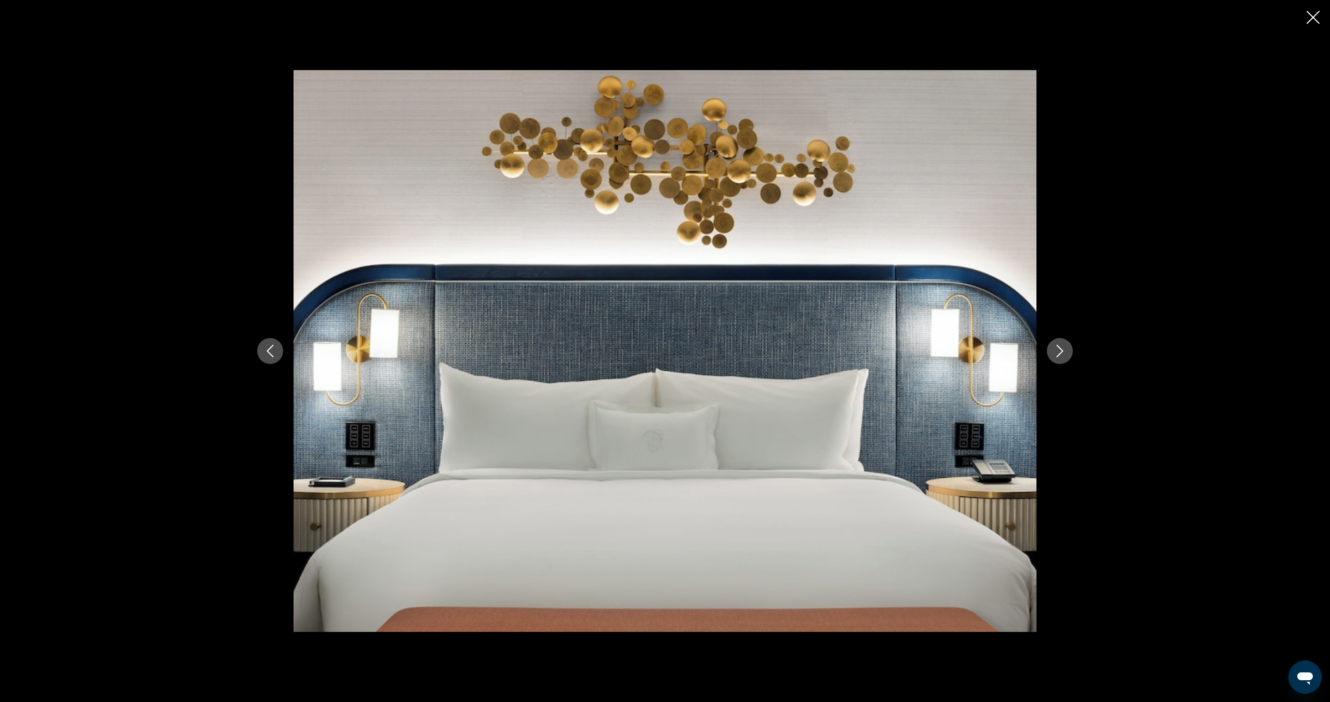
click at [1060, 353] on icon "Next image" at bounding box center [1060, 351] width 7 height 12
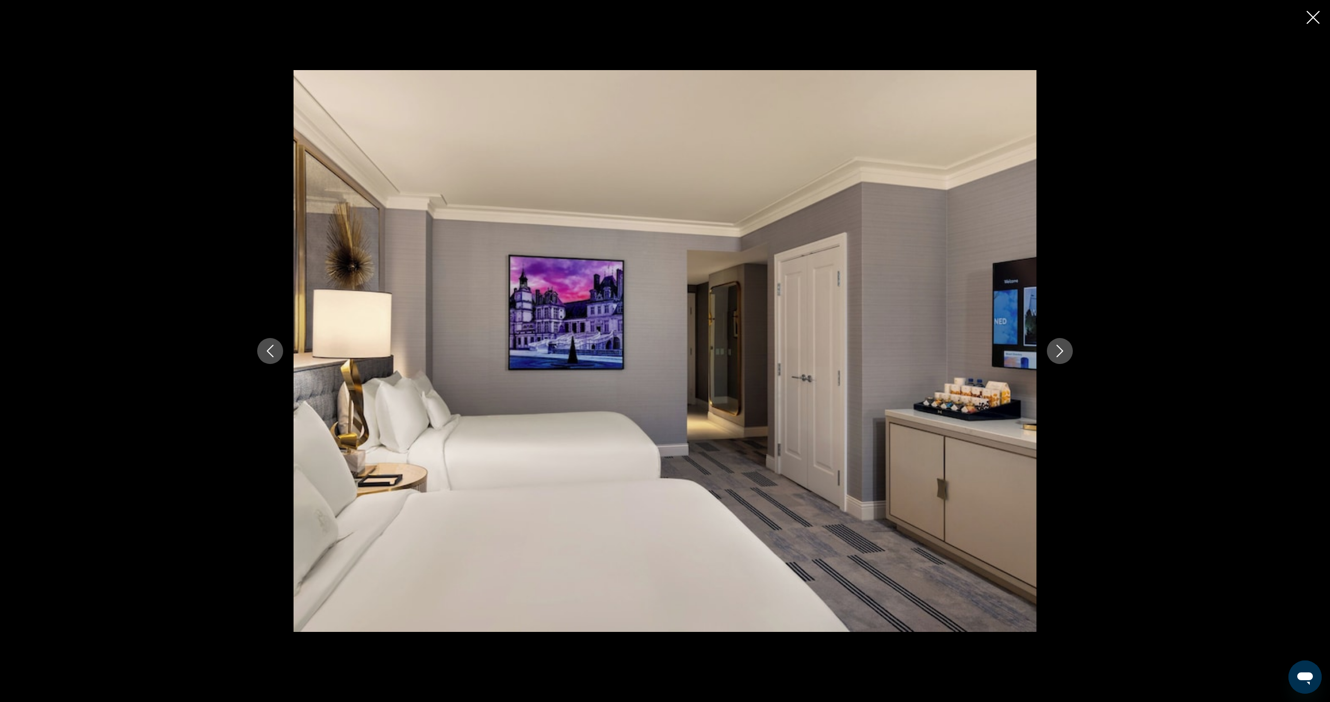
click at [1060, 353] on icon "Next image" at bounding box center [1060, 351] width 7 height 12
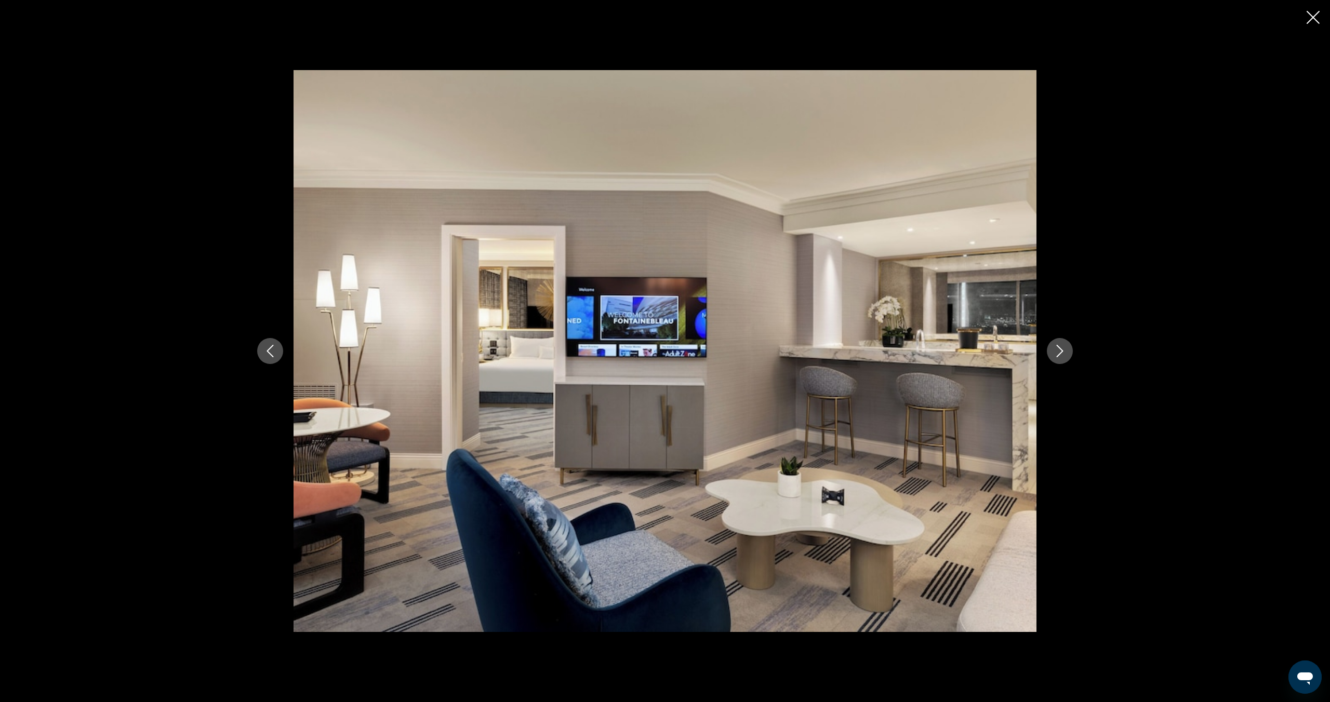
click at [1060, 353] on icon "Next image" at bounding box center [1060, 351] width 7 height 12
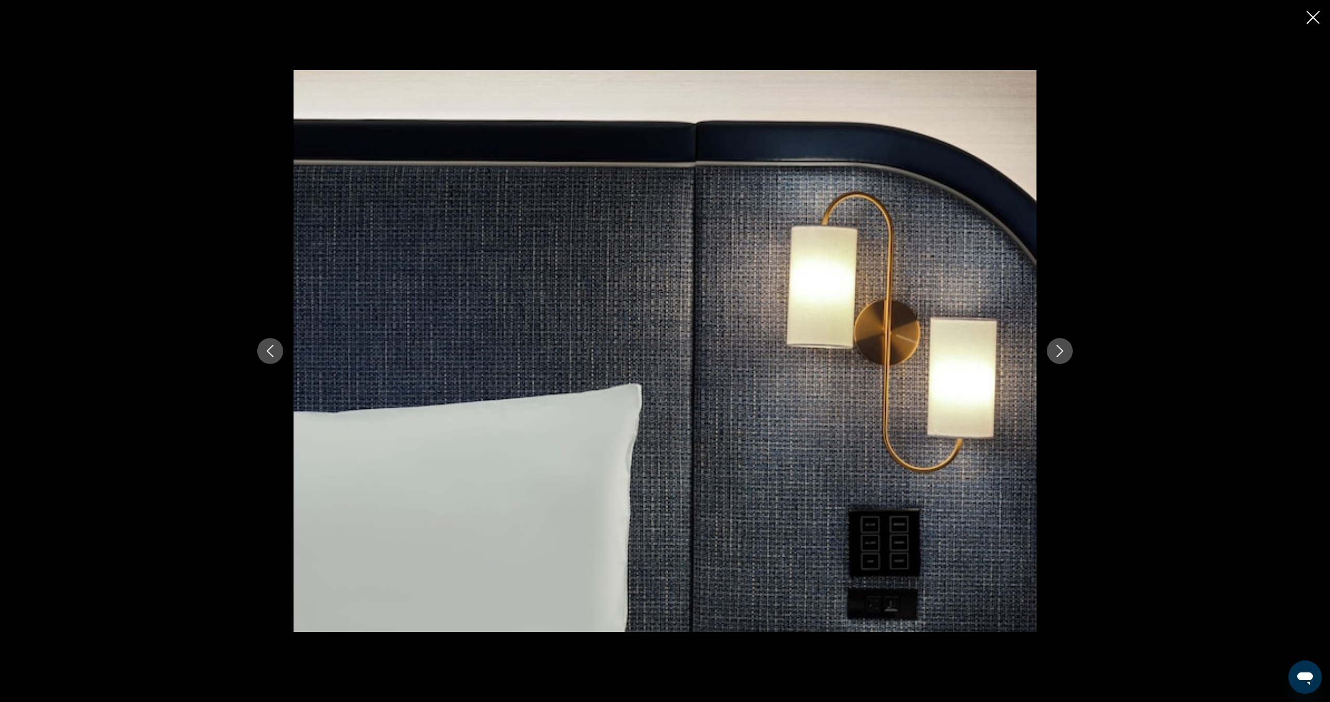
click at [1060, 353] on icon "Next image" at bounding box center [1060, 351] width 7 height 12
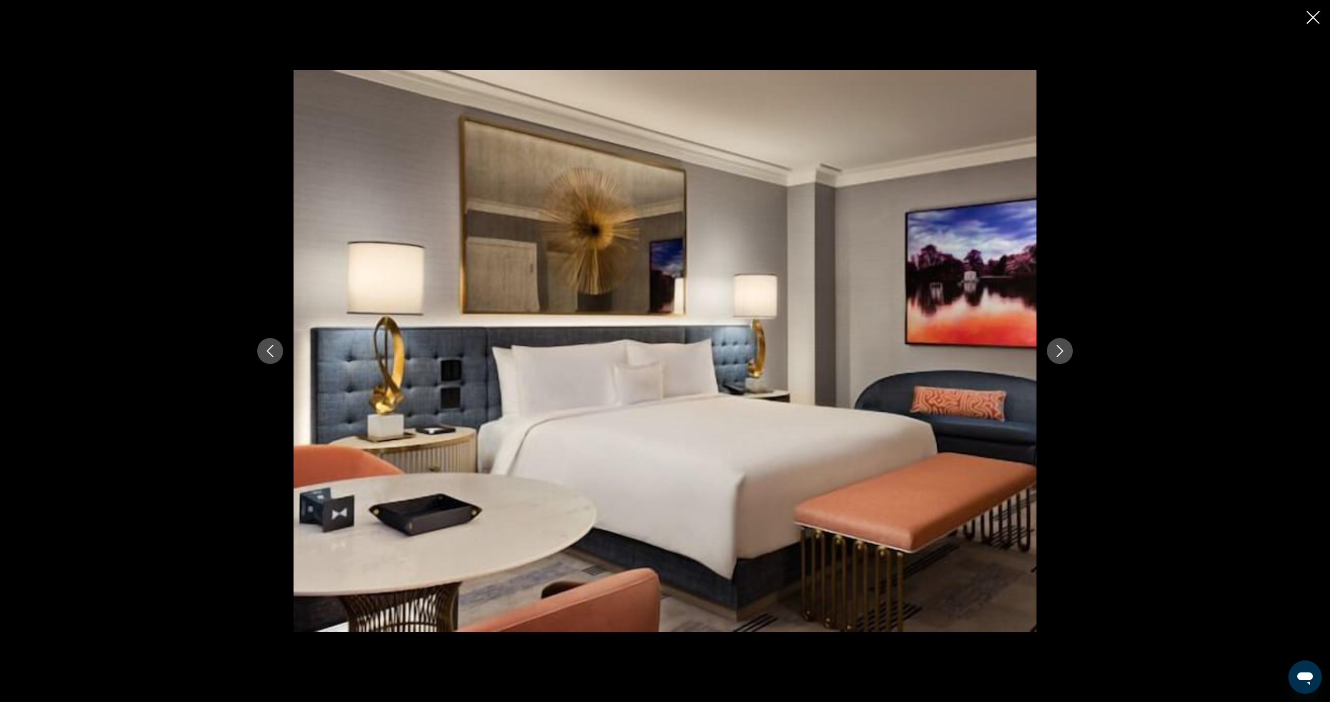
click at [1060, 353] on icon "Next image" at bounding box center [1060, 351] width 7 height 12
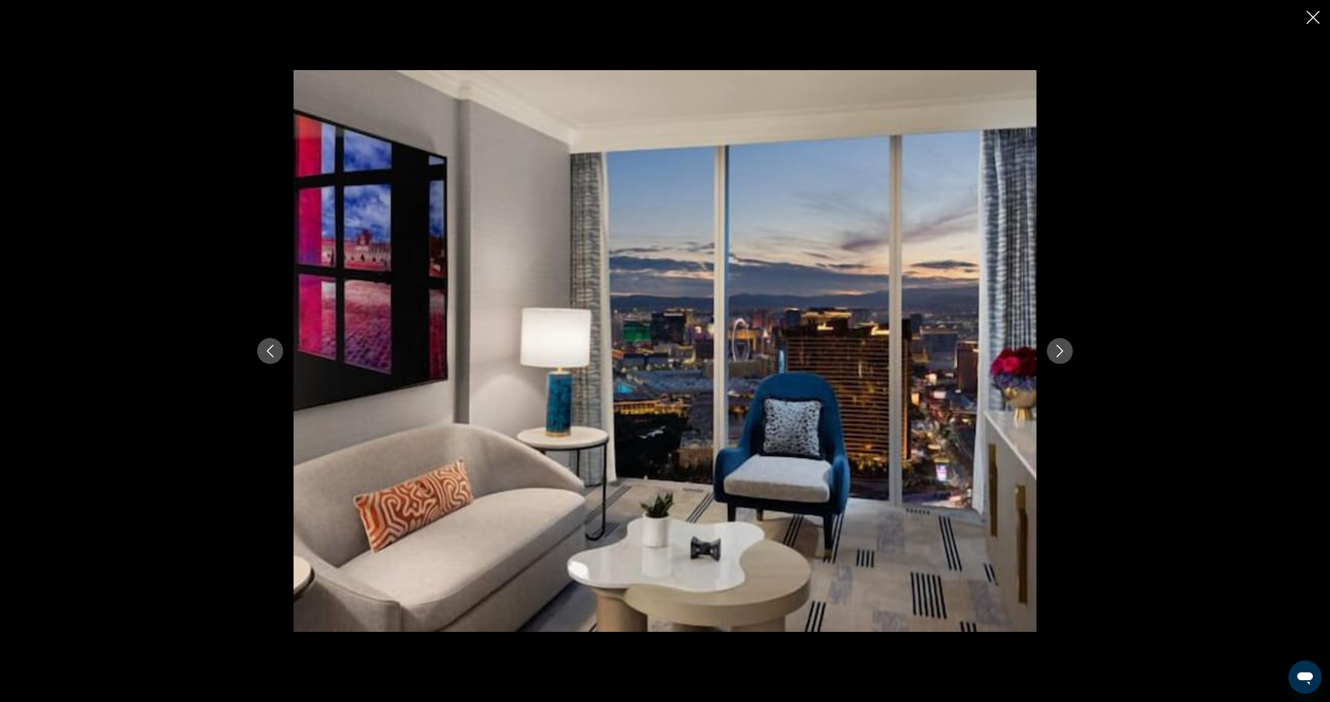
click at [1060, 353] on icon "Next image" at bounding box center [1060, 351] width 7 height 12
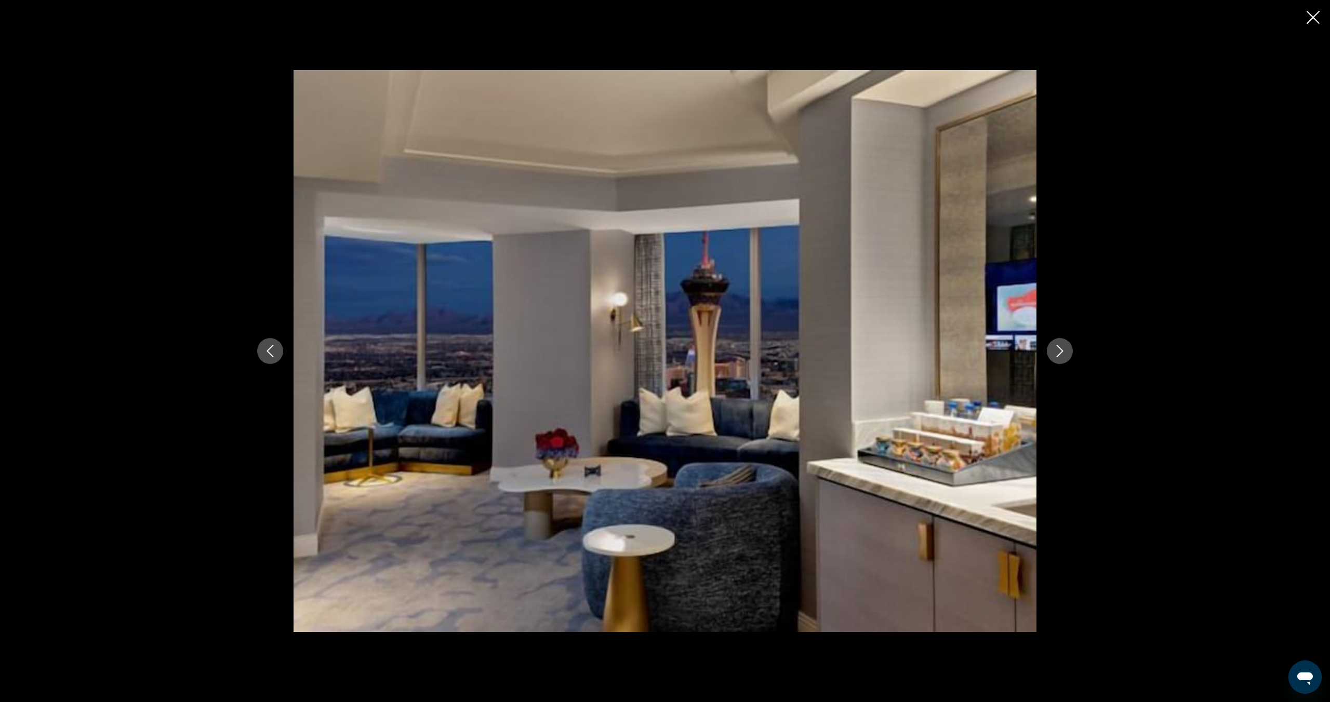
click at [1060, 353] on icon "Next image" at bounding box center [1060, 351] width 7 height 12
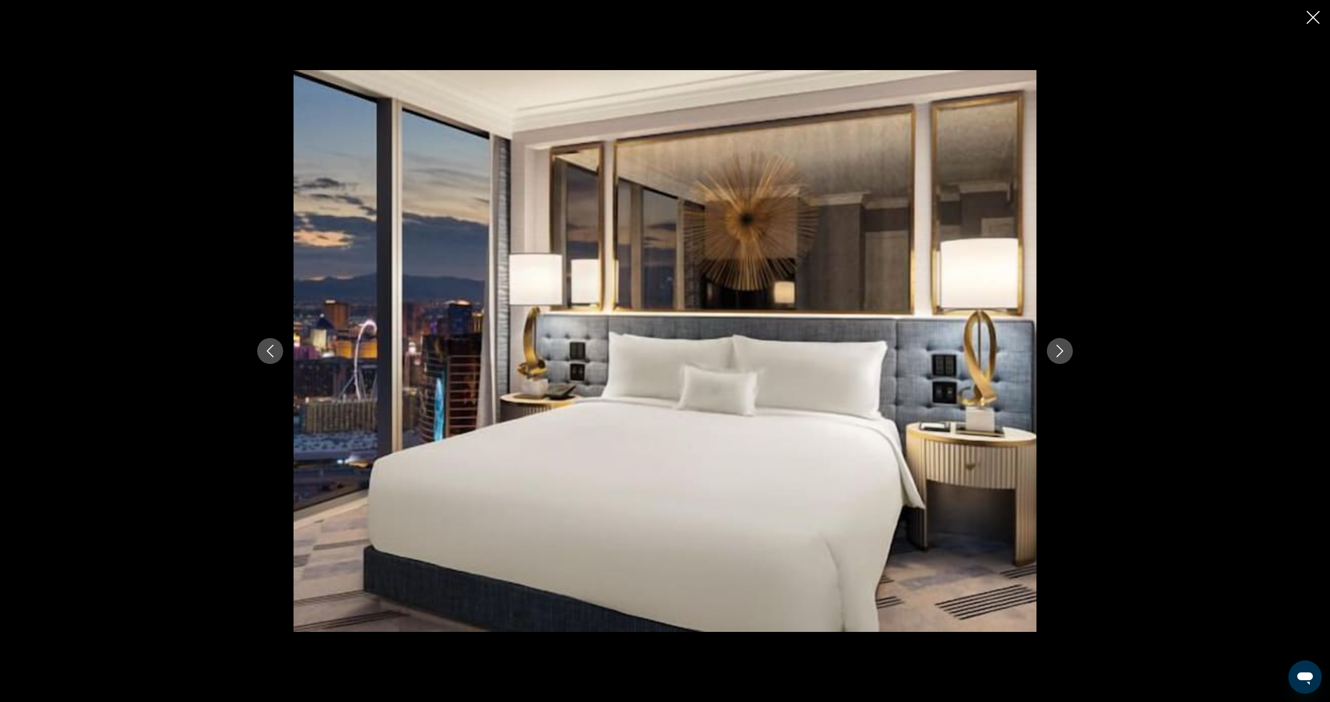
click at [1060, 353] on icon "Next image" at bounding box center [1060, 351] width 7 height 12
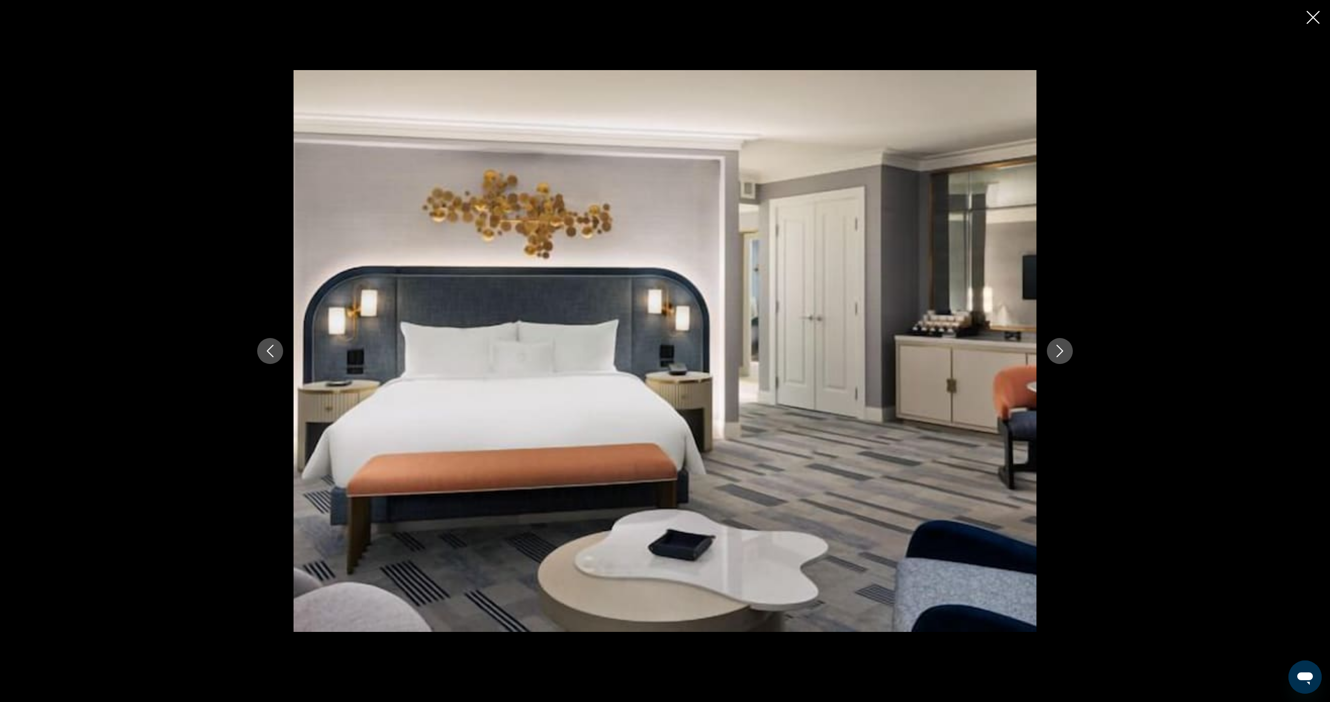
click at [1060, 353] on icon "Next image" at bounding box center [1060, 351] width 7 height 12
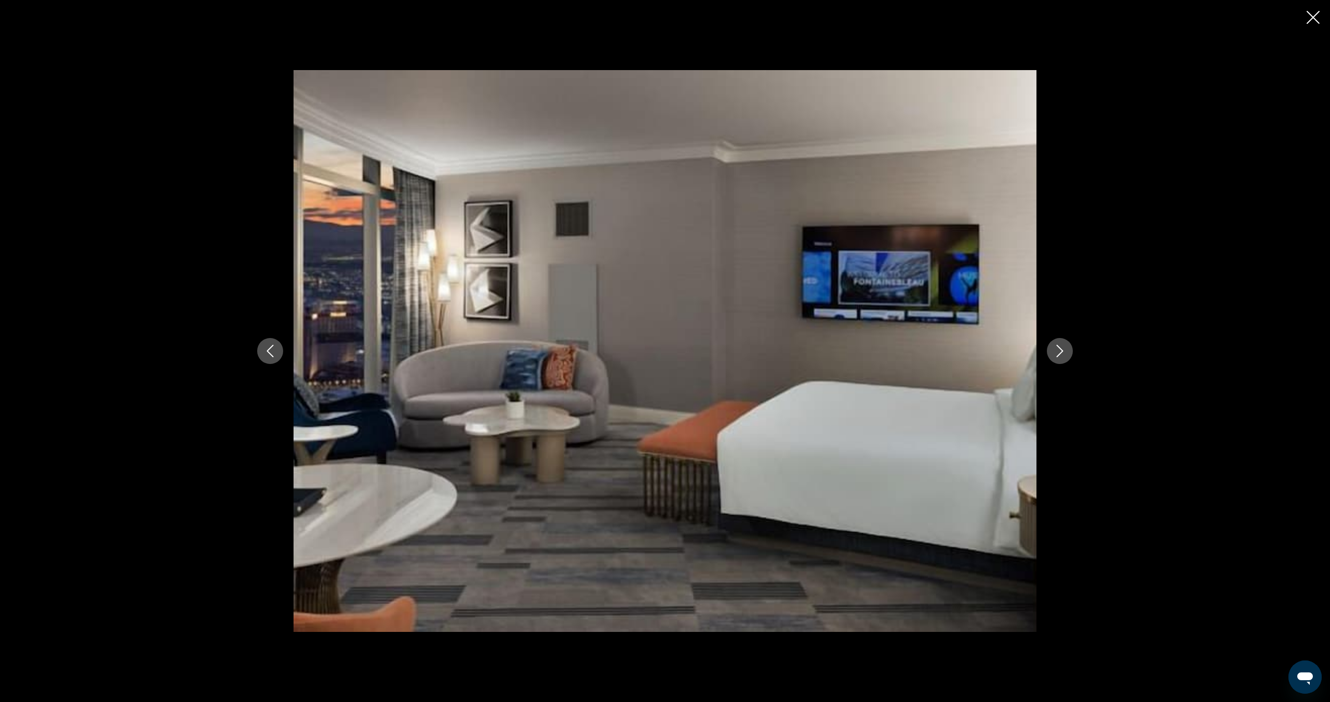
click at [1060, 353] on icon "Next image" at bounding box center [1060, 351] width 7 height 12
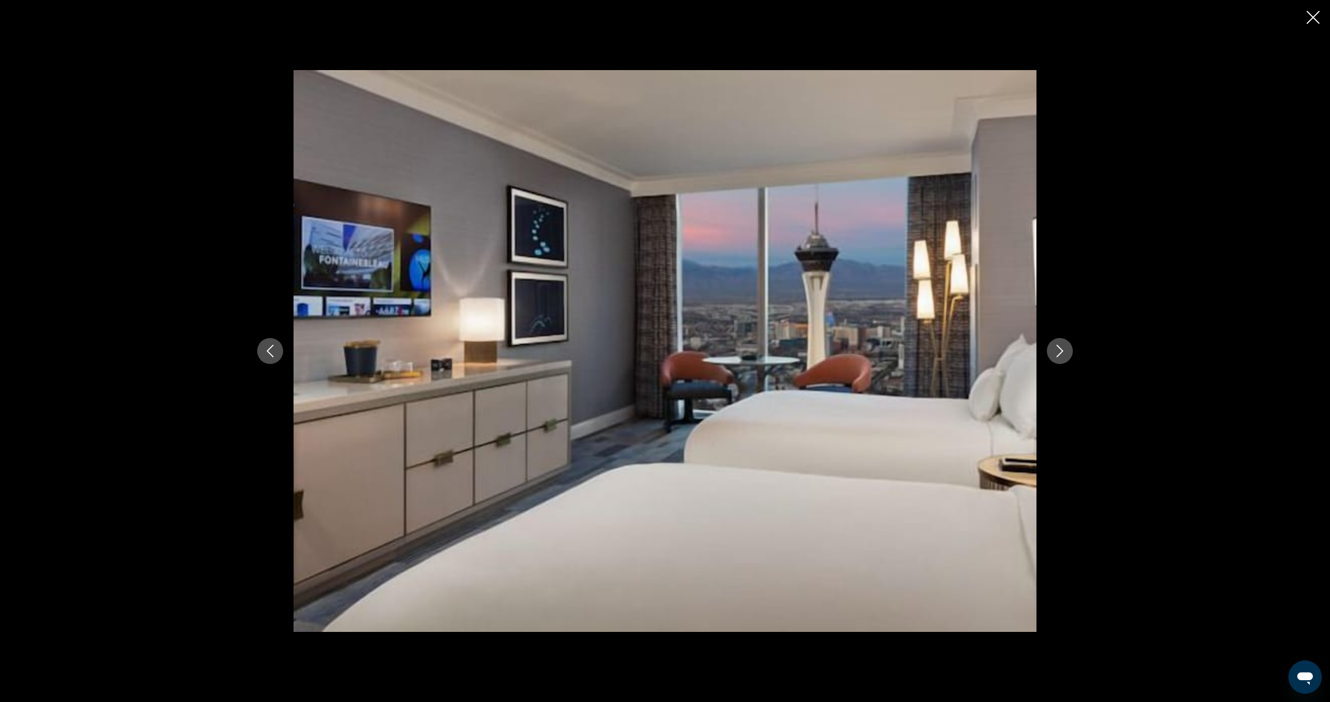
click at [1060, 353] on icon "Next image" at bounding box center [1060, 351] width 7 height 12
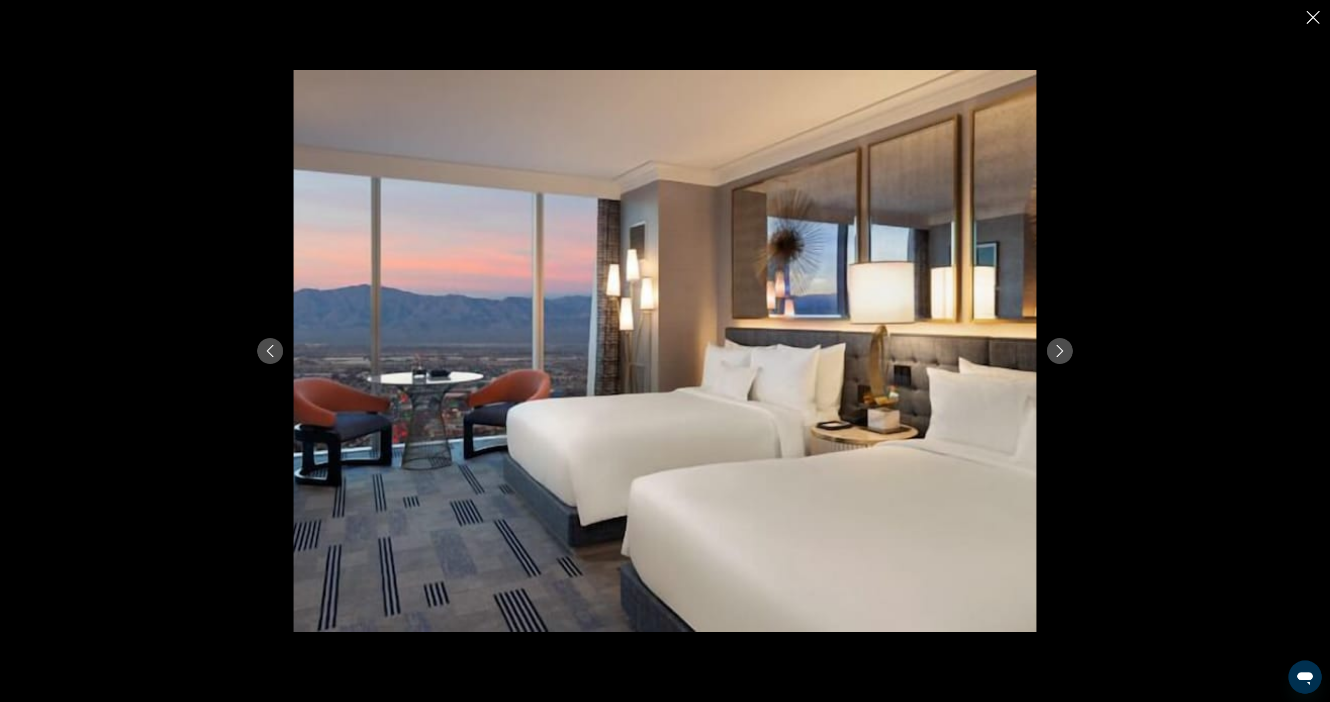
click at [1069, 353] on button "Next image" at bounding box center [1060, 351] width 26 height 26
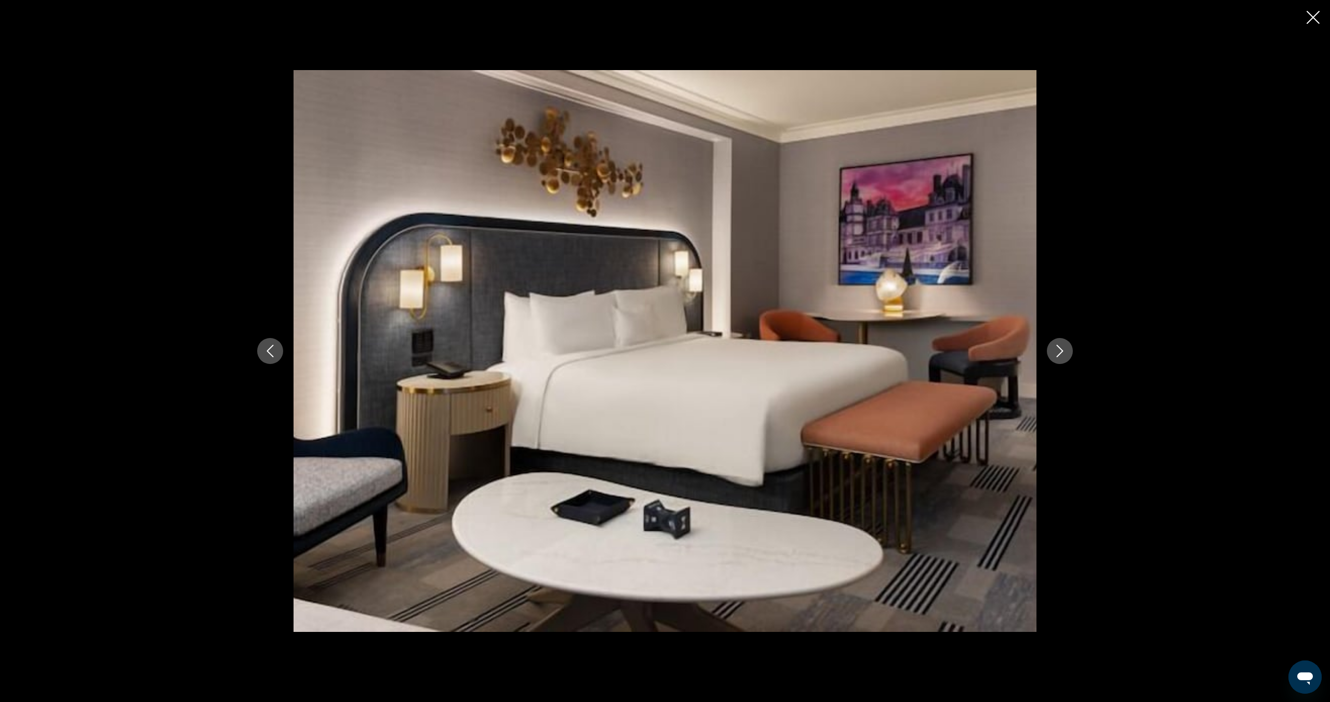
click at [1069, 353] on button "Next image" at bounding box center [1060, 351] width 26 height 26
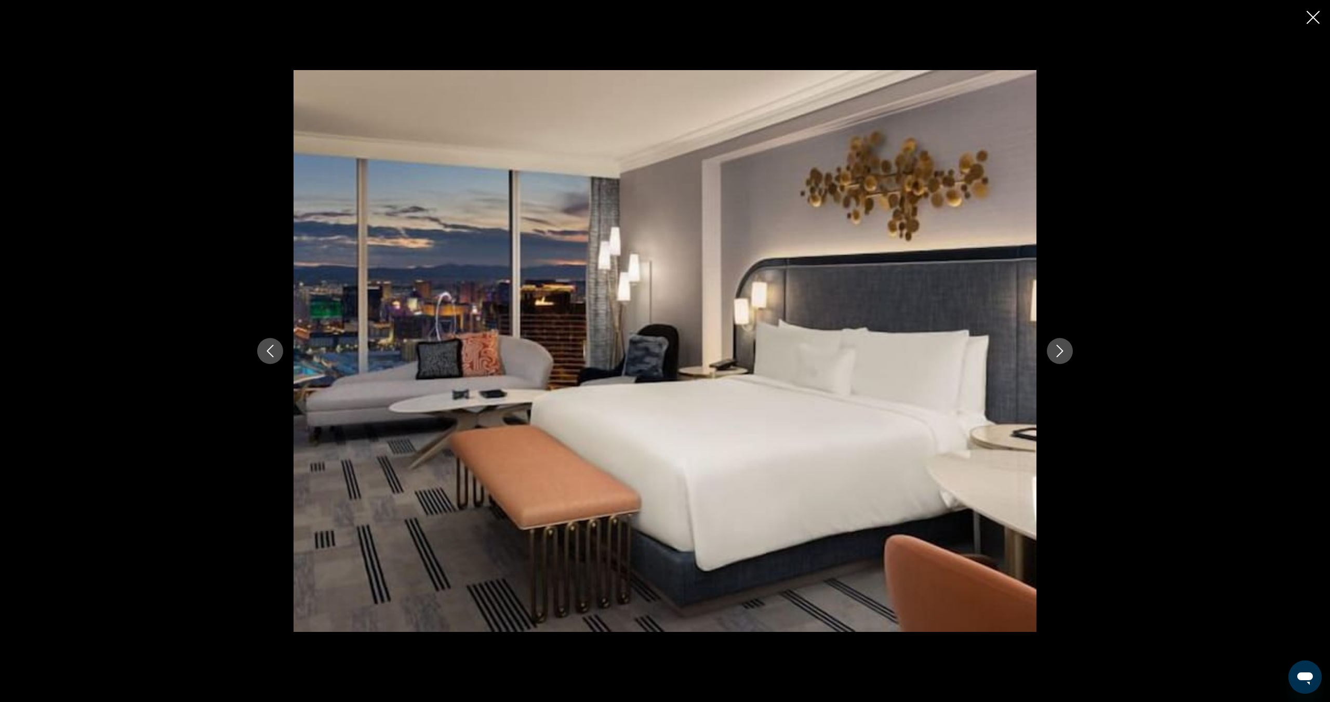
click at [1069, 353] on button "Next image" at bounding box center [1060, 351] width 26 height 26
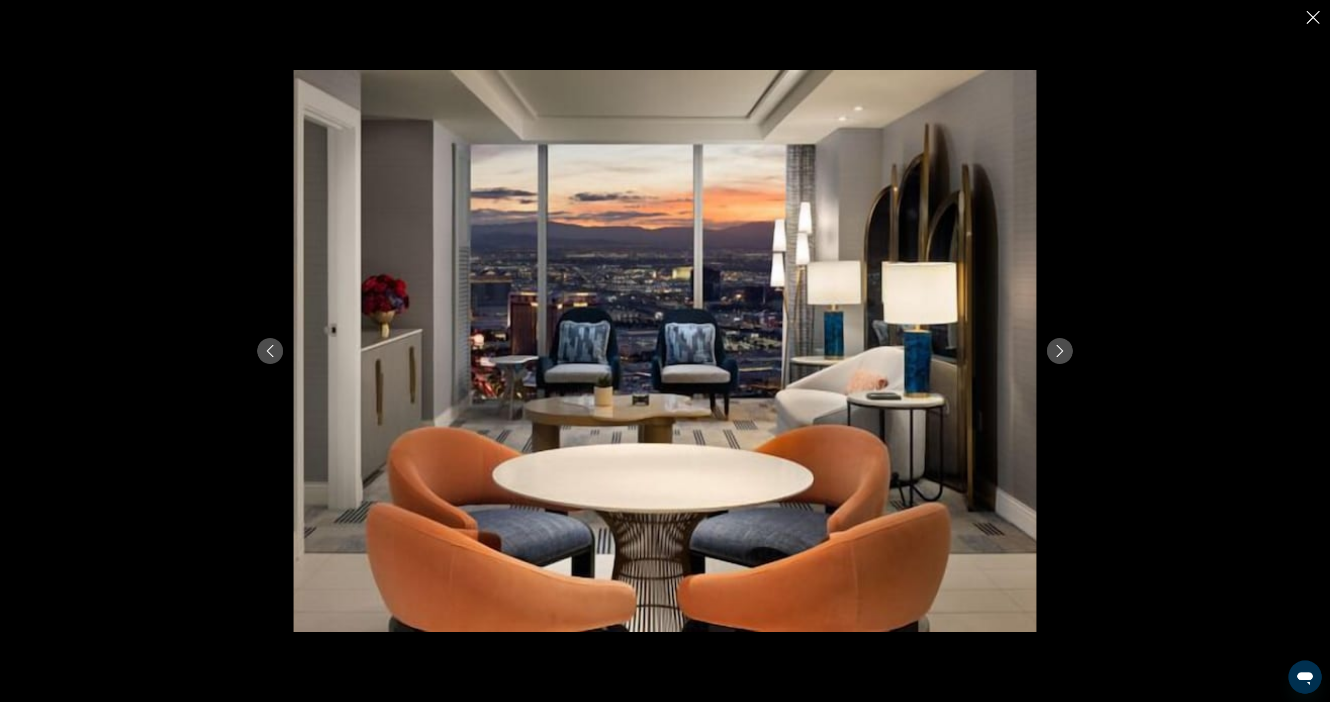
click at [1069, 352] on button "Next image" at bounding box center [1060, 351] width 26 height 26
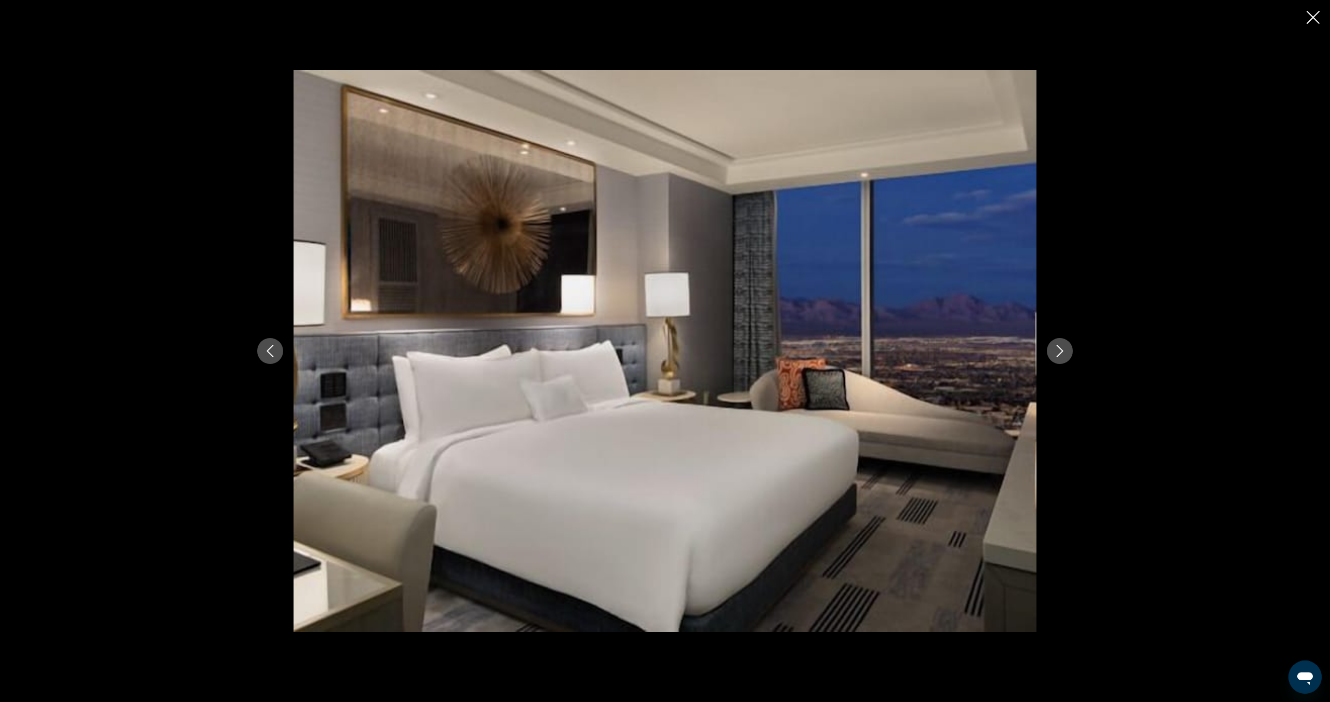
click at [1316, 17] on icon "Close slideshow" at bounding box center [1312, 17] width 13 height 13
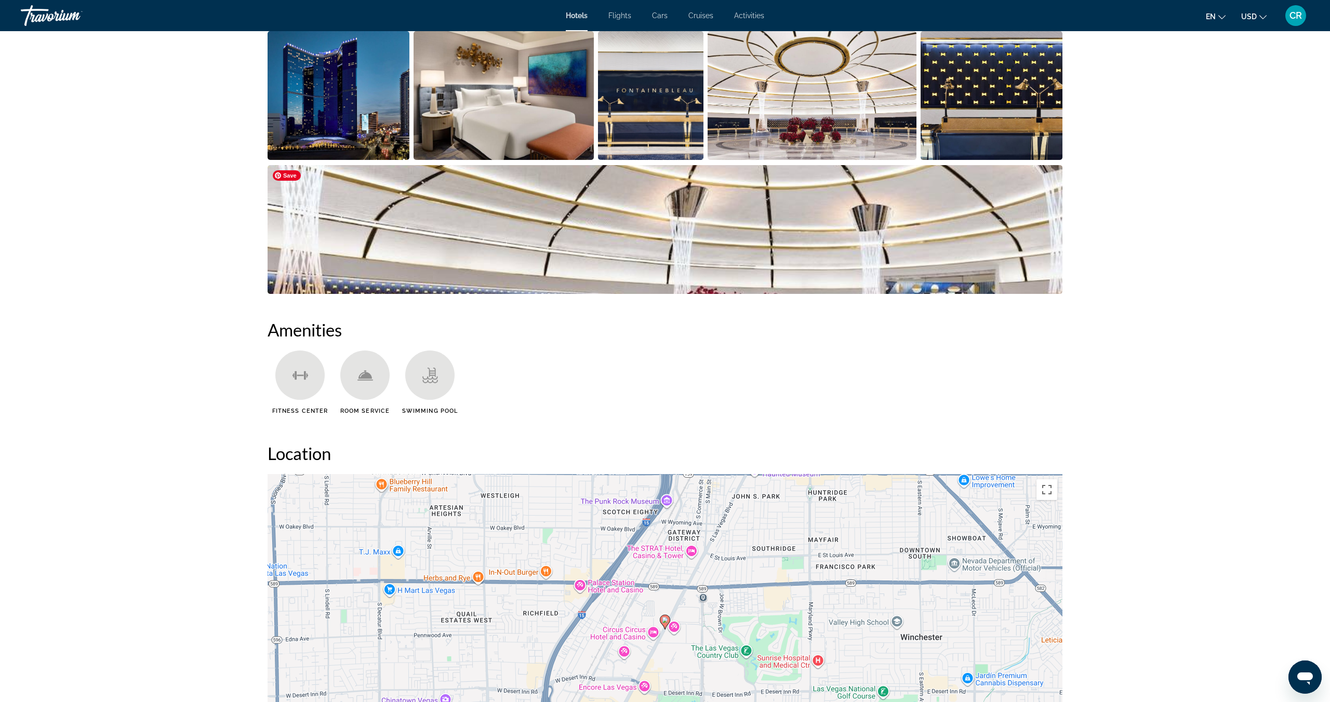
scroll to position [584, 0]
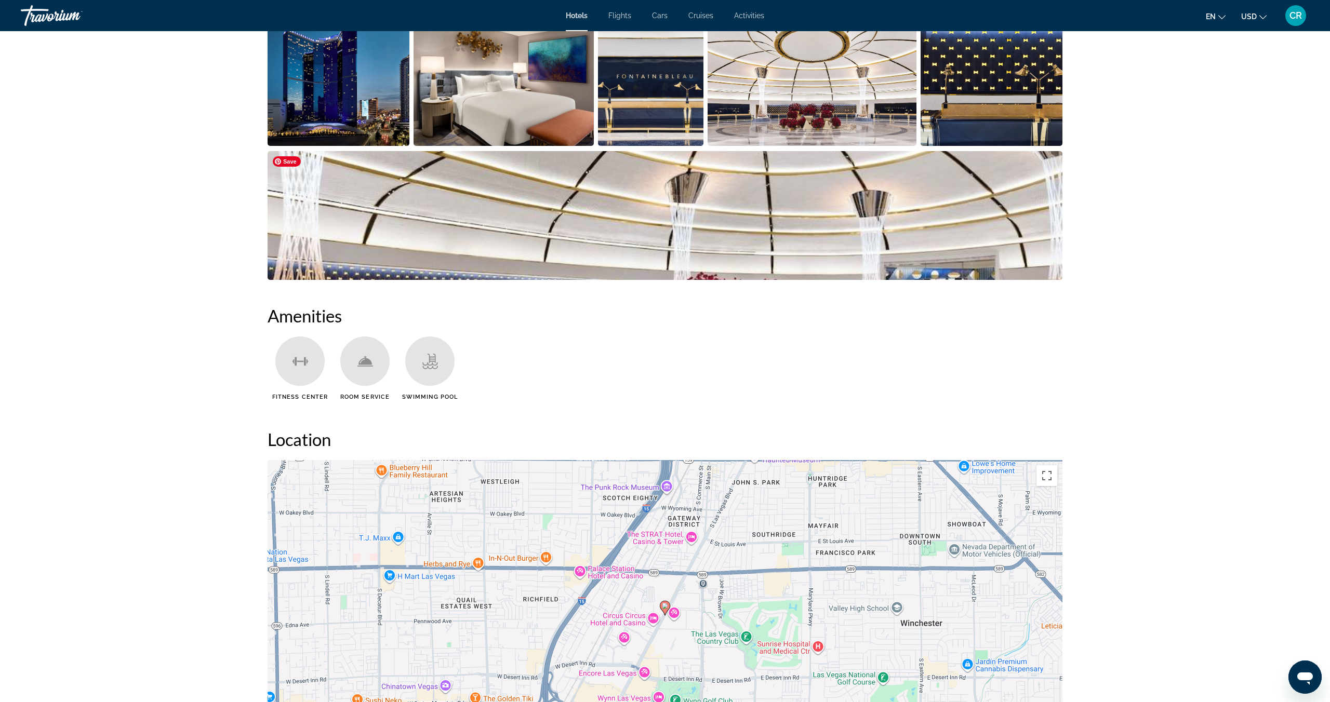
click at [808, 224] on img "Open full-screen image slider" at bounding box center [665, 215] width 795 height 129
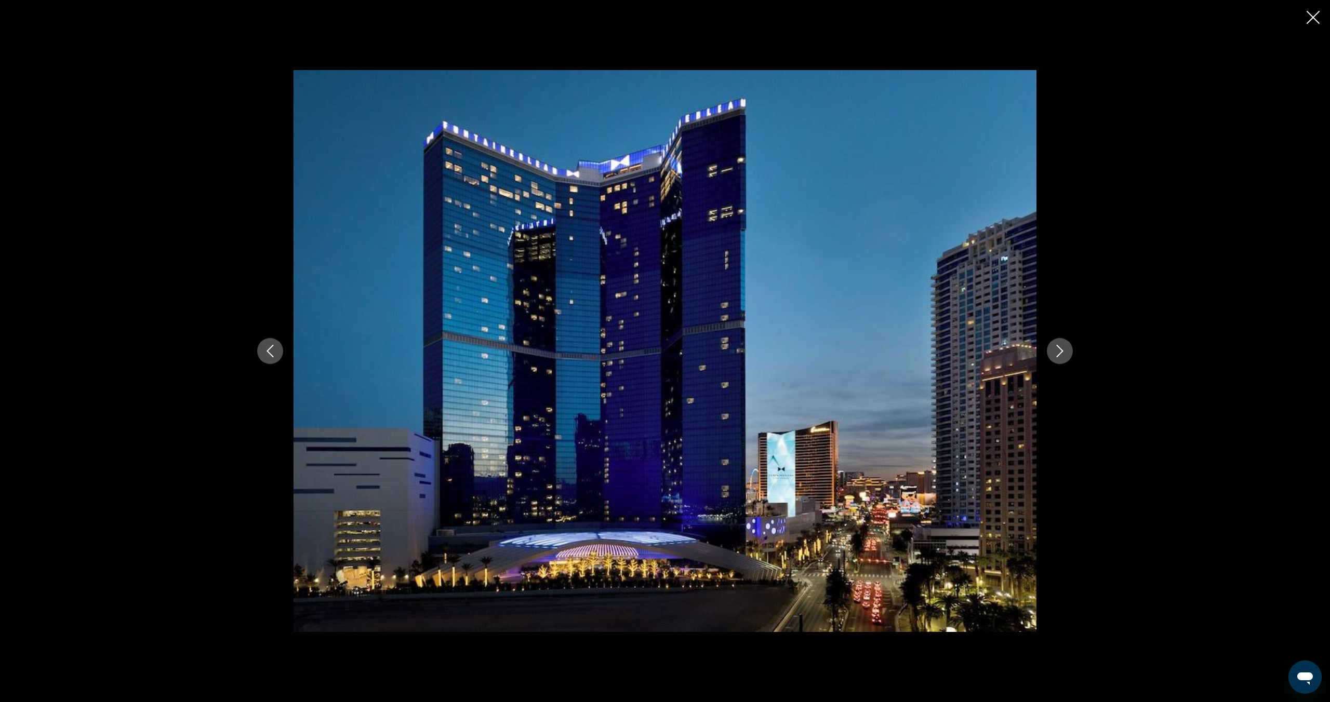
click at [1311, 20] on icon "Close slideshow" at bounding box center [1312, 17] width 13 height 13
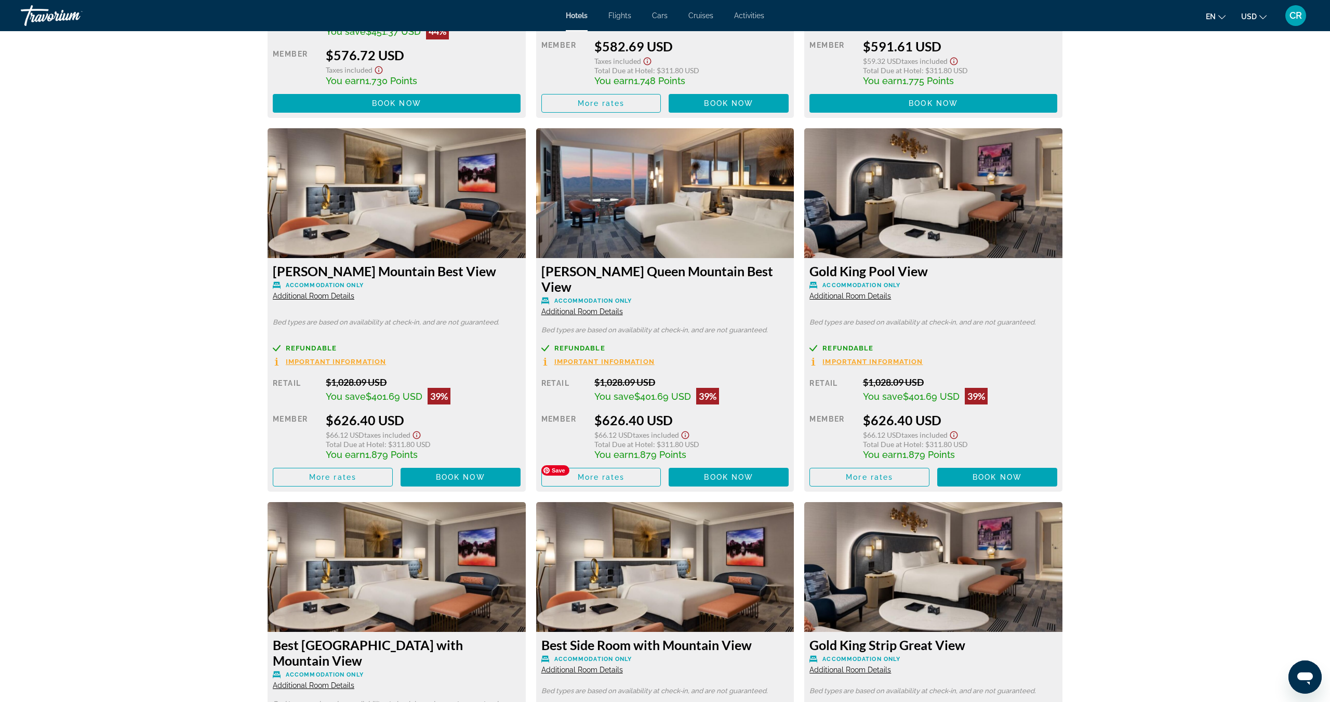
scroll to position [2440, 0]
